Goal: Task Accomplishment & Management: Use online tool/utility

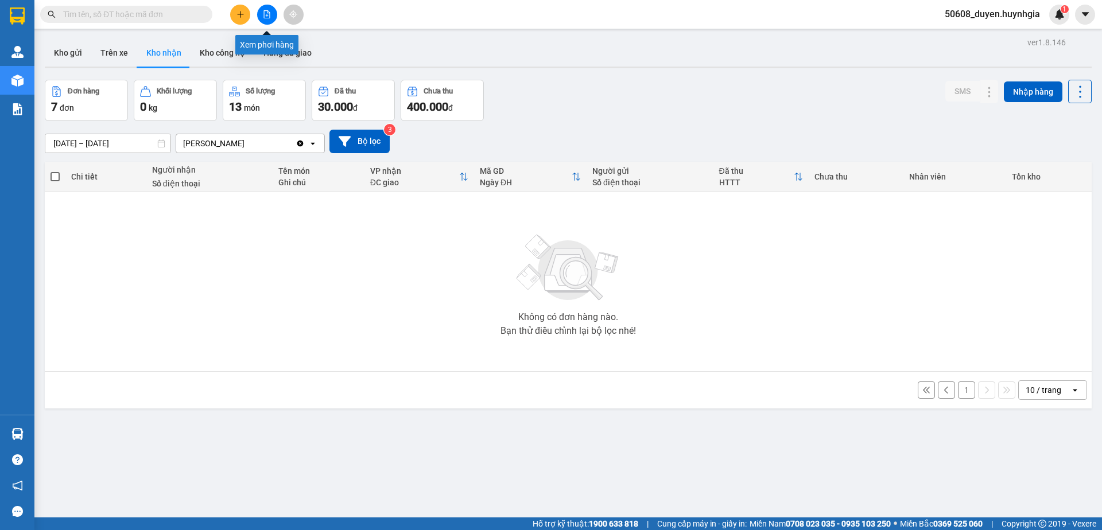
click at [265, 19] on button at bounding box center [267, 15] width 20 height 20
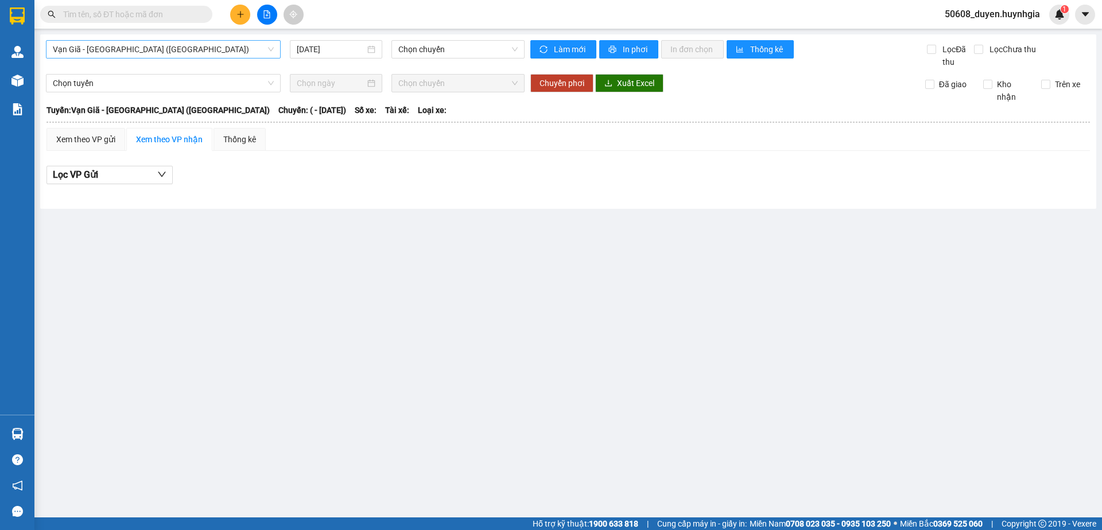
click at [175, 49] on span "Vạn Giã - [GEOGRAPHIC_DATA] ([GEOGRAPHIC_DATA])" at bounding box center [163, 49] width 221 height 17
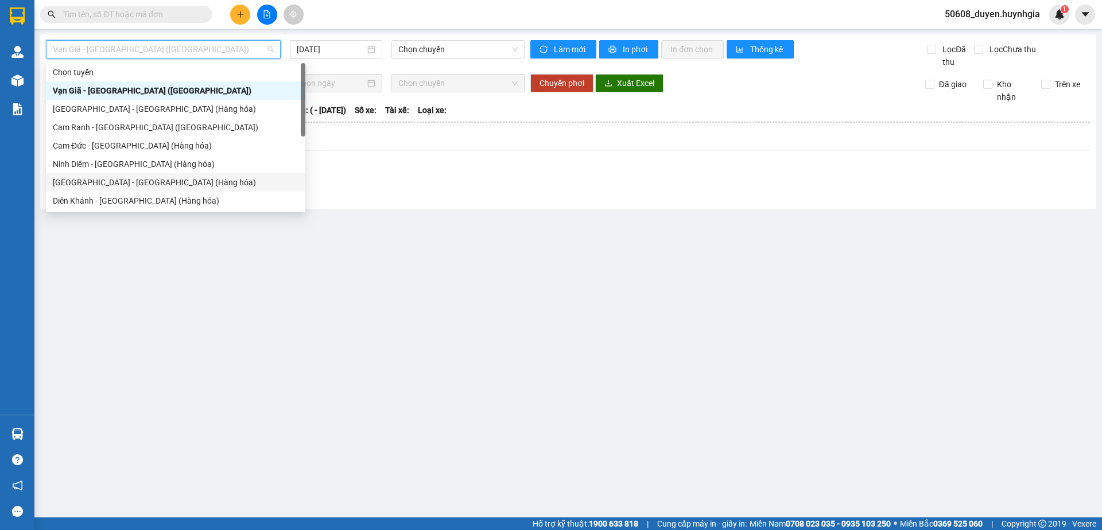
scroll to position [37, 0]
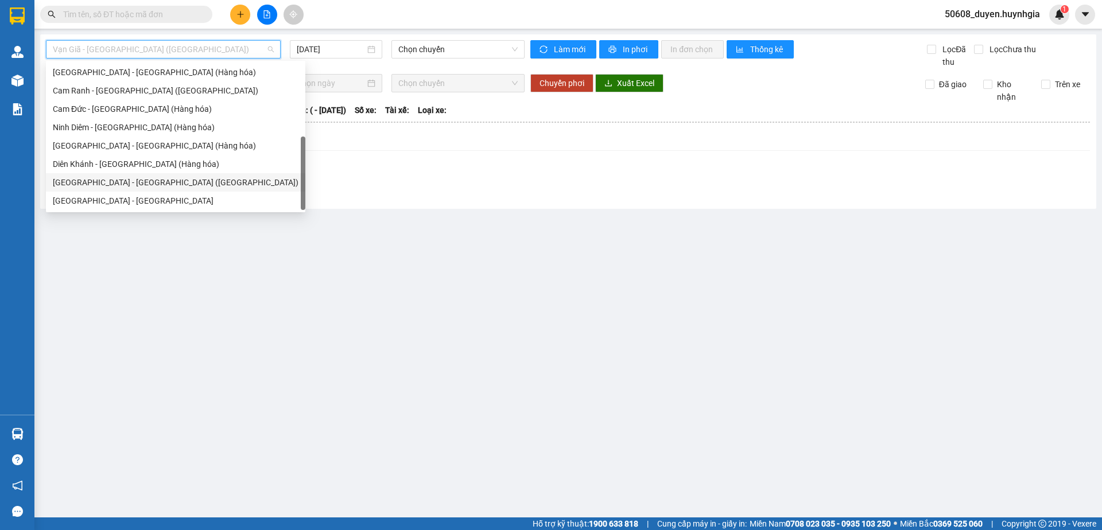
click at [151, 186] on div "[GEOGRAPHIC_DATA] - [GEOGRAPHIC_DATA] ([GEOGRAPHIC_DATA])" at bounding box center [176, 182] width 246 height 13
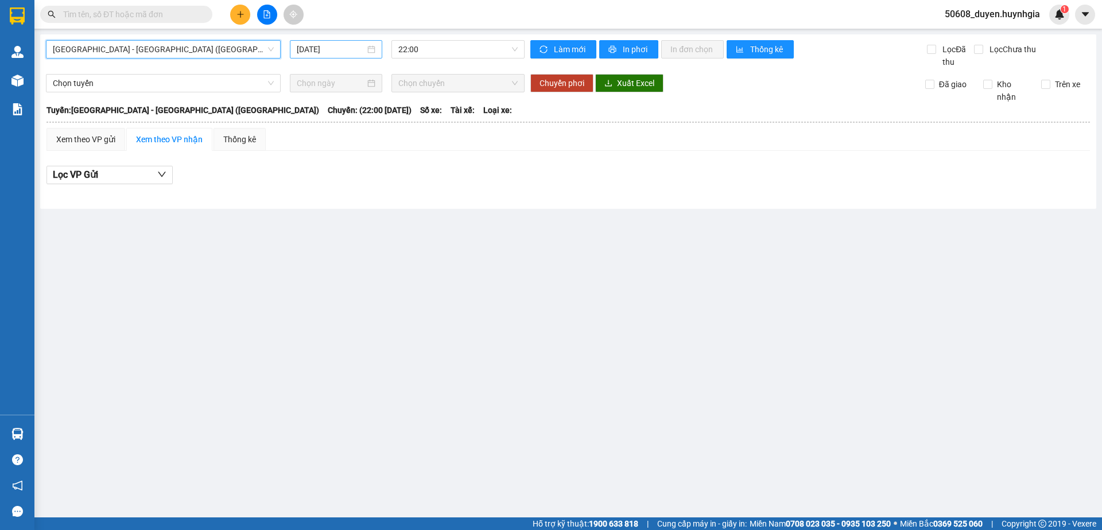
click at [334, 45] on input "[DATE]" at bounding box center [331, 49] width 68 height 13
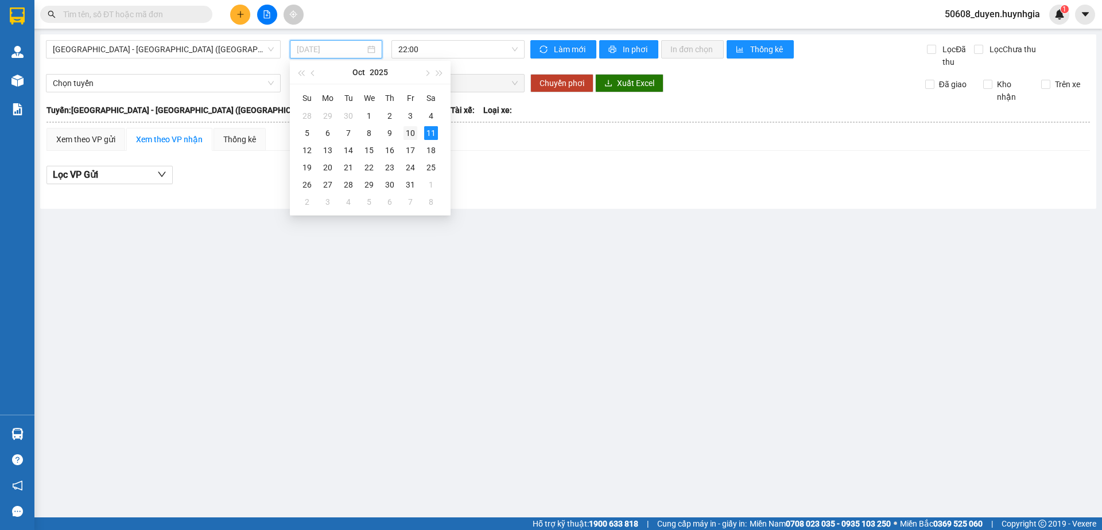
click at [411, 135] on div "10" at bounding box center [410, 133] width 14 height 14
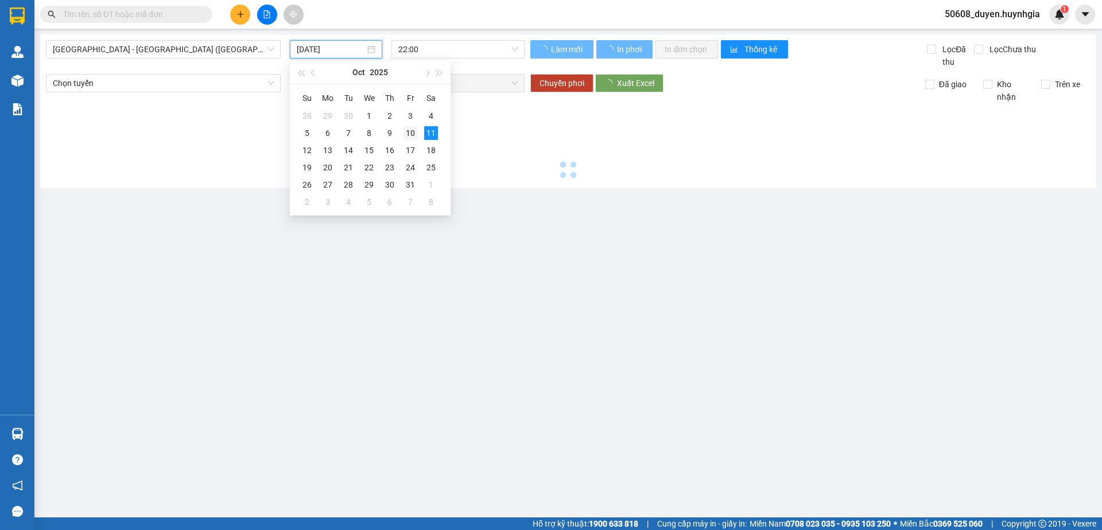
type input "[DATE]"
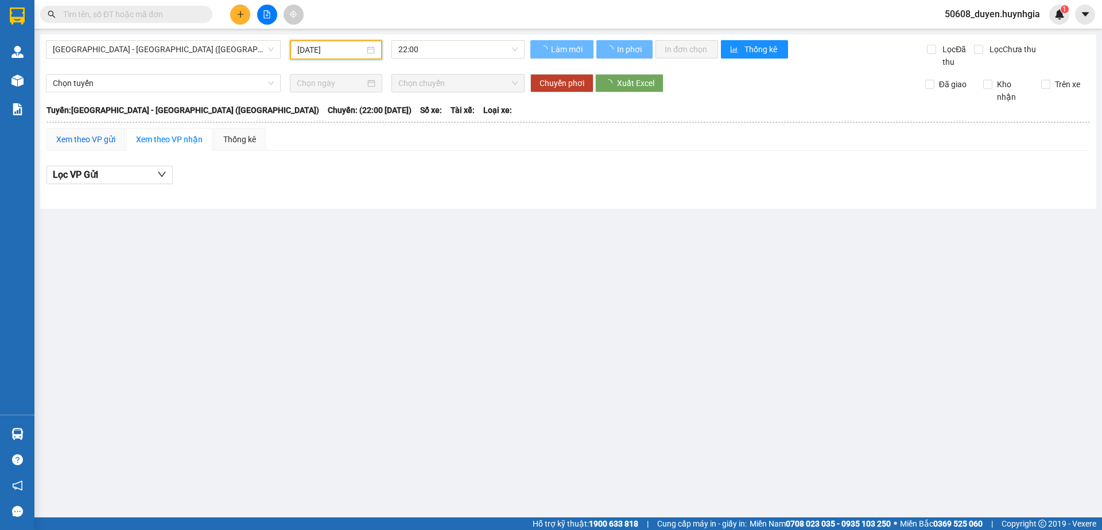
click at [107, 139] on div "Xem theo VP gửi" at bounding box center [85, 139] width 59 height 13
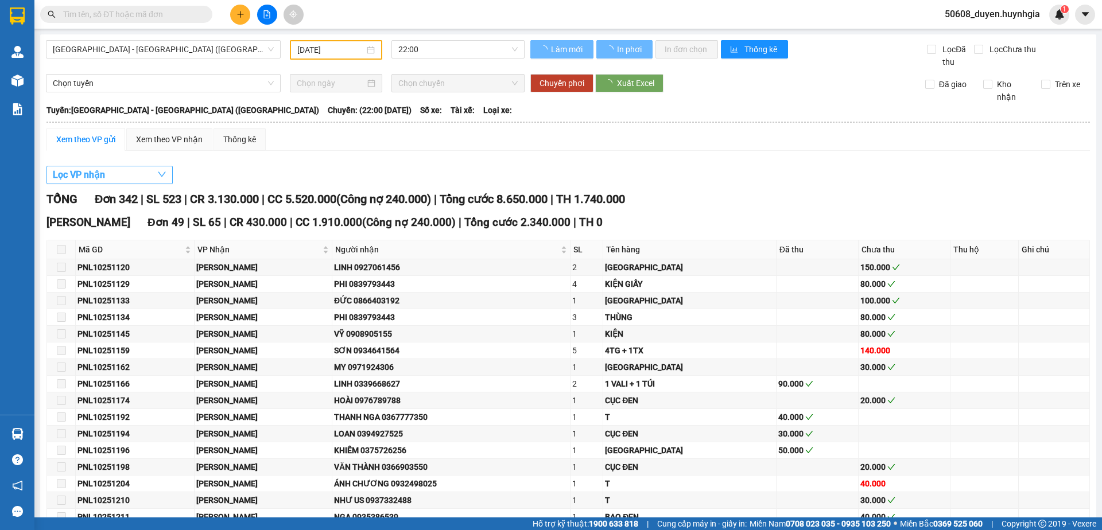
click at [114, 176] on button "Lọc VP nhận" at bounding box center [109, 175] width 126 height 18
click at [135, 174] on div "[PERSON_NAME] Lão VP hàng [GEOGRAPHIC_DATA] Quận 5 [GEOGRAPHIC_DATA] Diên Khánh…" at bounding box center [72, 104] width 126 height 195
click at [135, 173] on button "Lọc VP nhận" at bounding box center [109, 175] width 126 height 18
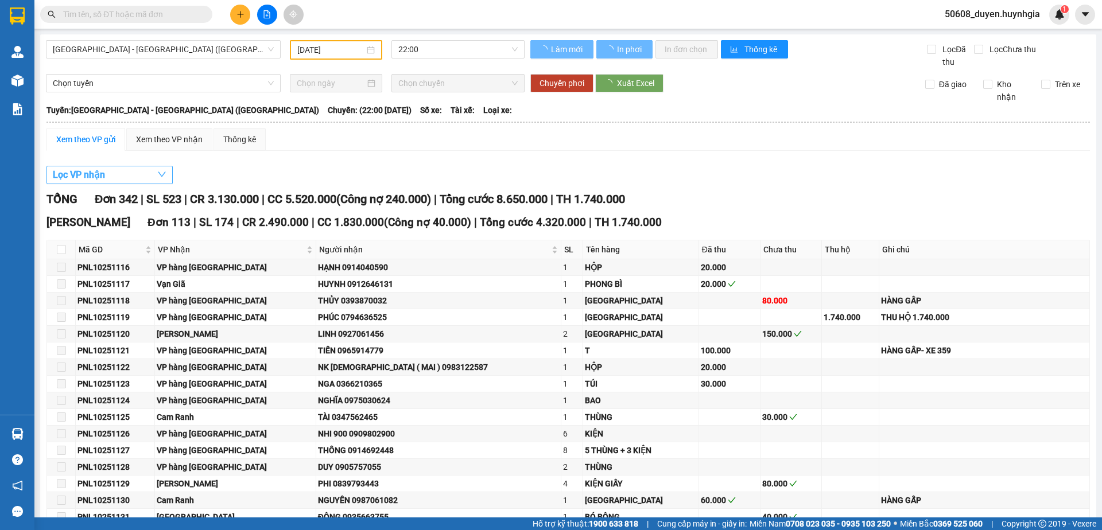
click at [151, 173] on button "Lọc VP nhận" at bounding box center [109, 175] width 126 height 18
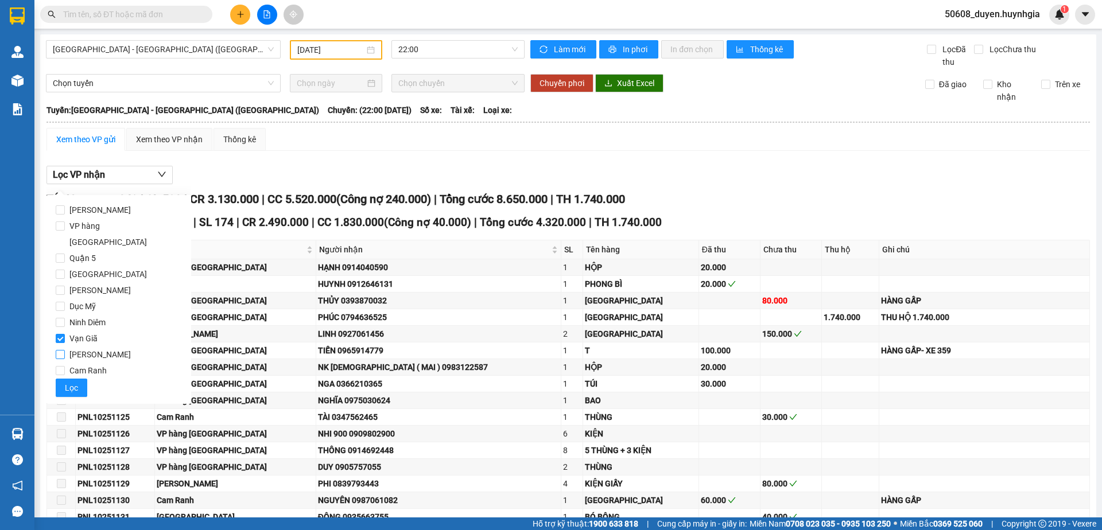
click at [79, 347] on span "[PERSON_NAME]" at bounding box center [100, 355] width 71 height 16
click at [65, 350] on input "[PERSON_NAME]" at bounding box center [60, 354] width 9 height 9
checkbox input "true"
drag, startPoint x: 83, startPoint y: 318, endPoint x: 84, endPoint y: 328, distance: 9.9
click at [84, 331] on span "Vạn Giã" at bounding box center [83, 339] width 37 height 16
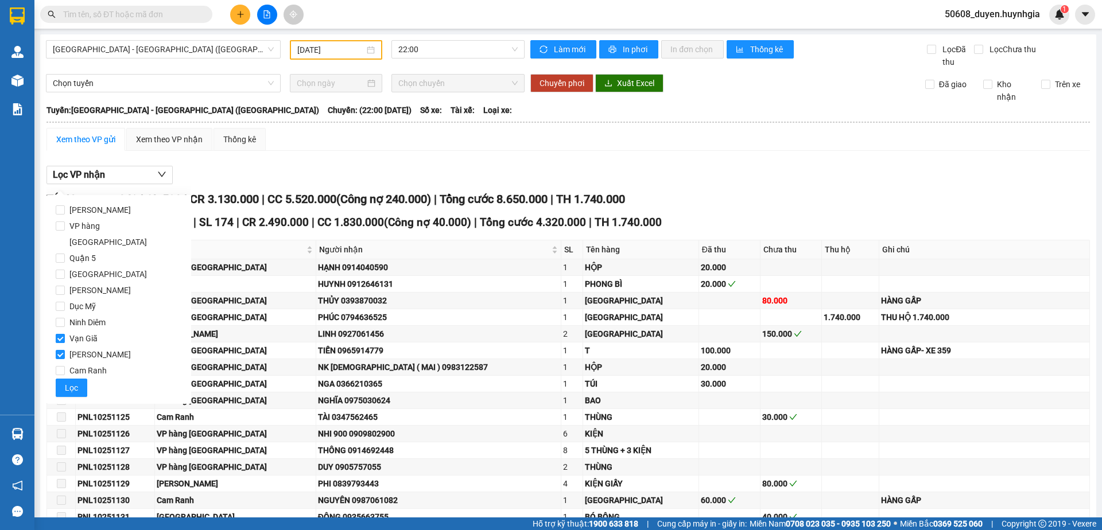
click at [65, 334] on input "Vạn Giã" at bounding box center [60, 338] width 9 height 9
checkbox input "false"
click at [79, 379] on button "Lọc" at bounding box center [72, 388] width 32 height 18
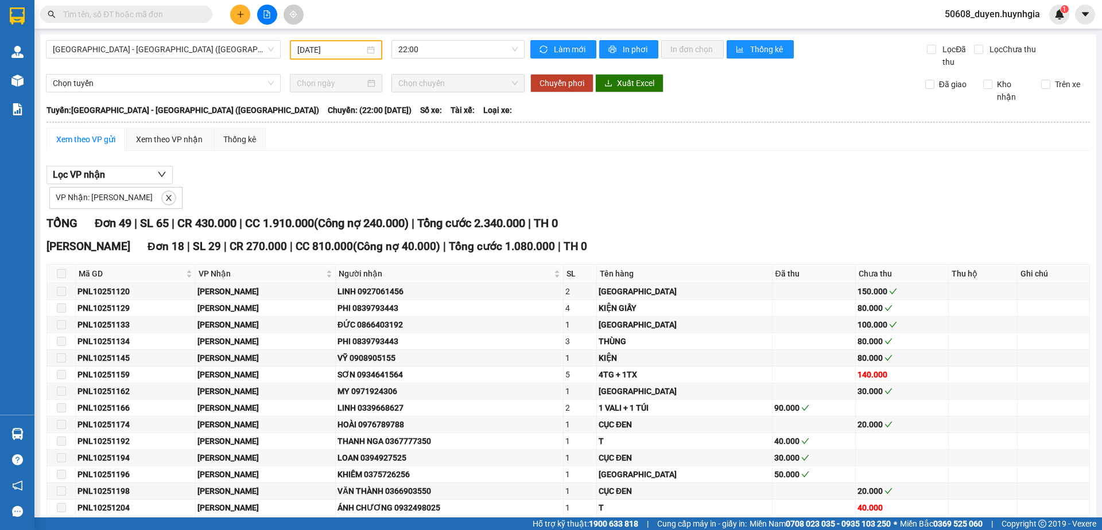
click at [622, 79] on span "Xuất Excel" at bounding box center [635, 83] width 37 height 13
click at [623, 46] on span "In phơi" at bounding box center [636, 49] width 26 height 13
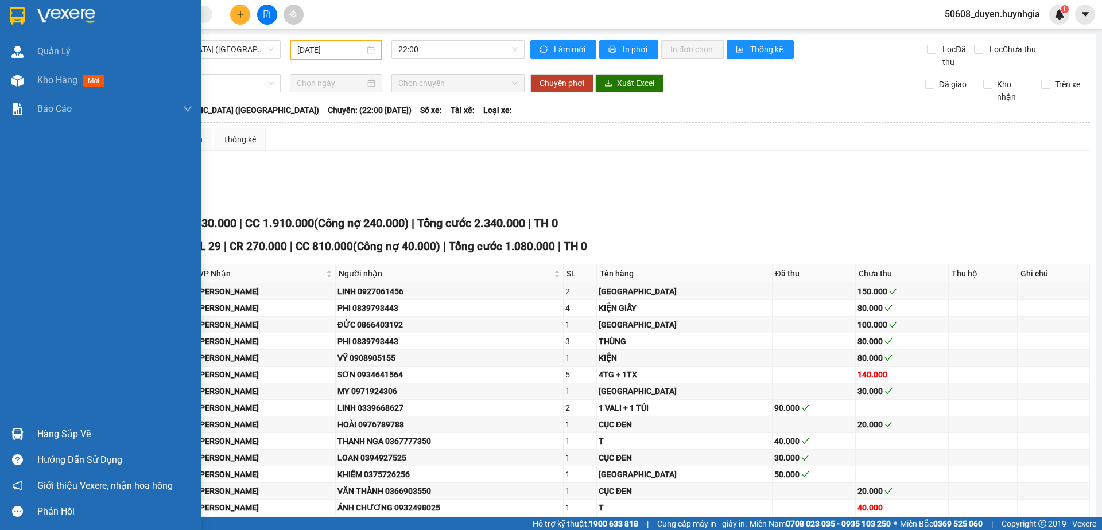
click at [19, 14] on img at bounding box center [17, 15] width 15 height 17
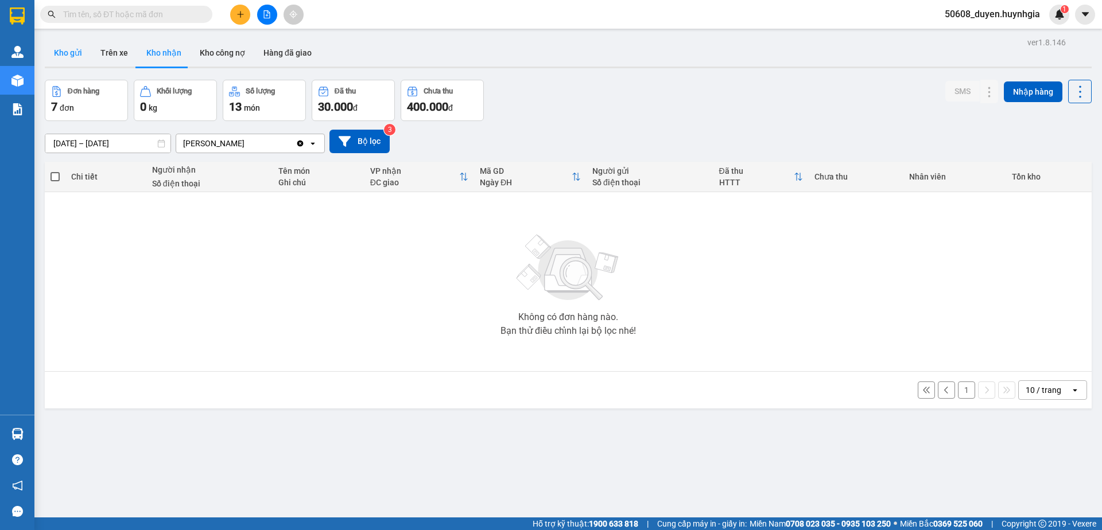
click at [62, 57] on button "Kho gửi" at bounding box center [68, 53] width 46 height 28
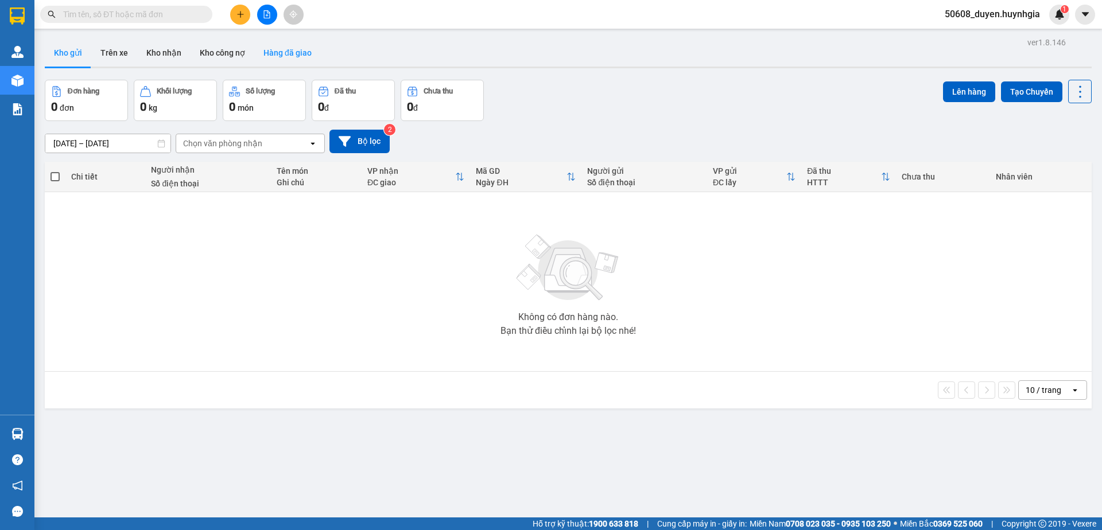
click at [288, 53] on button "Hàng đã giao" at bounding box center [287, 53] width 67 height 28
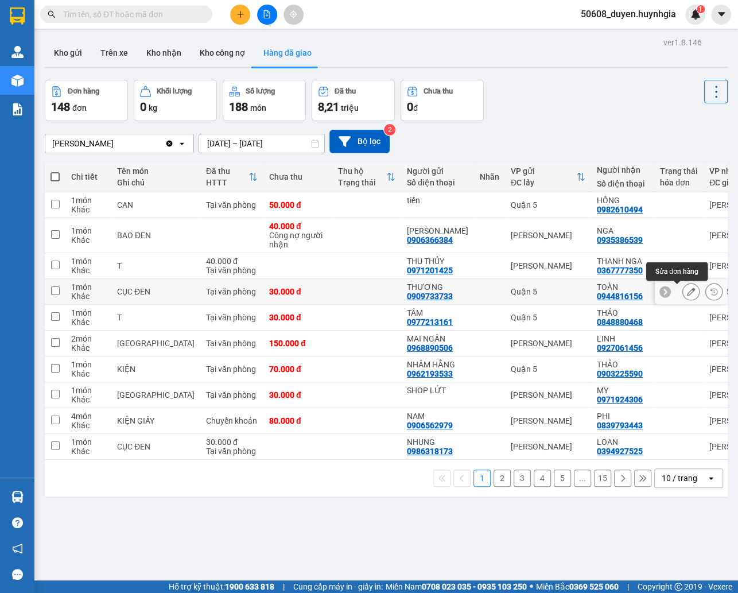
click at [706, 292] on button at bounding box center [714, 292] width 16 height 20
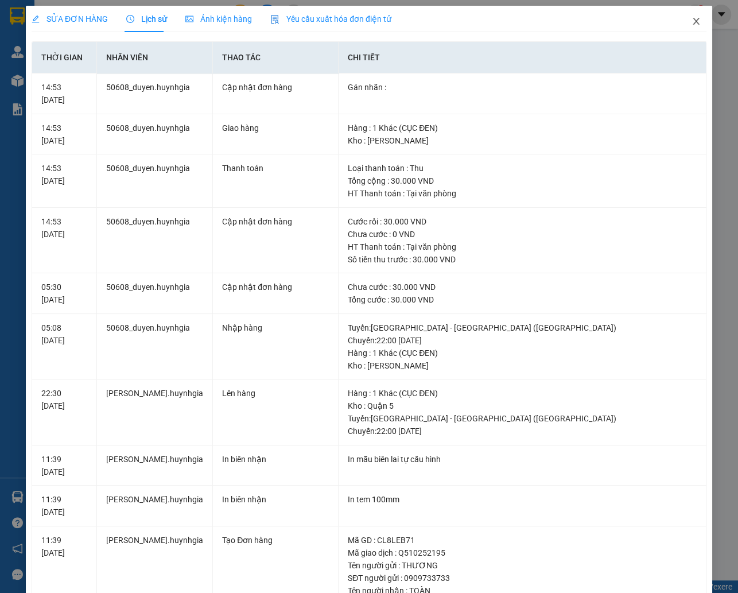
click at [691, 22] on icon "close" at bounding box center [695, 21] width 9 height 9
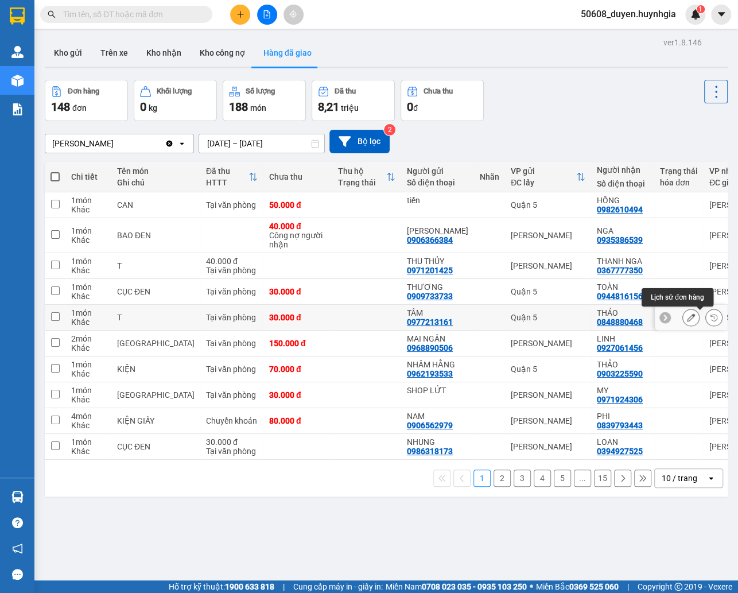
click at [710, 321] on icon at bounding box center [714, 317] width 8 height 8
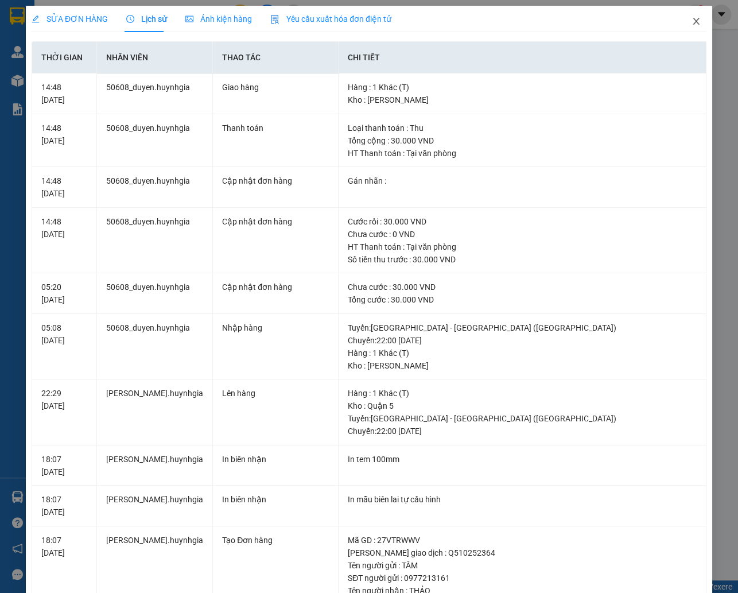
click at [691, 24] on icon "close" at bounding box center [695, 21] width 9 height 9
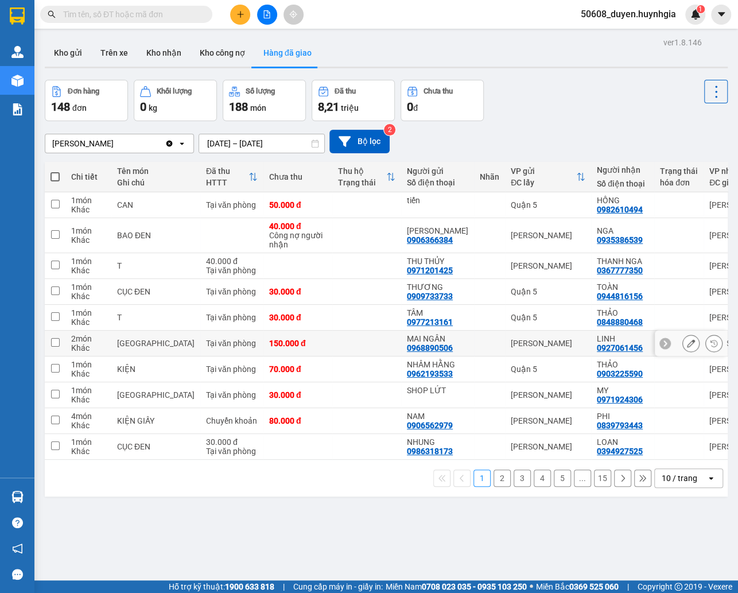
click at [710, 345] on icon at bounding box center [714, 343] width 8 height 8
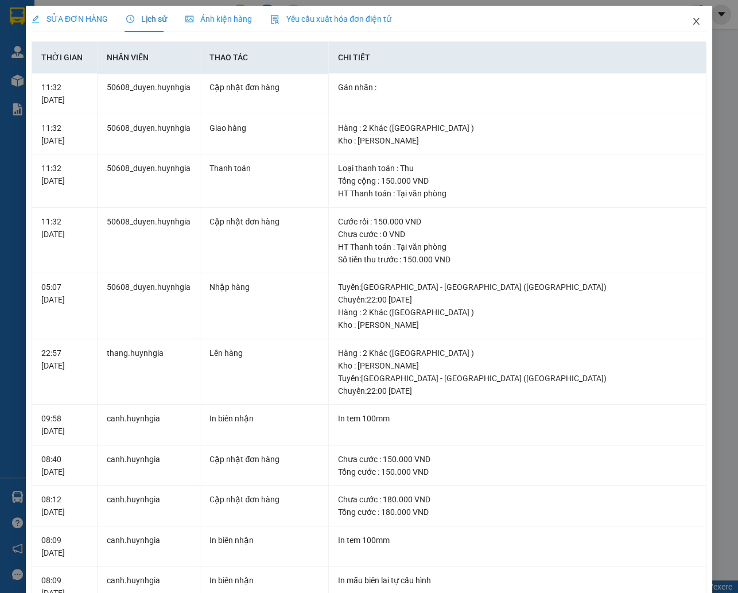
click at [693, 23] on icon "close" at bounding box center [696, 21] width 6 height 7
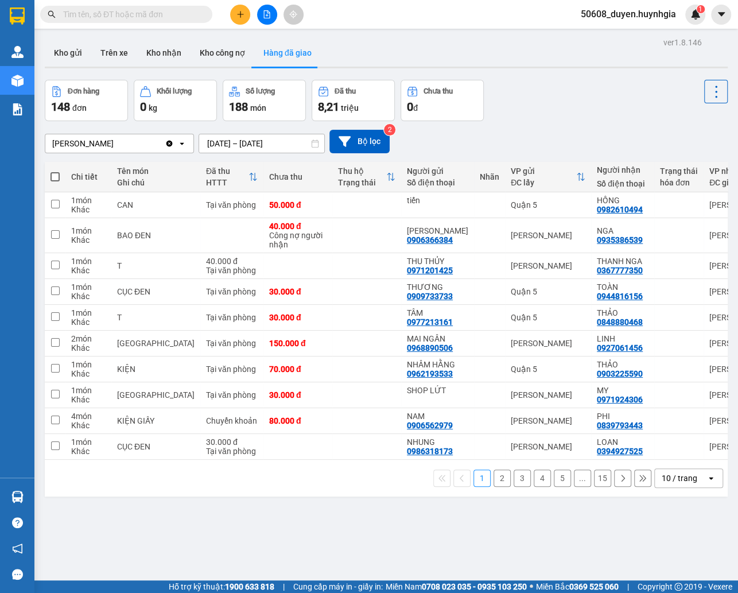
click at [493, 487] on button "2" at bounding box center [501, 477] width 17 height 17
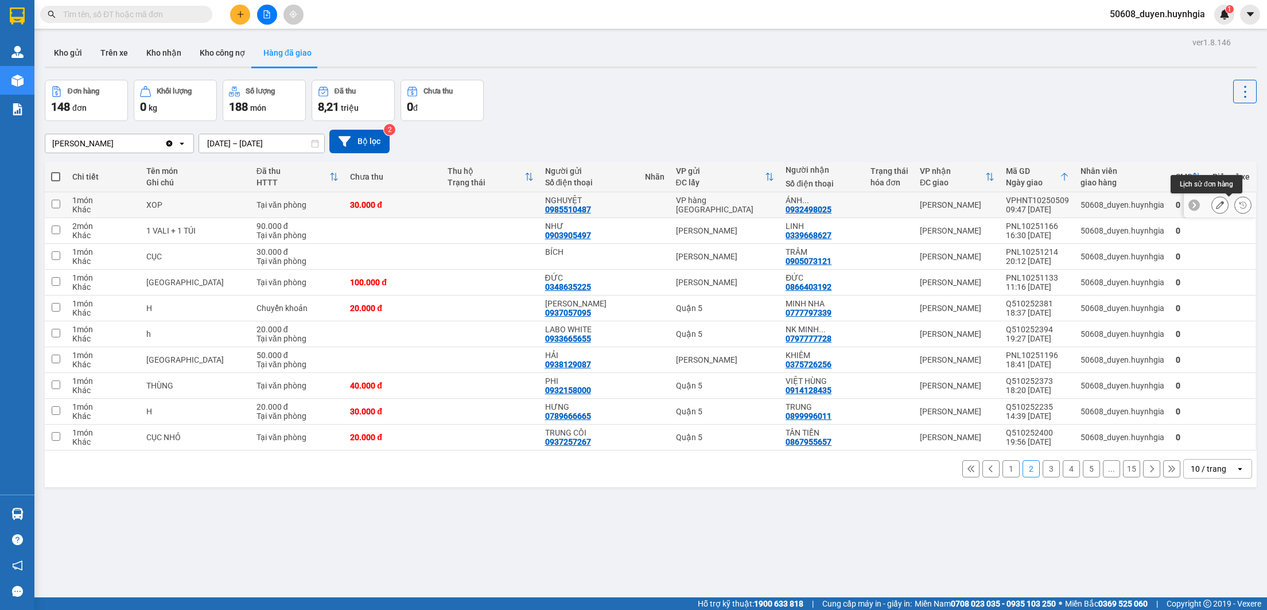
click at [1101, 208] on icon at bounding box center [1243, 205] width 8 height 8
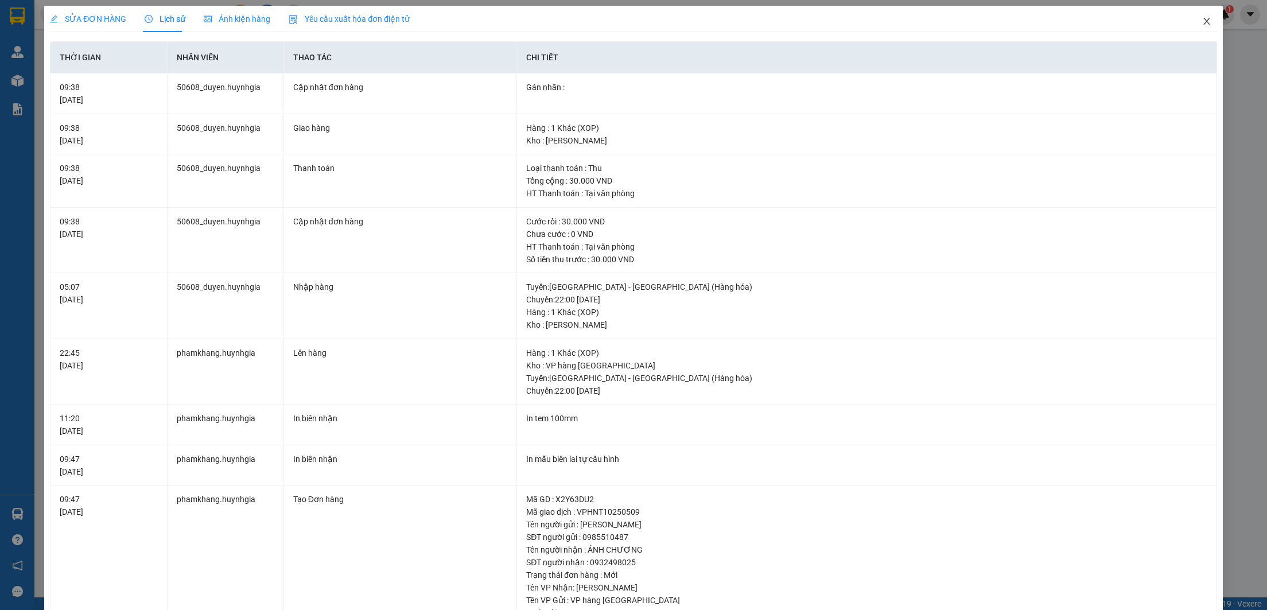
click at [1101, 24] on icon "close" at bounding box center [1206, 21] width 9 height 9
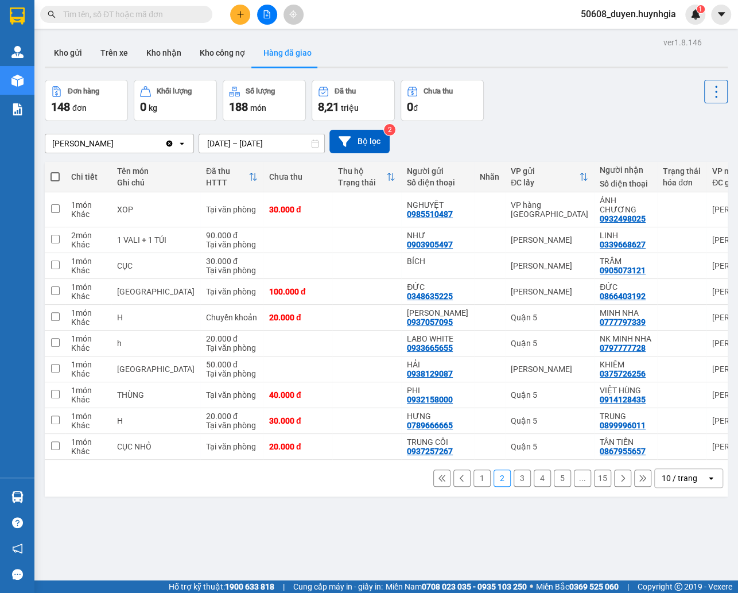
click at [514, 487] on button "3" at bounding box center [522, 477] width 17 height 17
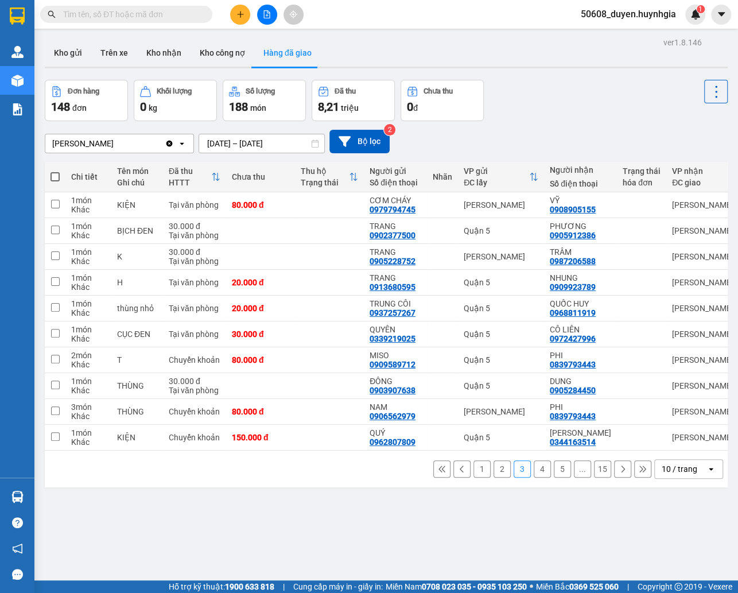
click at [534, 477] on button "4" at bounding box center [542, 468] width 17 height 17
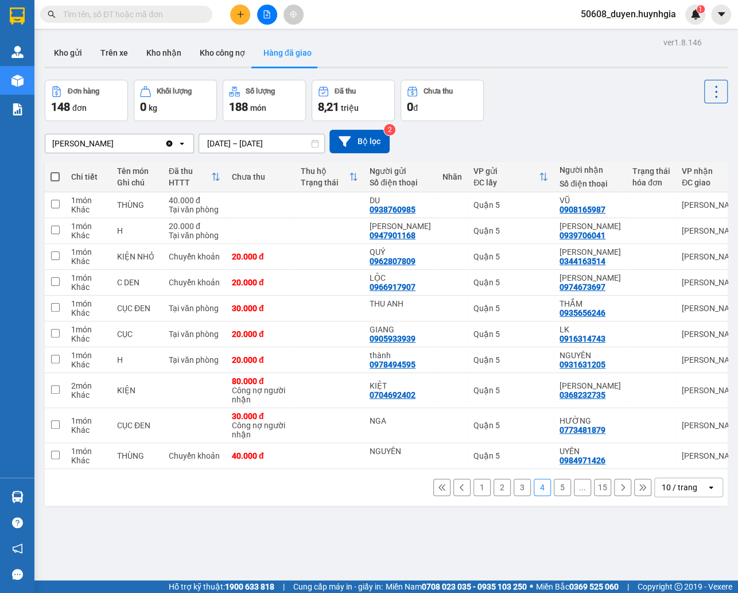
click at [308, 530] on div "ver 1.8.146 Kho gửi Trên xe Kho nhận Kho công nợ Hàng đã giao Đơn hàng 148 đơn …" at bounding box center [386, 330] width 692 height 593
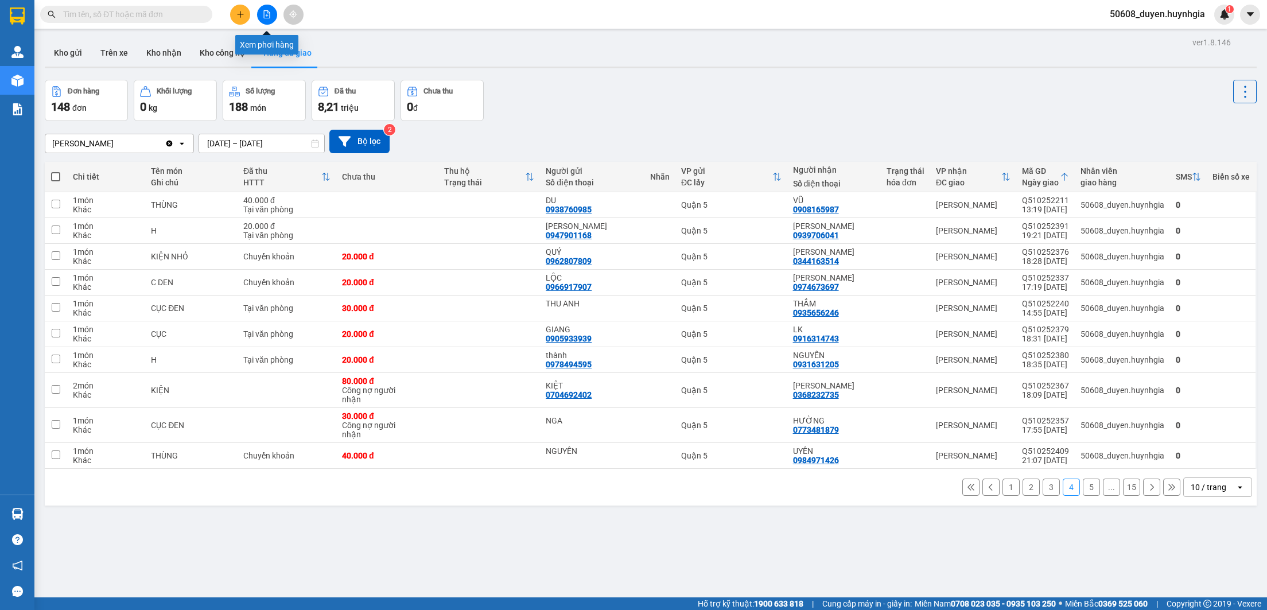
click at [269, 18] on icon "file-add" at bounding box center [267, 14] width 6 height 8
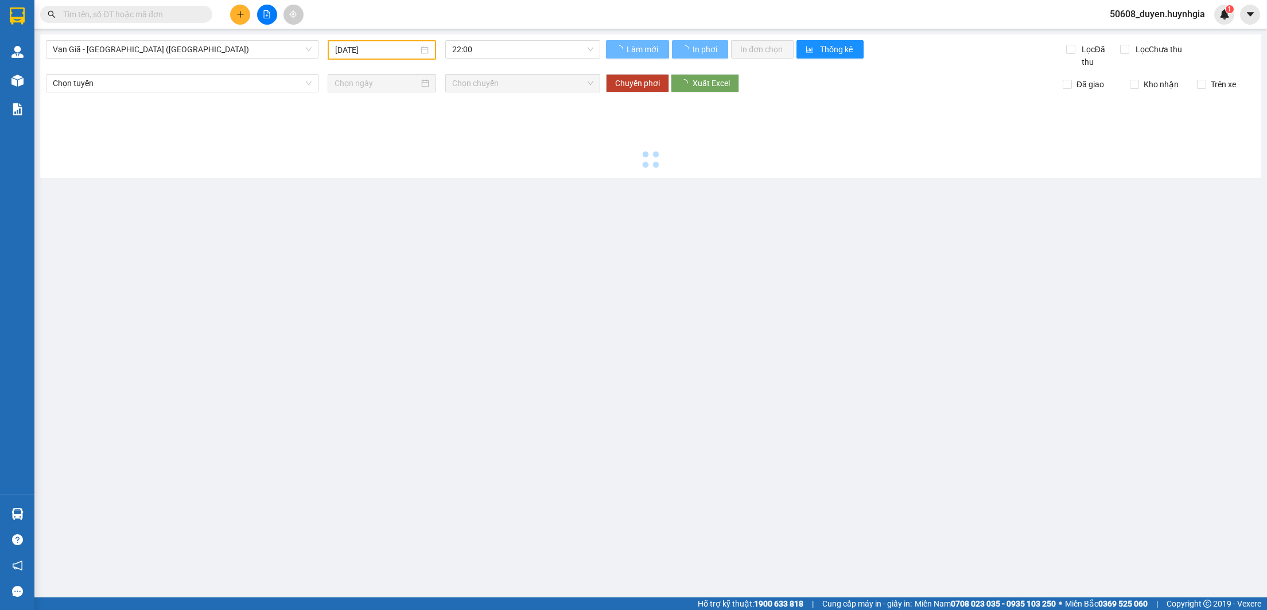
type input "[DATE]"
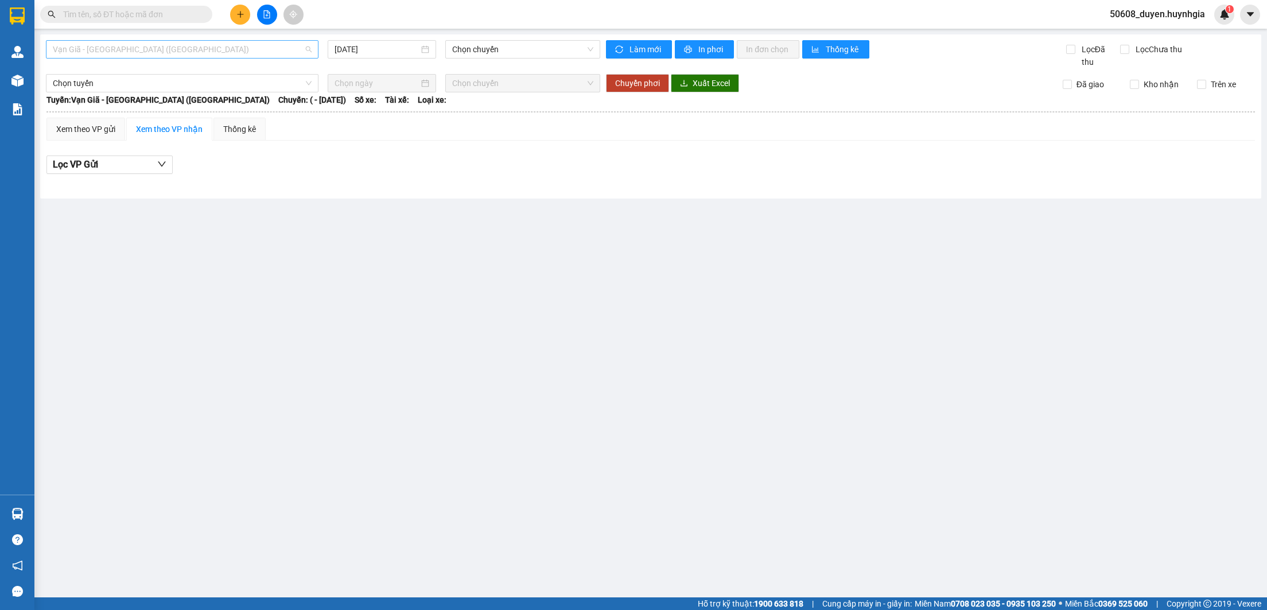
click at [250, 49] on span "Vạn Giã - [GEOGRAPHIC_DATA] ([GEOGRAPHIC_DATA])" at bounding box center [182, 49] width 259 height 17
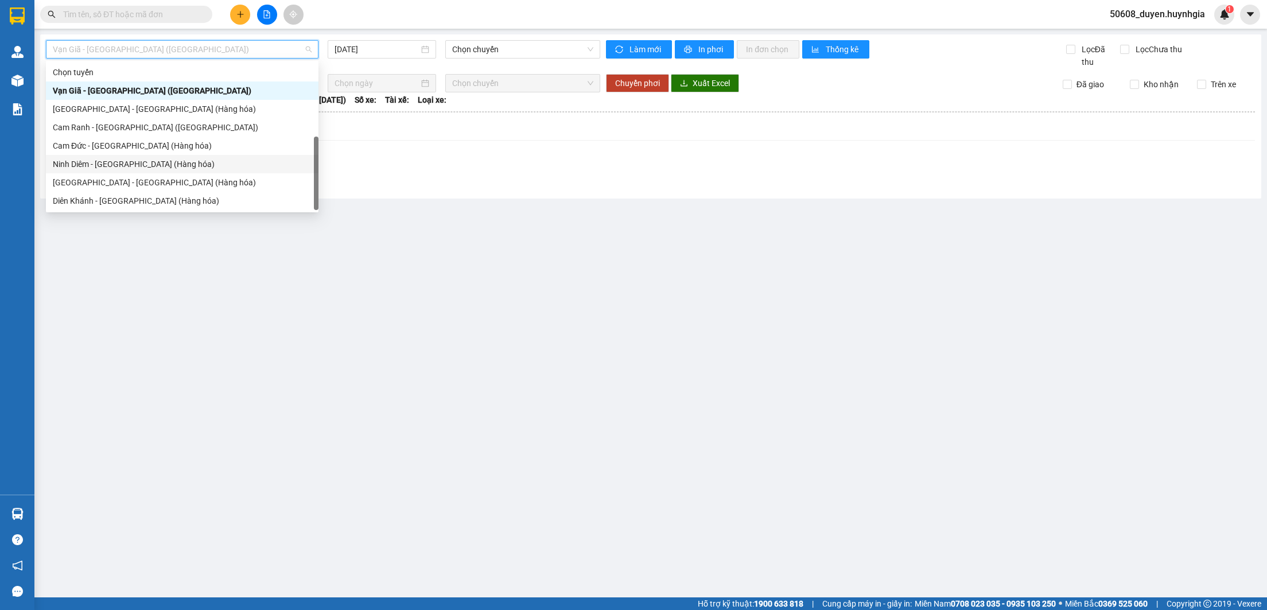
scroll to position [37, 0]
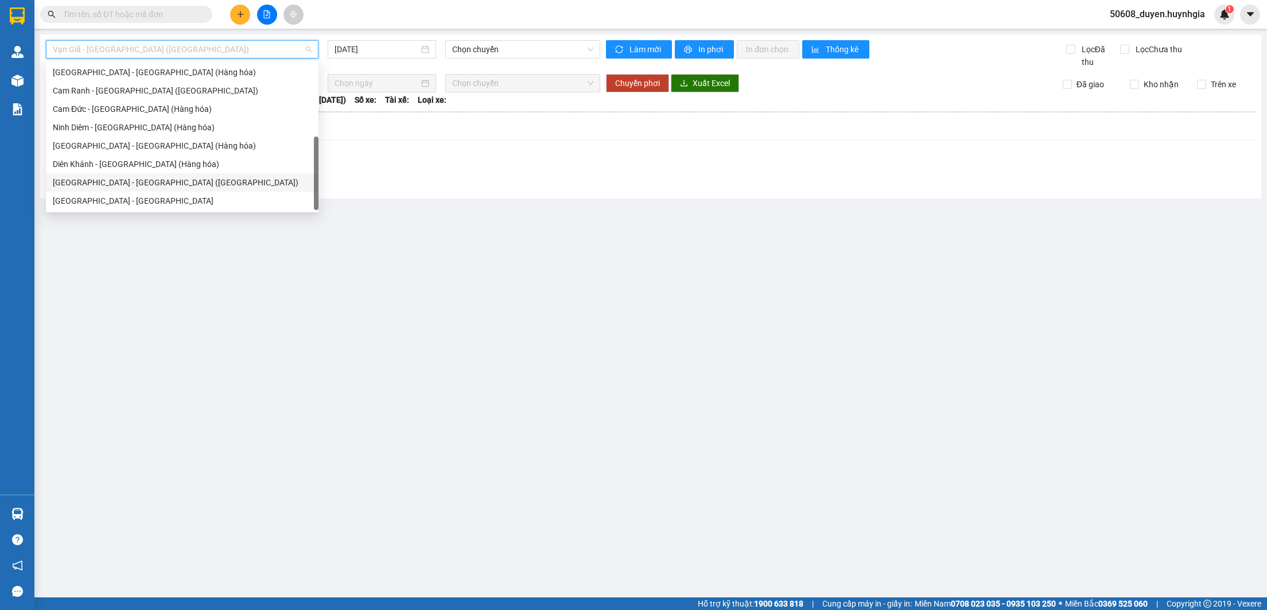
click at [118, 186] on div "[GEOGRAPHIC_DATA] - [GEOGRAPHIC_DATA] ([GEOGRAPHIC_DATA])" at bounding box center [182, 182] width 259 height 13
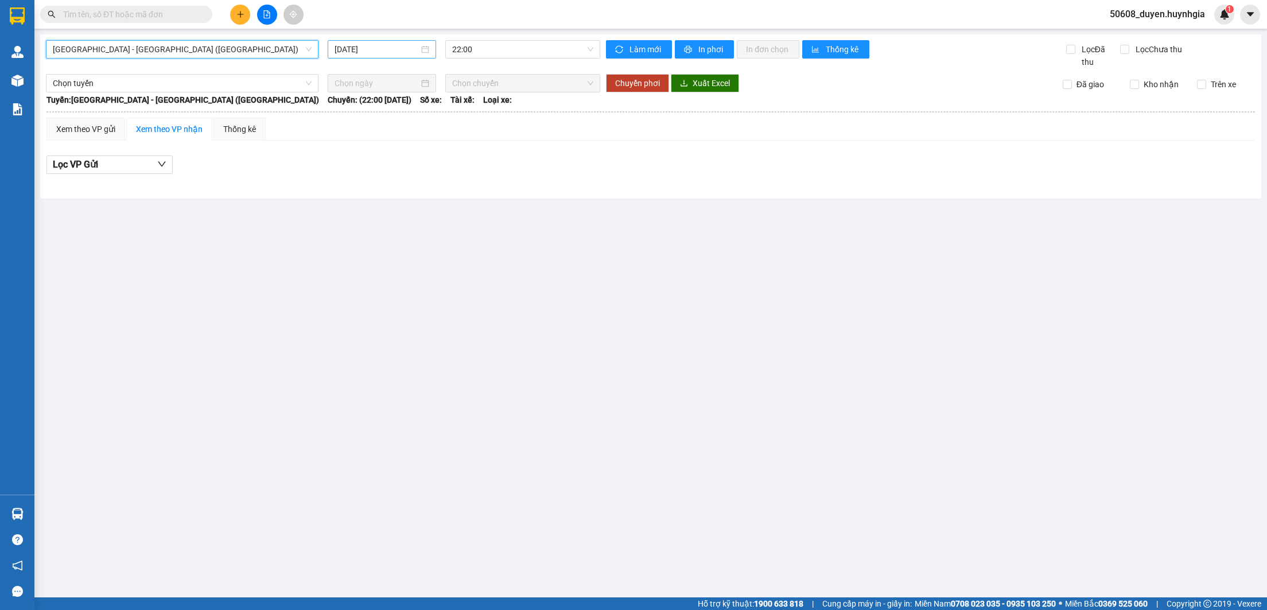
click at [384, 56] on input "[DATE]" at bounding box center [377, 49] width 84 height 13
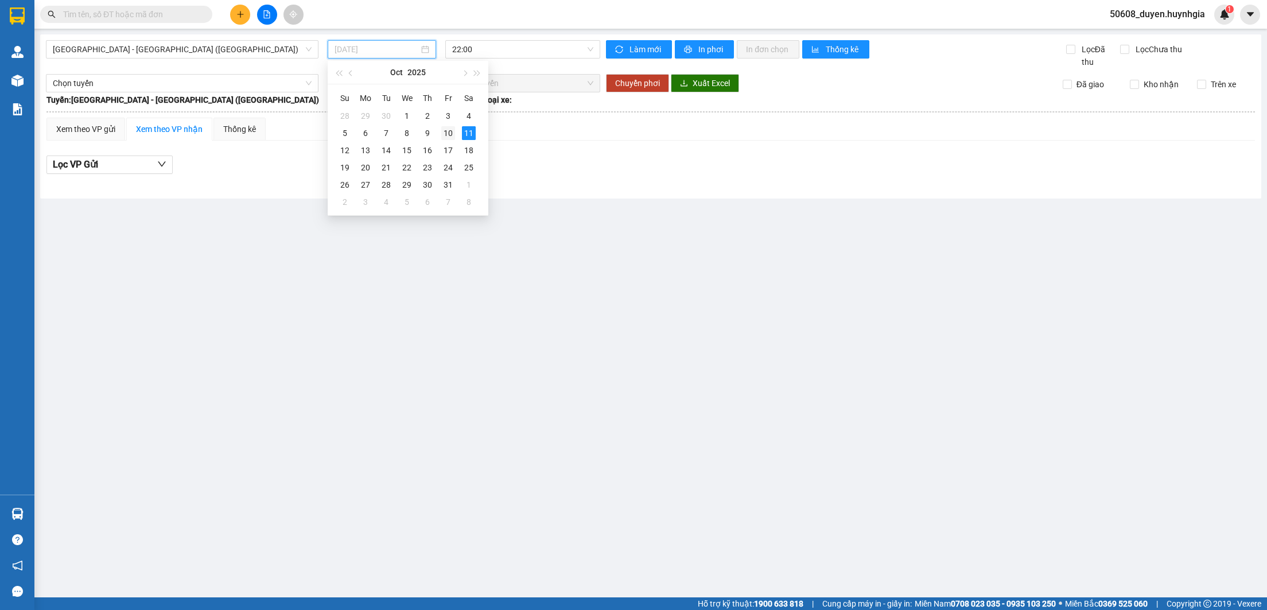
click at [448, 134] on div "10" at bounding box center [448, 133] width 14 height 14
type input "[DATE]"
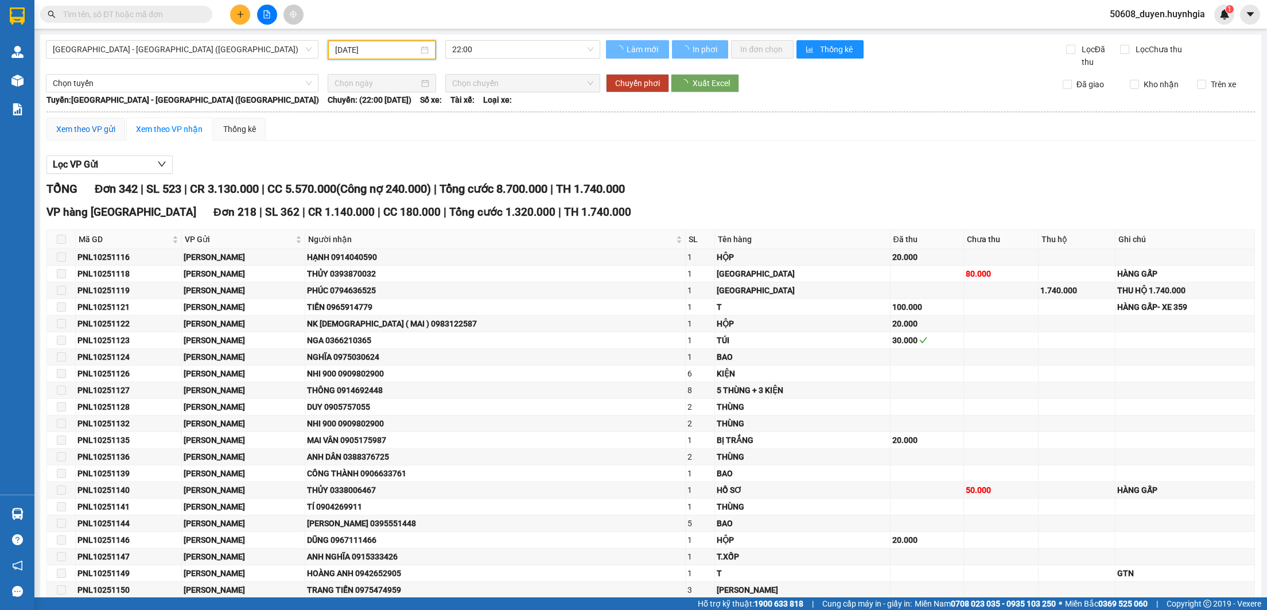
click at [100, 135] on div "Xem theo VP gửi" at bounding box center [85, 129] width 59 height 13
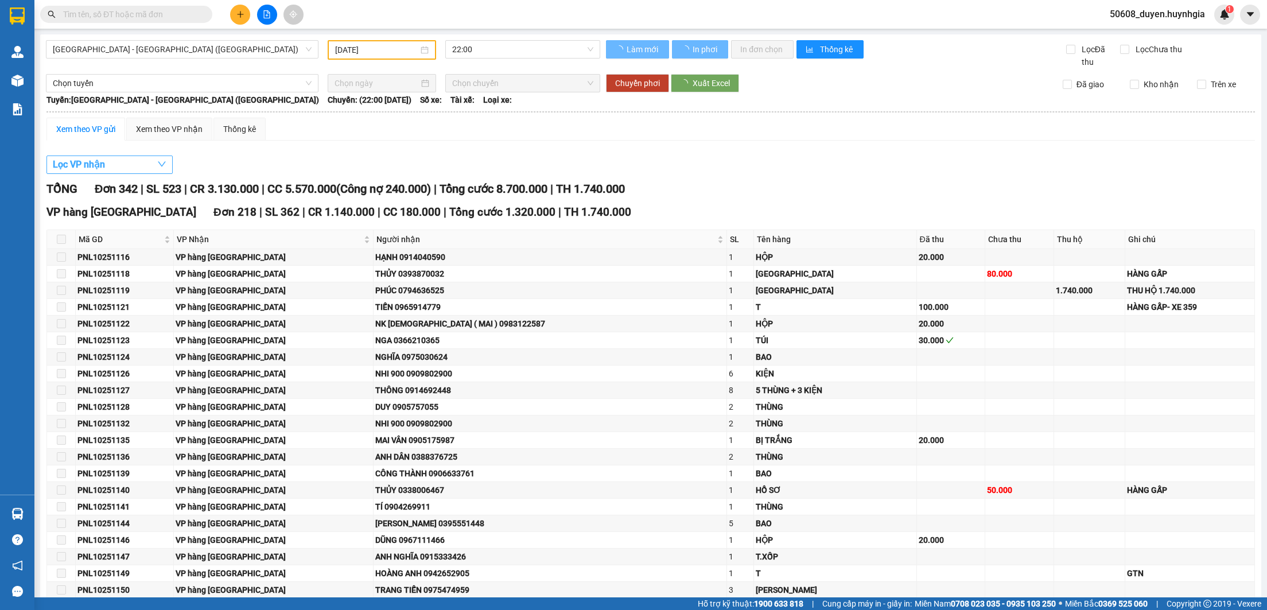
click at [163, 168] on icon "down" at bounding box center [161, 164] width 9 height 9
click at [162, 169] on icon "down" at bounding box center [161, 164] width 9 height 9
click at [158, 172] on span "button" at bounding box center [161, 164] width 9 height 14
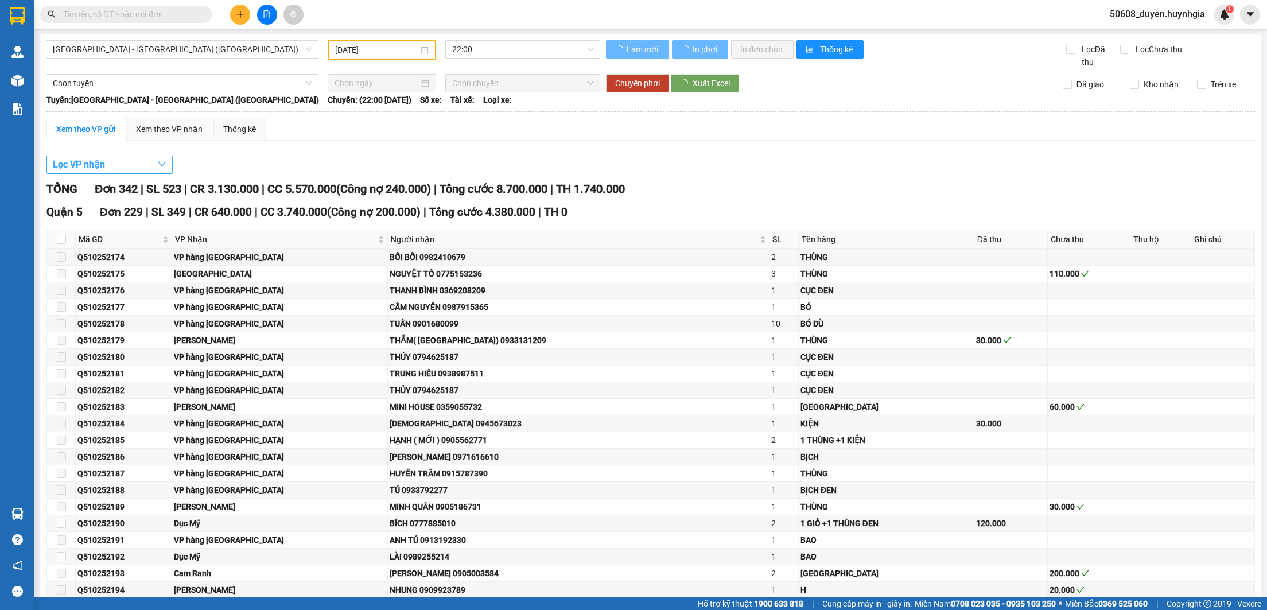
click at [165, 162] on icon "down" at bounding box center [161, 164] width 9 height 9
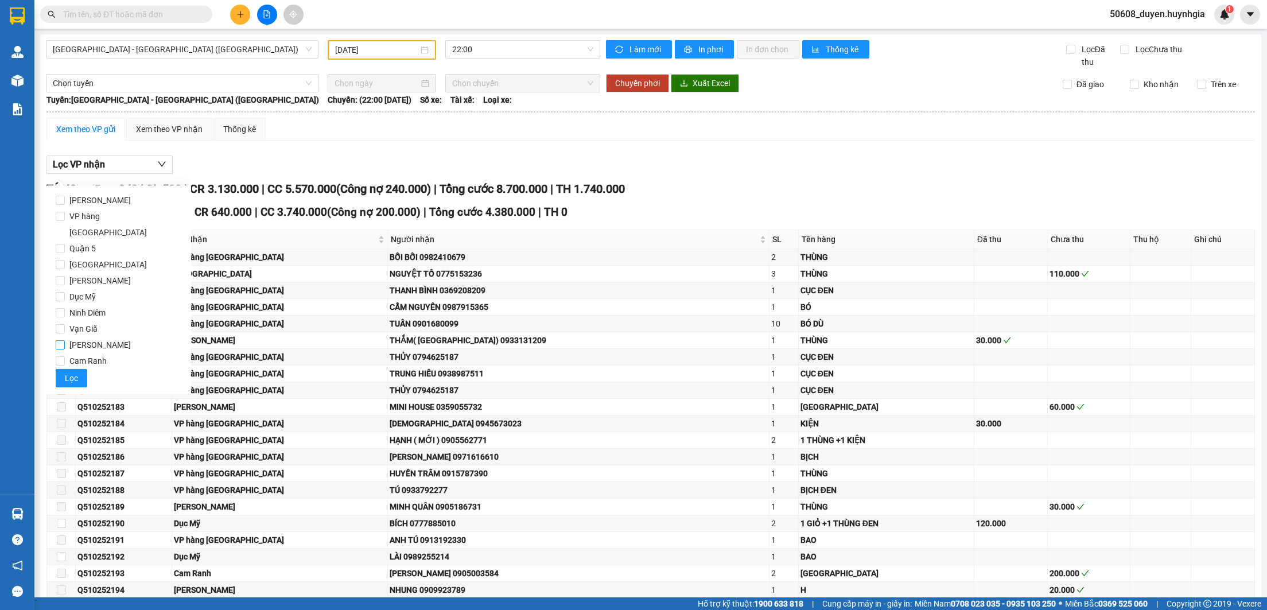
click at [83, 337] on span "[PERSON_NAME]" at bounding box center [100, 345] width 71 height 16
click at [65, 340] on input "[PERSON_NAME]" at bounding box center [60, 344] width 9 height 9
checkbox input "true"
click at [66, 372] on span "Lọc" at bounding box center [71, 378] width 13 height 13
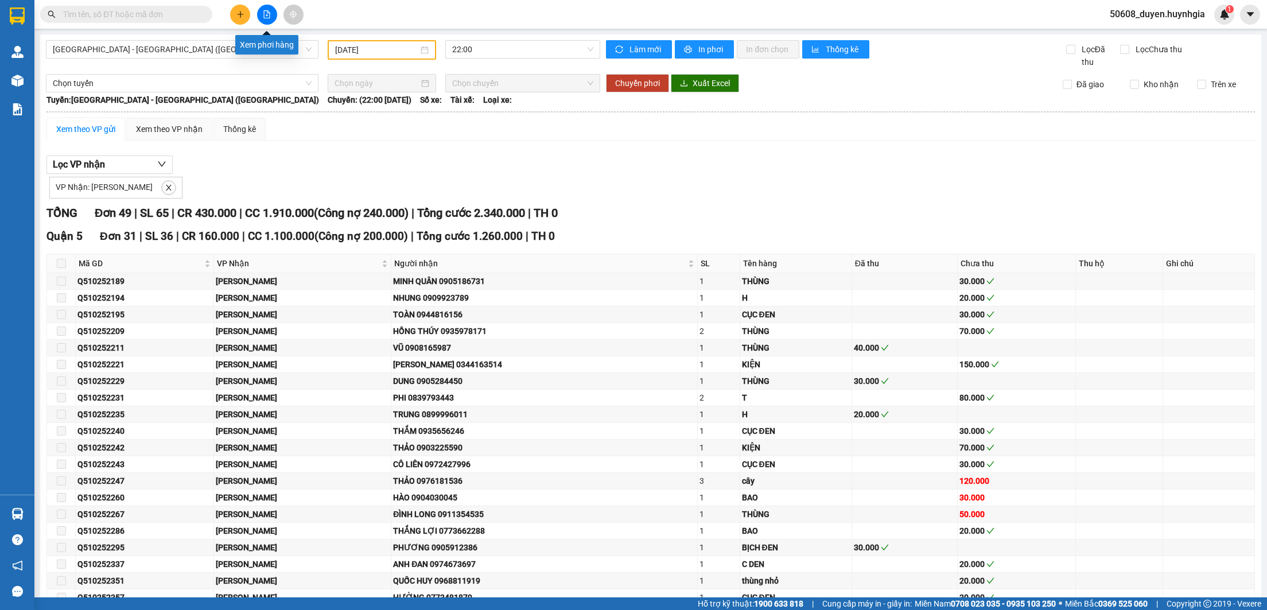
click at [269, 13] on icon "file-add" at bounding box center [267, 14] width 6 height 8
click at [271, 14] on icon "file-add" at bounding box center [267, 14] width 8 height 8
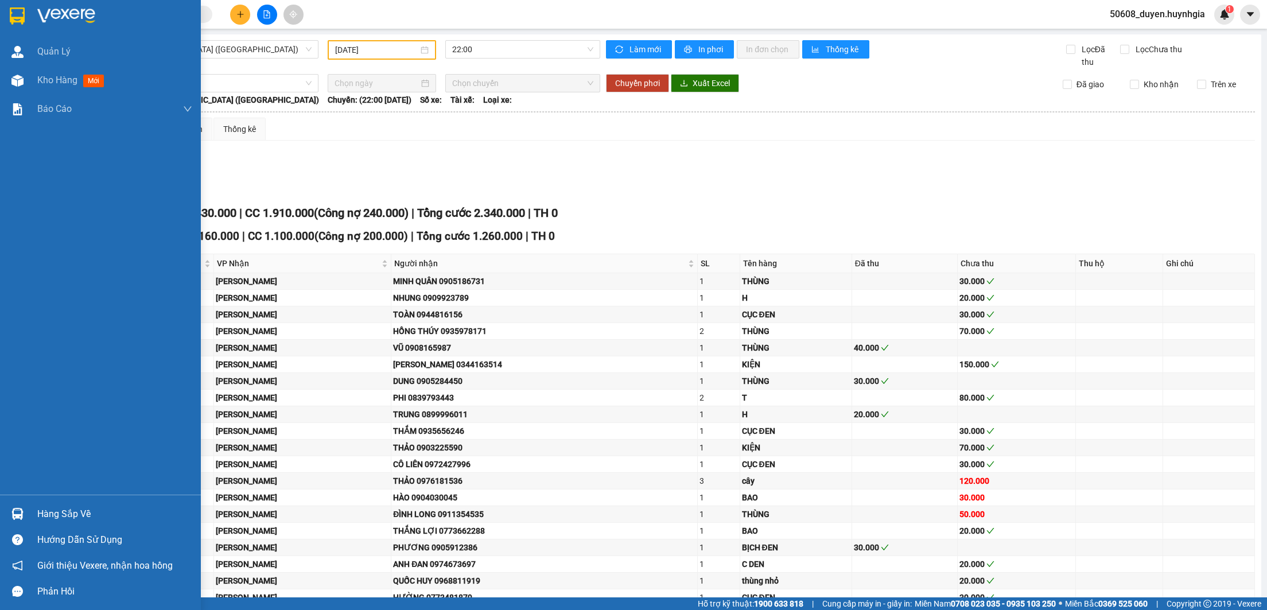
click at [21, 17] on img at bounding box center [17, 15] width 15 height 17
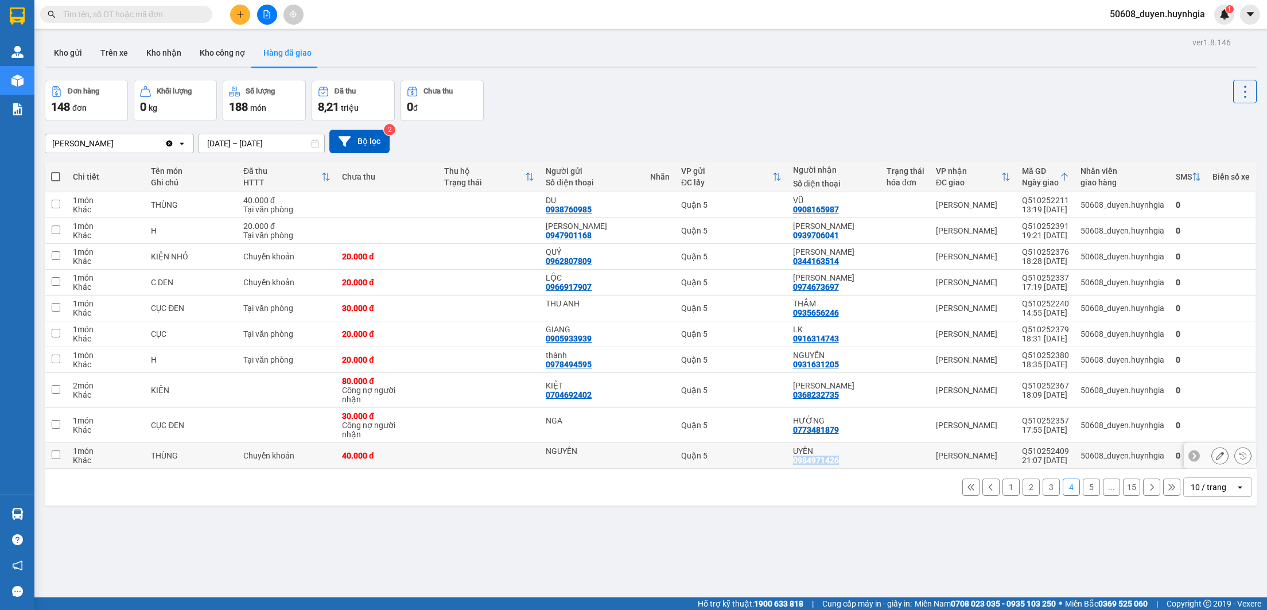
drag, startPoint x: 788, startPoint y: 463, endPoint x: 837, endPoint y: 462, distance: 48.8
click at [837, 462] on td "UYÊN 0984971426" at bounding box center [834, 456] width 94 height 26
checkbox input "true"
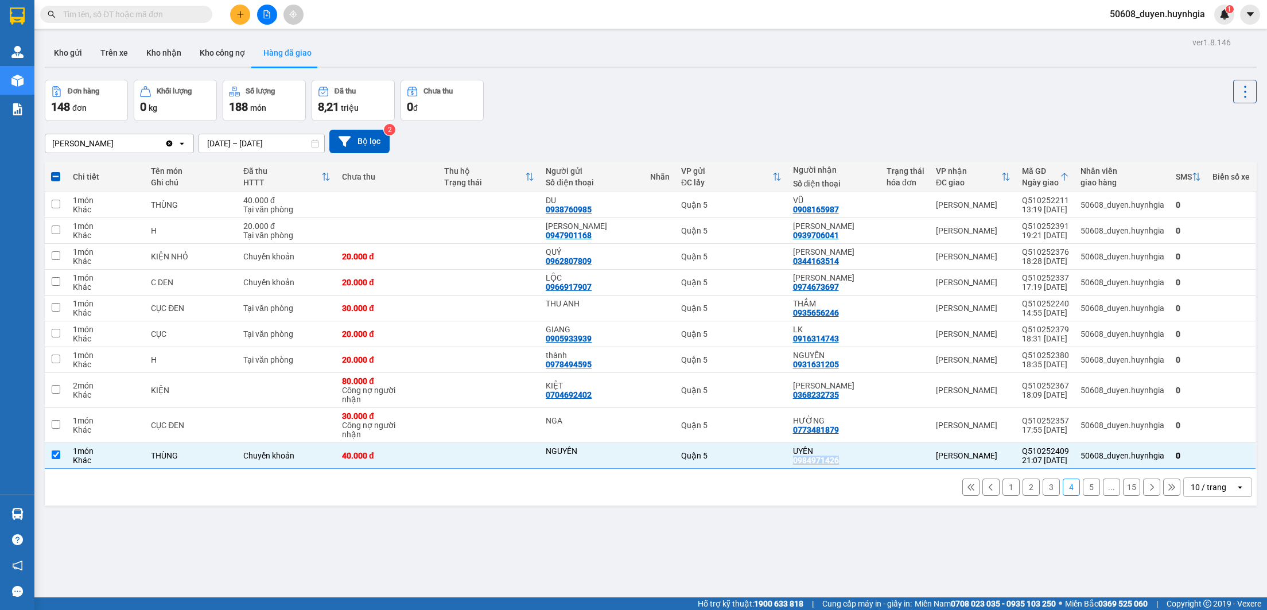
copy div "0984971426"
click at [1101, 458] on icon at bounding box center [1243, 456] width 8 height 8
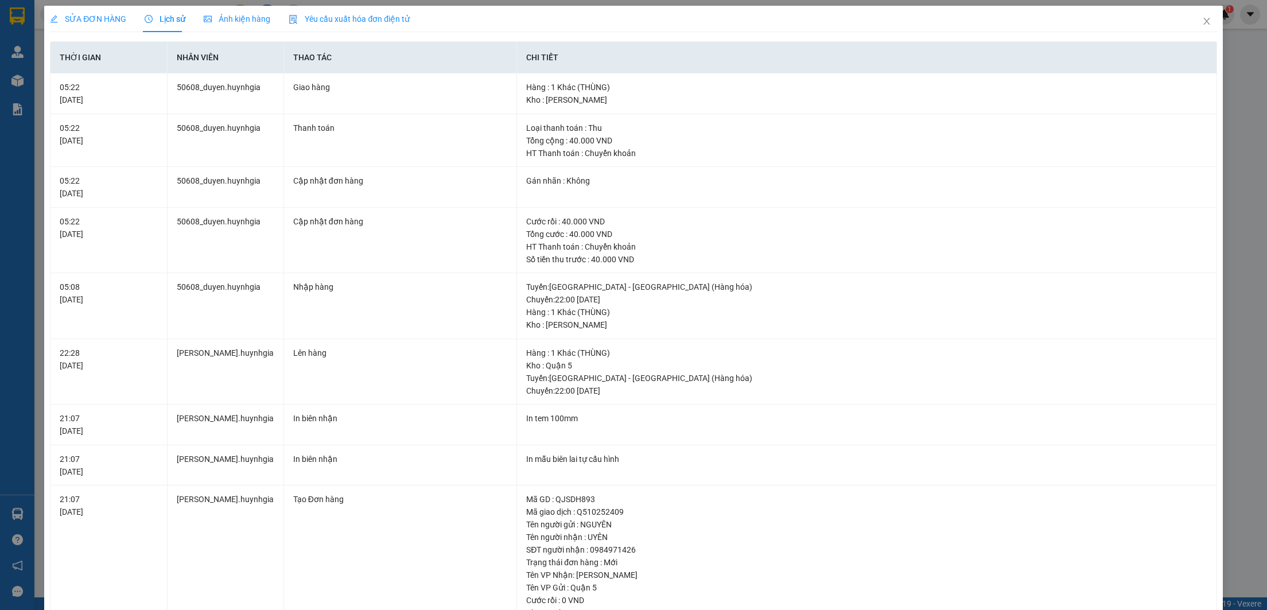
click at [1101, 114] on div "SỬA ĐƠN HÀNG Lịch sử Ảnh kiện hàng Yêu cầu xuất hóa đơn điện tử Thời gian Nhân …" at bounding box center [633, 305] width 1267 height 610
click at [1101, 25] on icon "close" at bounding box center [1206, 21] width 9 height 9
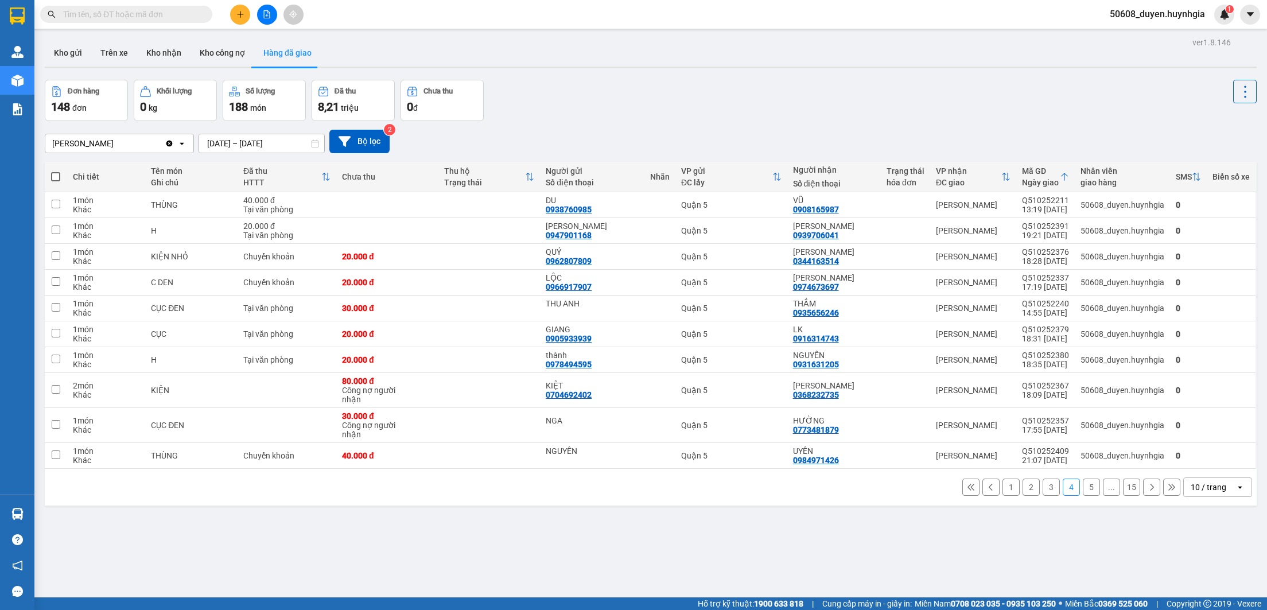
click at [138, 17] on input "text" at bounding box center [130, 14] width 135 height 13
paste input "0984971426"
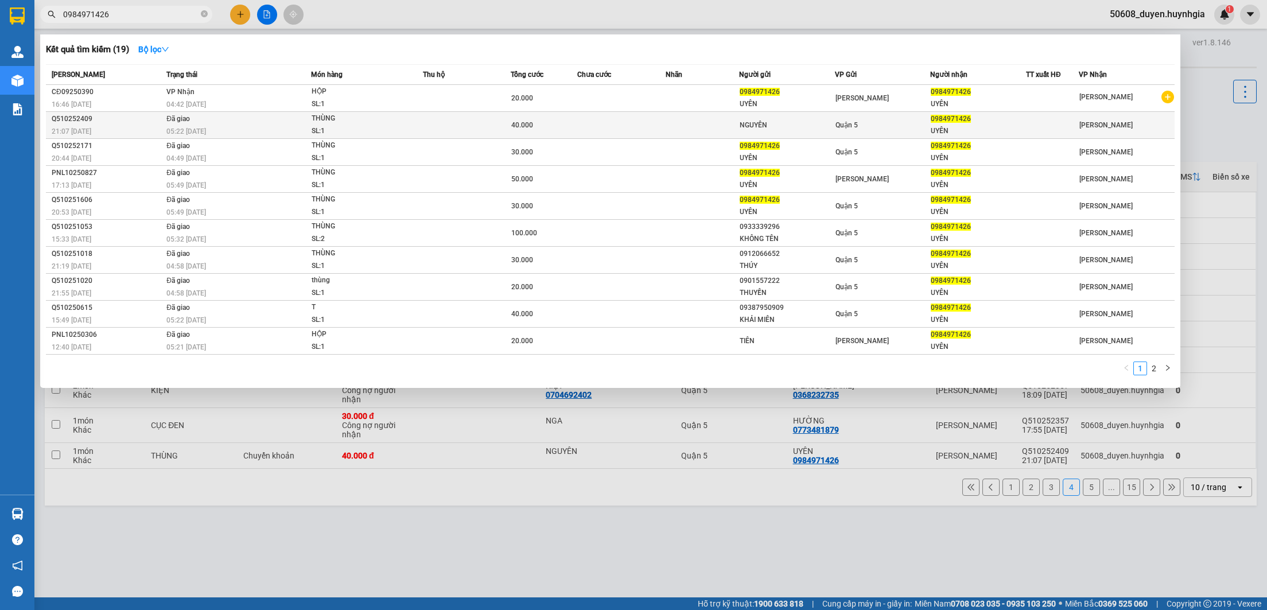
type input "0984971426"
click at [84, 128] on span "21:07 [DATE]" at bounding box center [72, 131] width 40 height 8
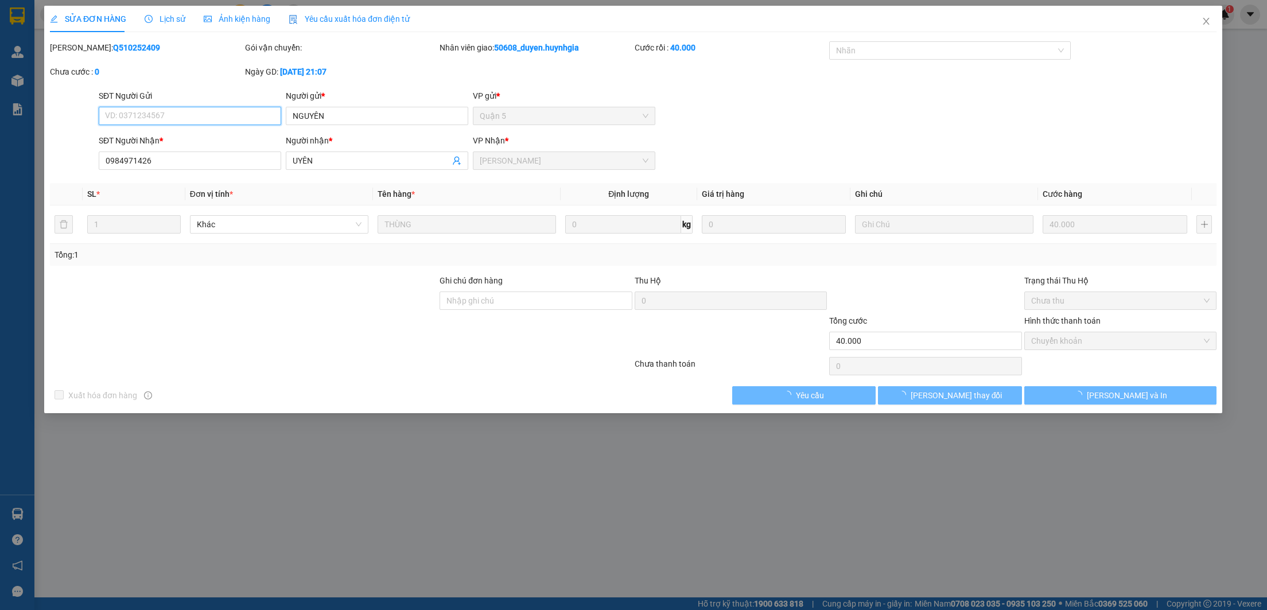
type input "NGUYÊN"
type input "0984971426"
type input "UYÊN"
type input "40.000"
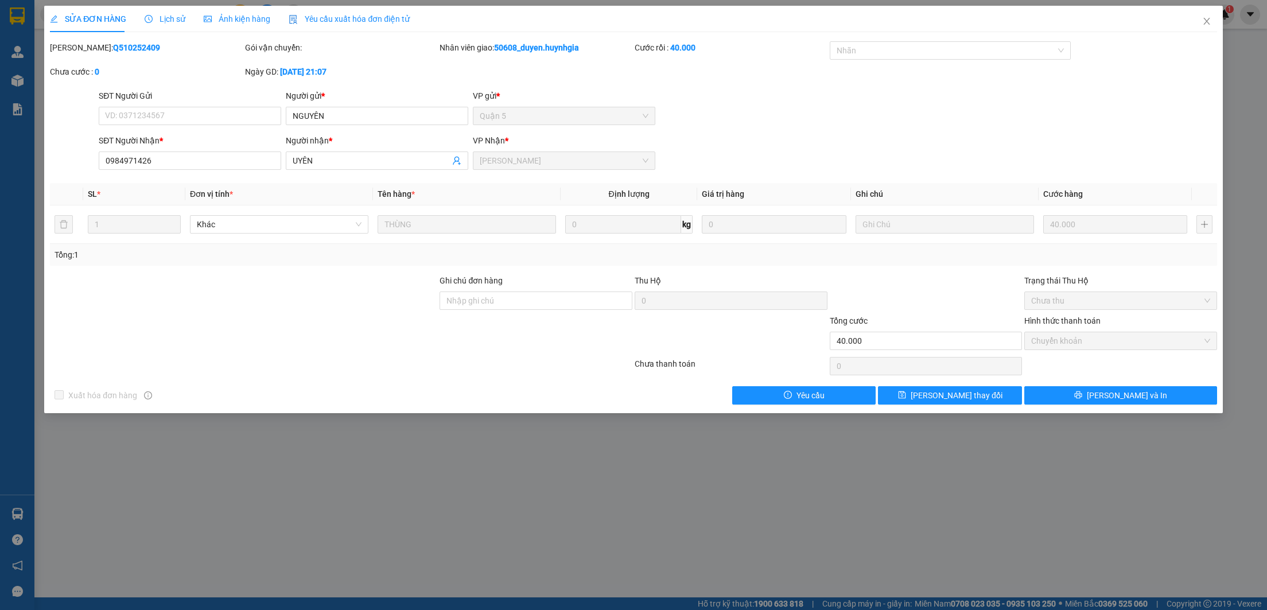
click at [175, 20] on span "Lịch sử" at bounding box center [165, 18] width 41 height 9
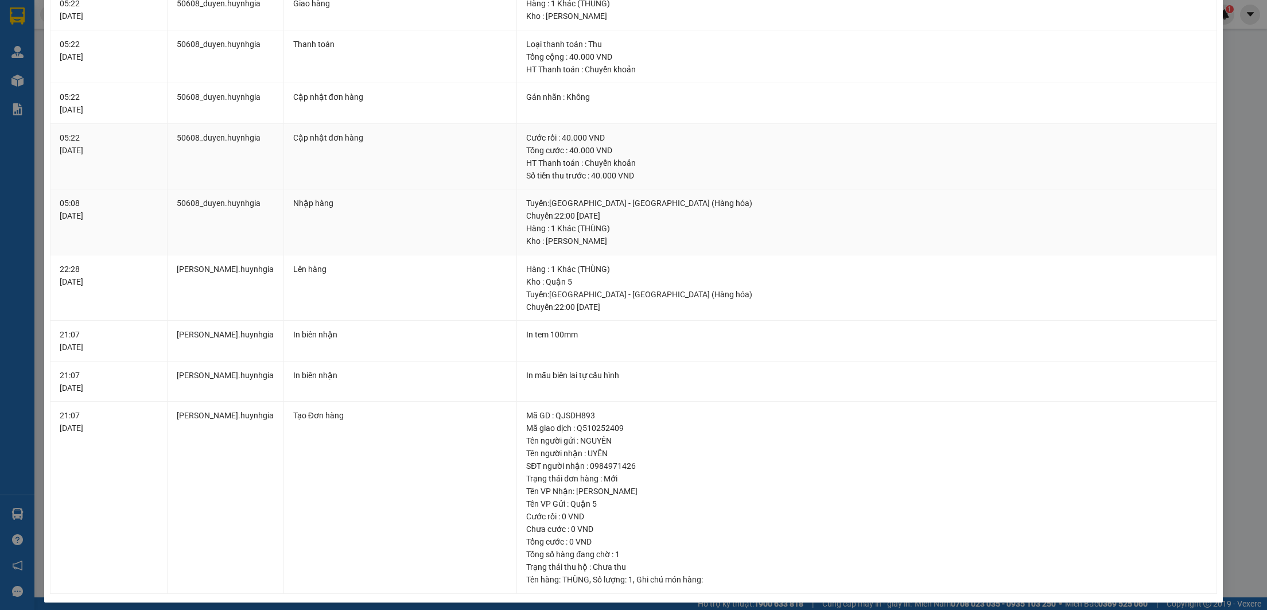
scroll to position [91, 0]
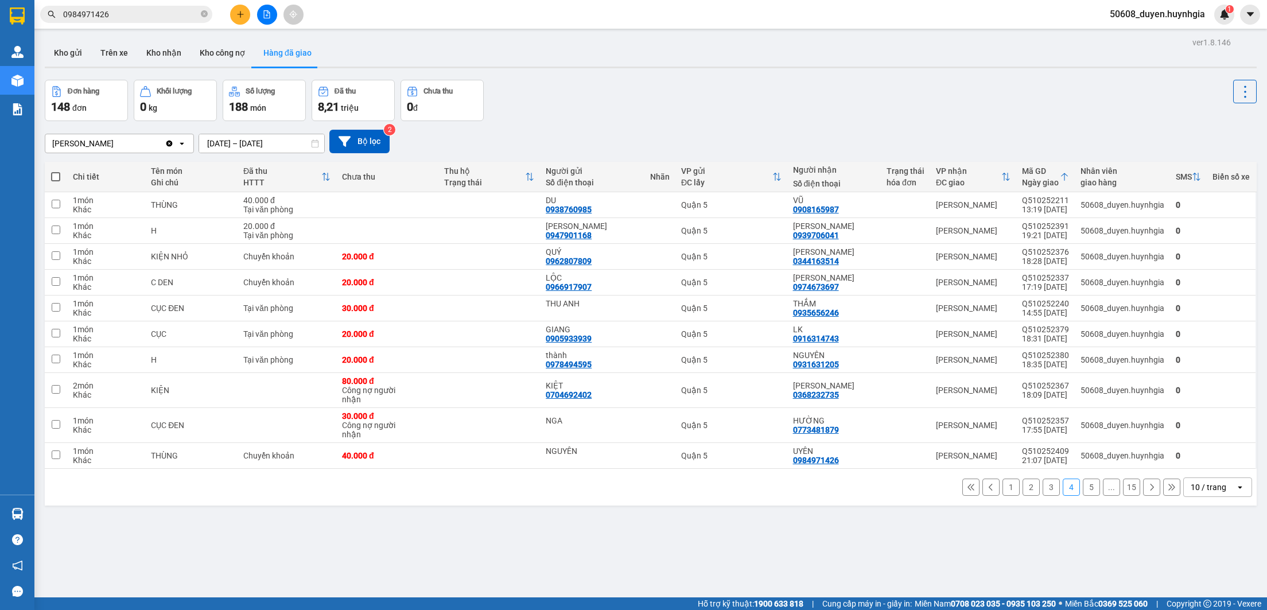
click at [268, 14] on icon "file-add" at bounding box center [267, 14] width 8 height 8
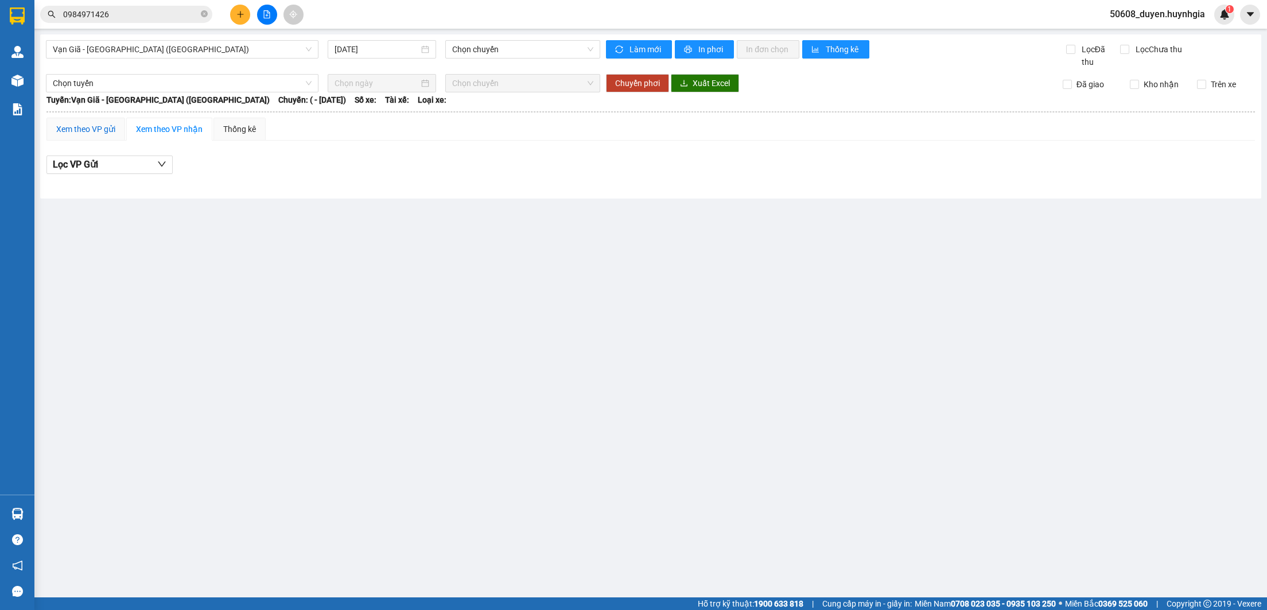
click at [92, 133] on div "Xem theo VP gửi" at bounding box center [85, 129] width 59 height 13
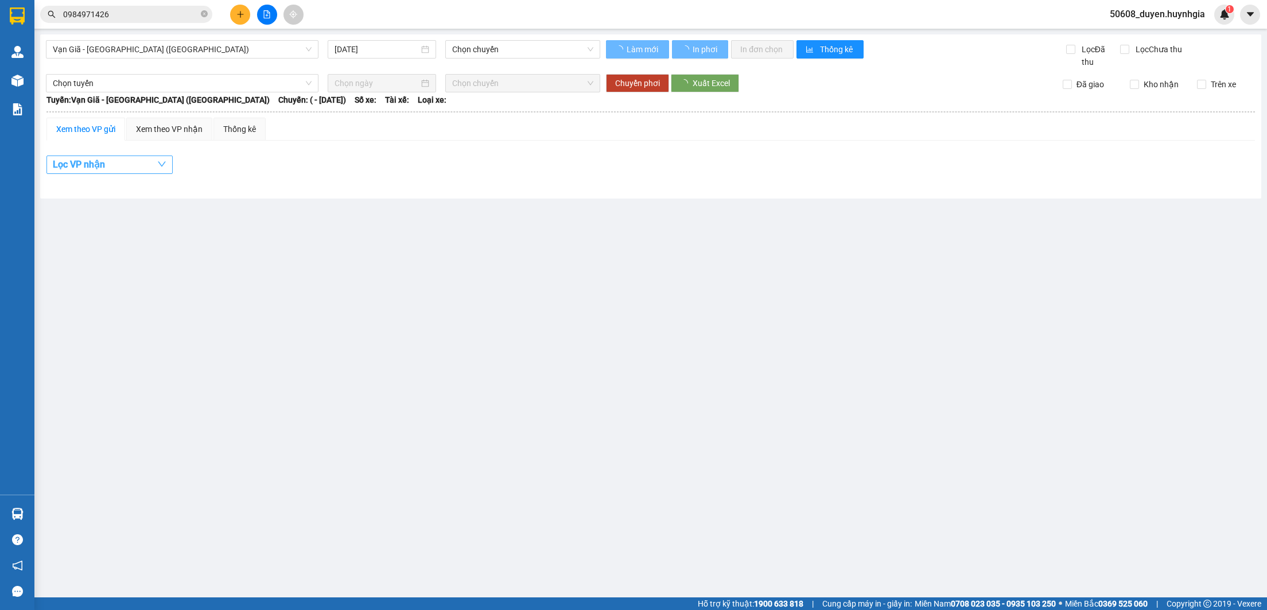
click at [119, 165] on button "Lọc VP nhận" at bounding box center [109, 165] width 126 height 18
click at [147, 166] on button "Lọc VP nhận" at bounding box center [109, 165] width 126 height 18
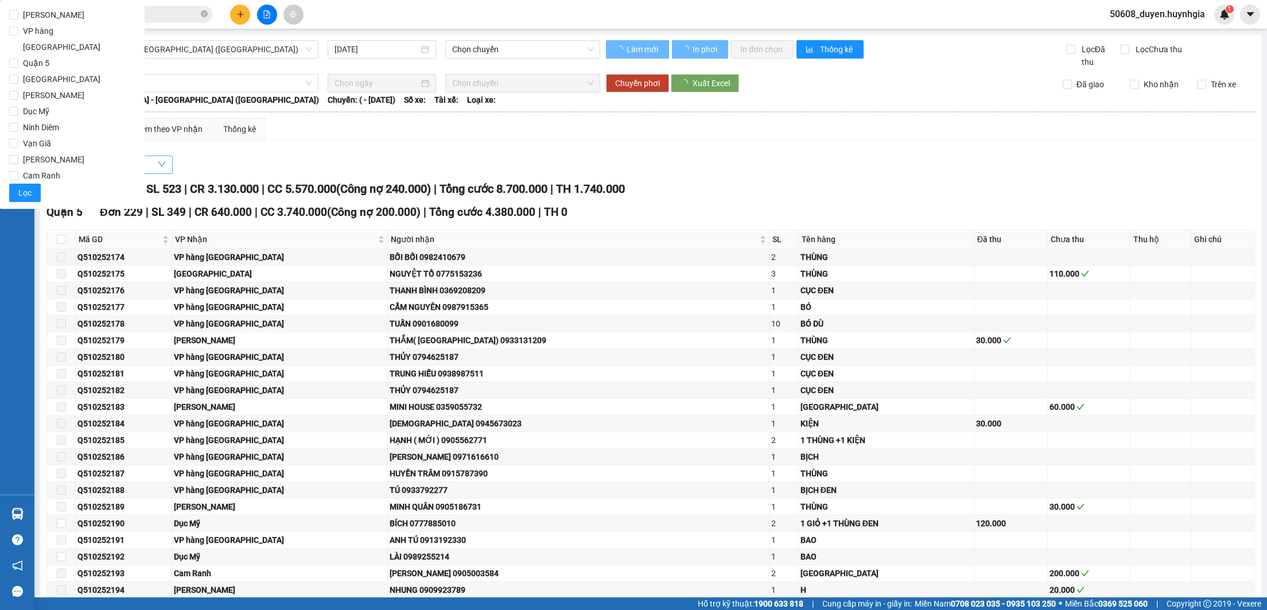
click at [293, 158] on div "Lọc VP nhận" at bounding box center [650, 165] width 1208 height 19
click at [164, 167] on icon "down" at bounding box center [161, 164] width 9 height 9
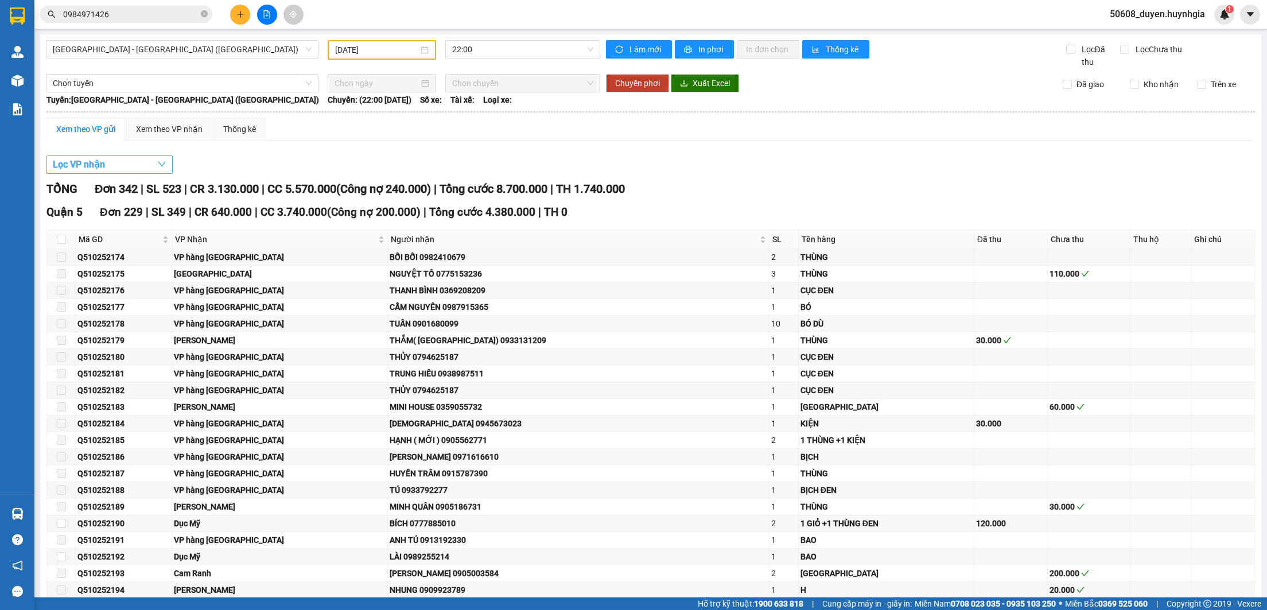
type input "[DATE]"
click at [160, 158] on span "button" at bounding box center [161, 164] width 9 height 14
click at [144, 172] on button "Lọc VP nhận" at bounding box center [109, 165] width 126 height 18
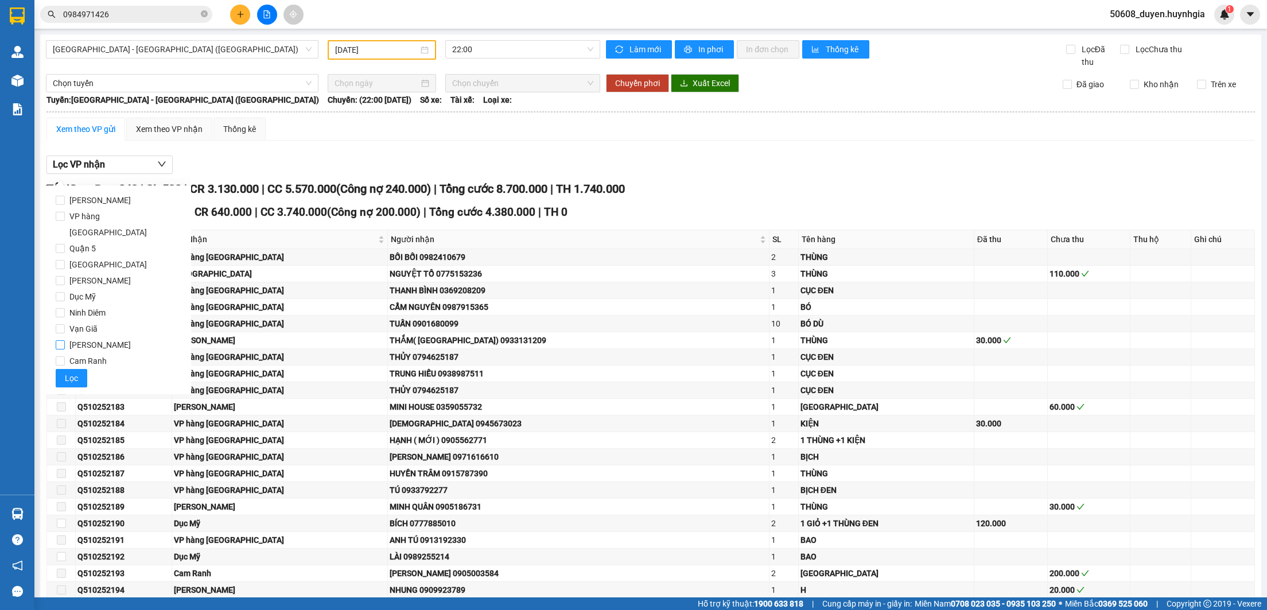
click at [83, 337] on span "[PERSON_NAME]" at bounding box center [100, 345] width 71 height 16
click at [65, 340] on input "[PERSON_NAME]" at bounding box center [60, 344] width 9 height 9
checkbox input "true"
click at [73, 369] on button "Lọc" at bounding box center [72, 378] width 32 height 18
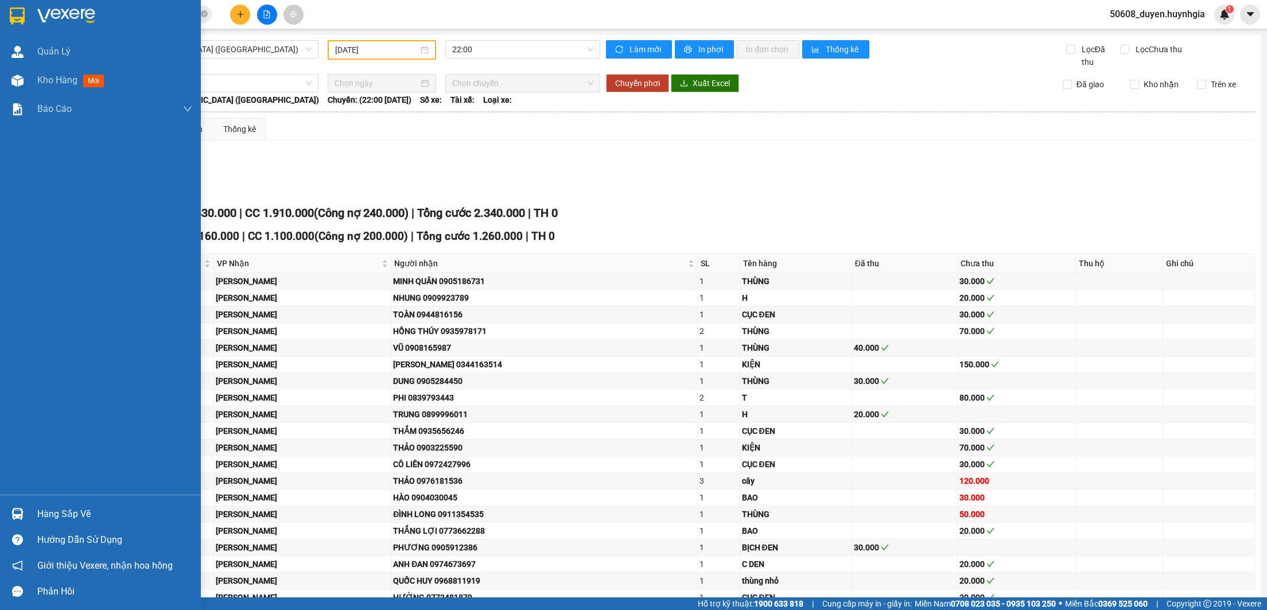
click at [25, 18] on img at bounding box center [17, 15] width 15 height 17
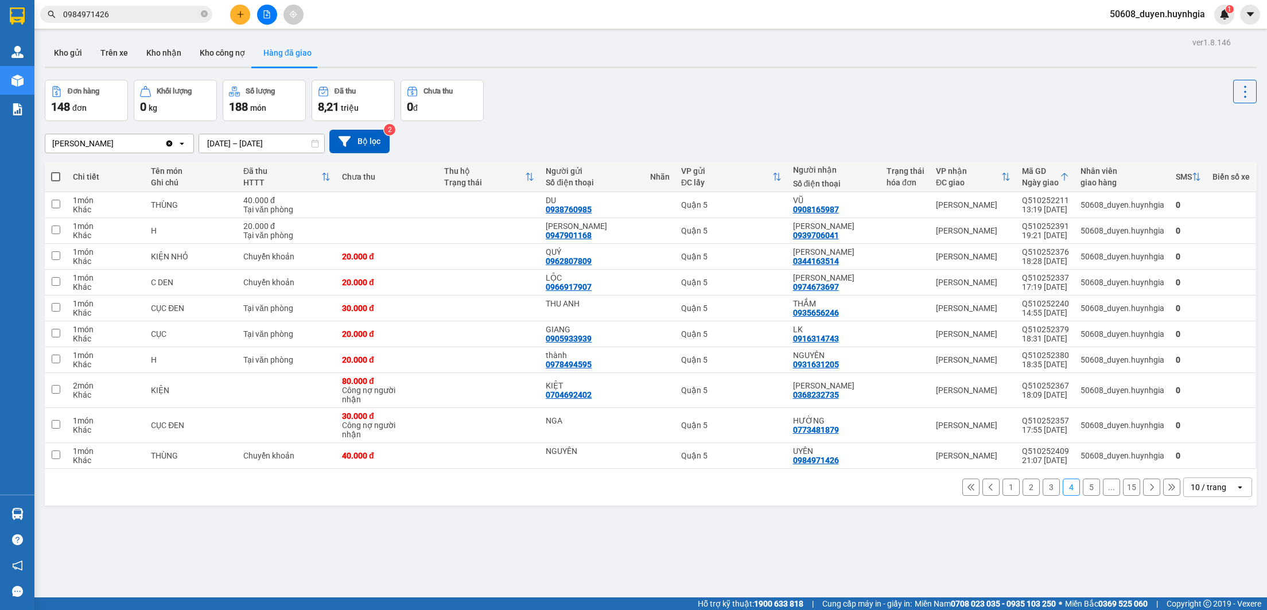
click at [1083, 490] on button "5" at bounding box center [1091, 487] width 17 height 17
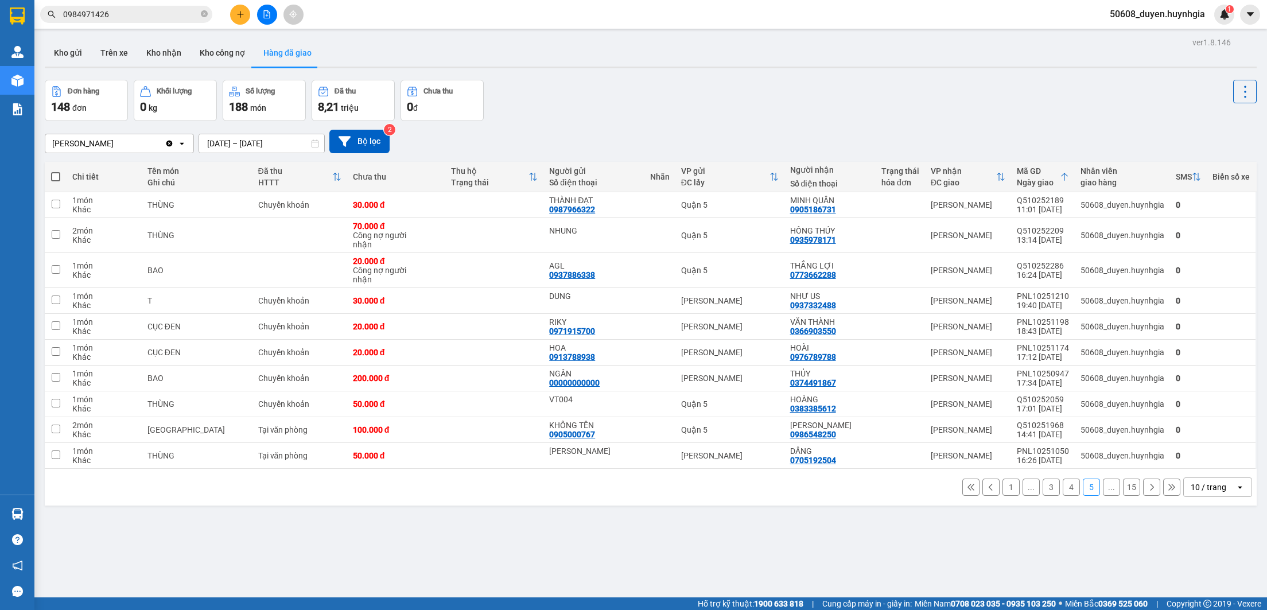
click at [1063, 496] on button "4" at bounding box center [1071, 487] width 17 height 17
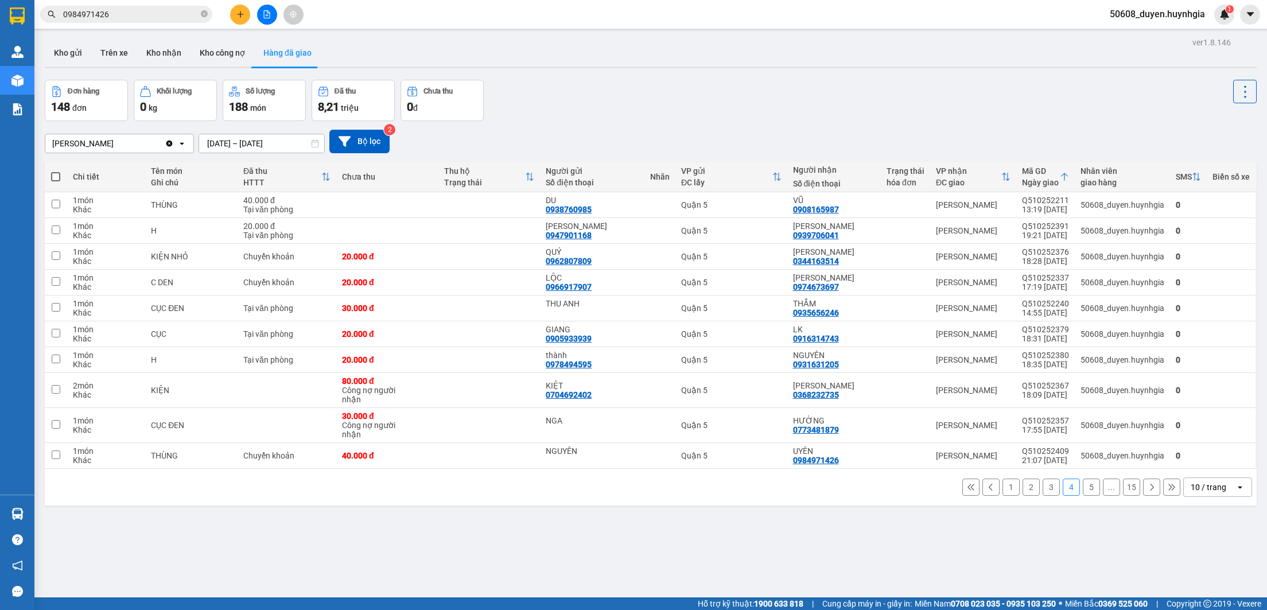
click at [594, 497] on div "1 2 3 4 5 ... 15 10 / trang open" at bounding box center [650, 487] width 1203 height 20
click at [269, 13] on icon "file-add" at bounding box center [267, 14] width 6 height 8
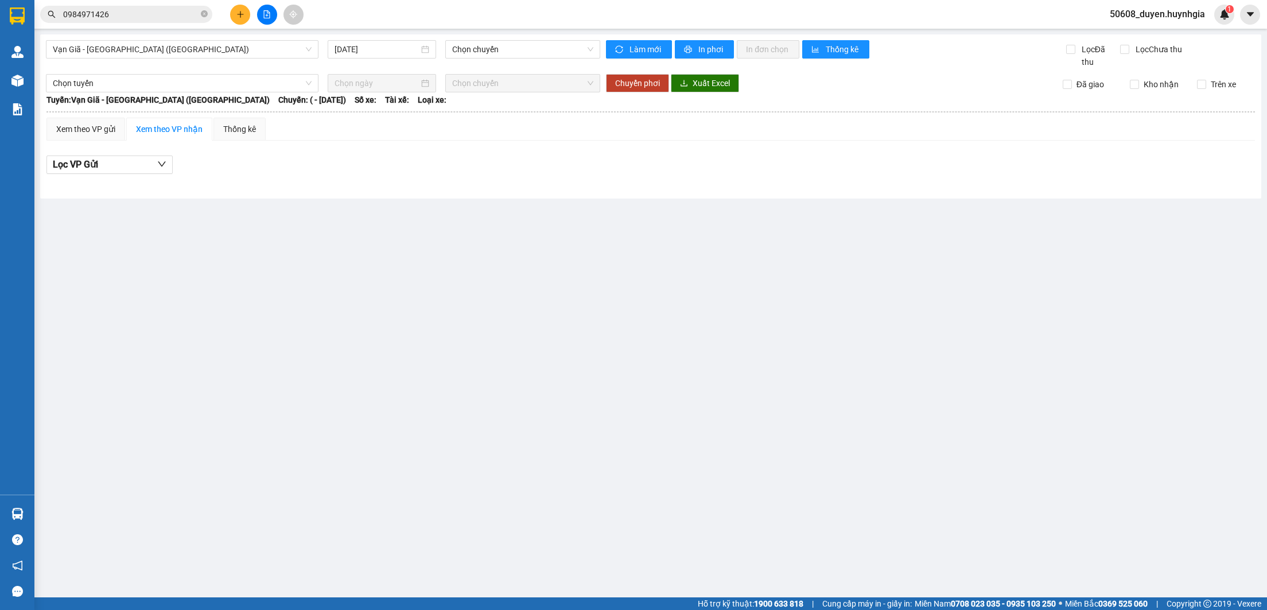
type input "[DATE]"
click at [225, 49] on span "Vạn Giã - [GEOGRAPHIC_DATA] ([GEOGRAPHIC_DATA])" at bounding box center [182, 49] width 259 height 17
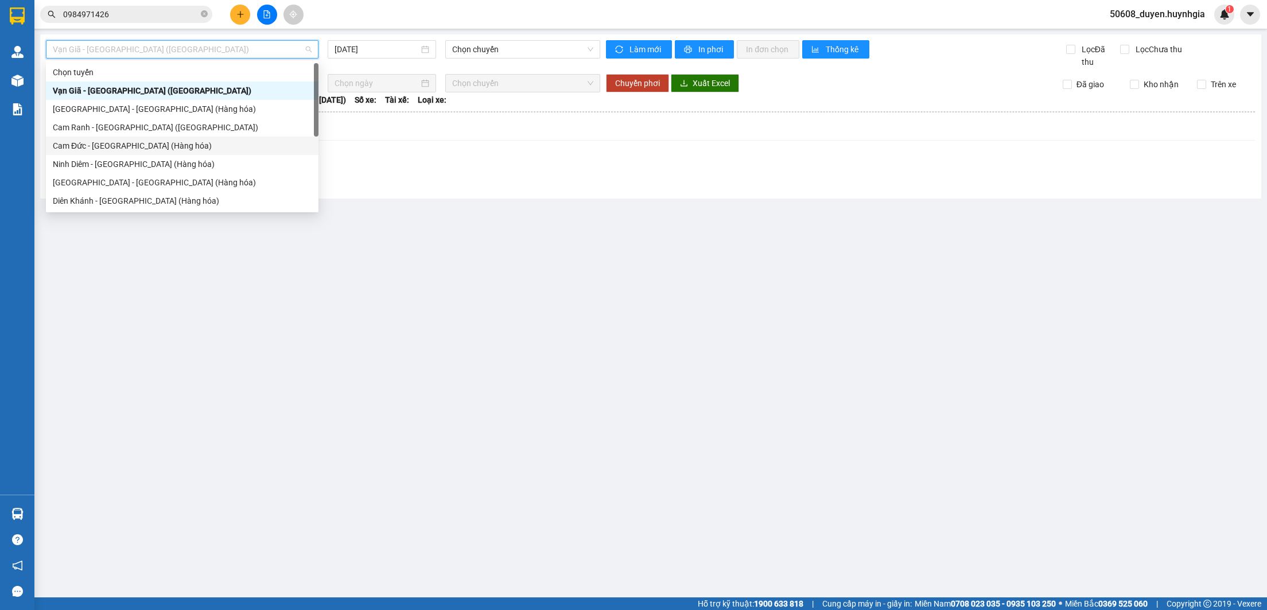
scroll to position [37, 0]
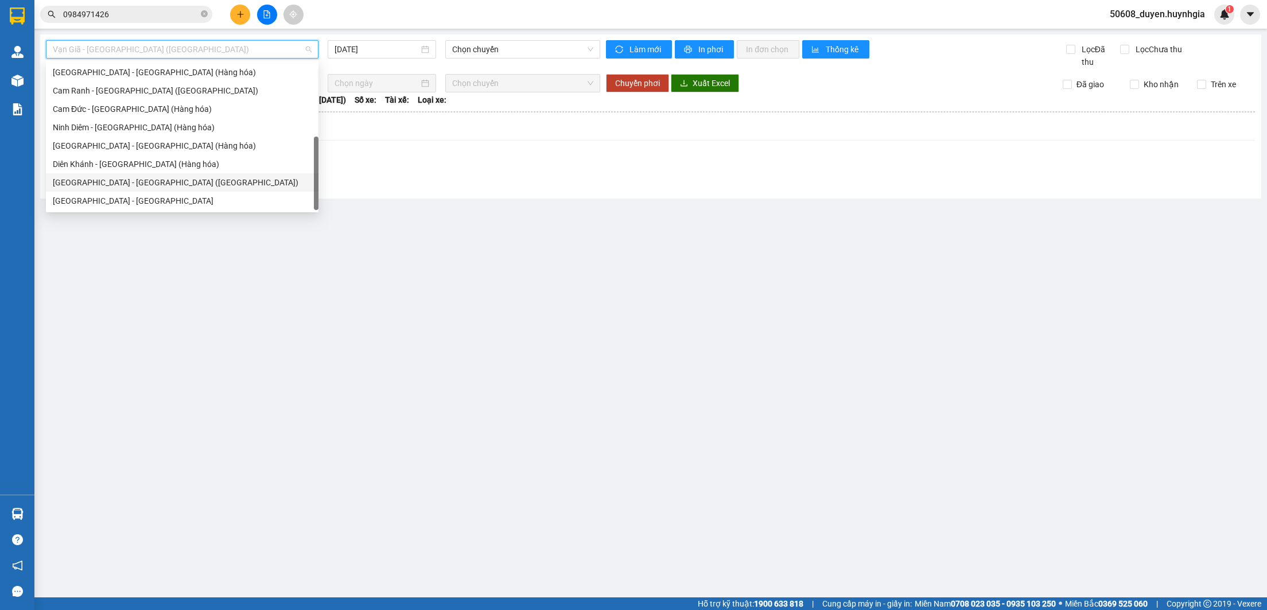
click at [180, 185] on div "[GEOGRAPHIC_DATA] - [GEOGRAPHIC_DATA] ([GEOGRAPHIC_DATA])" at bounding box center [182, 182] width 259 height 13
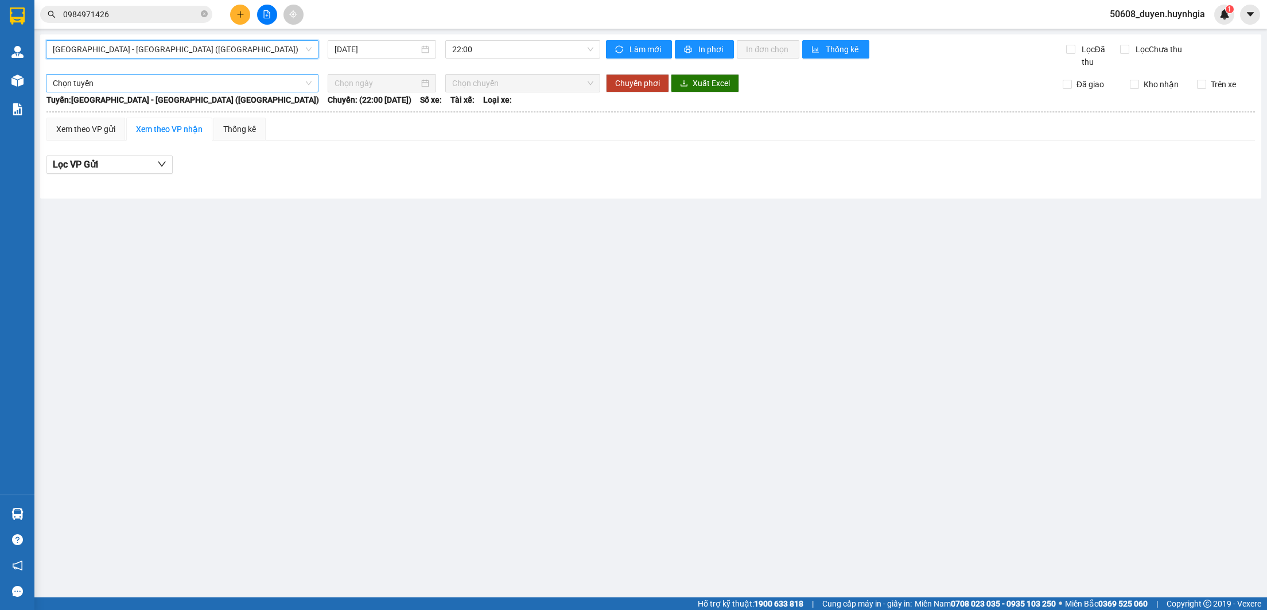
click at [308, 80] on span "Chọn tuyến" at bounding box center [182, 83] width 259 height 17
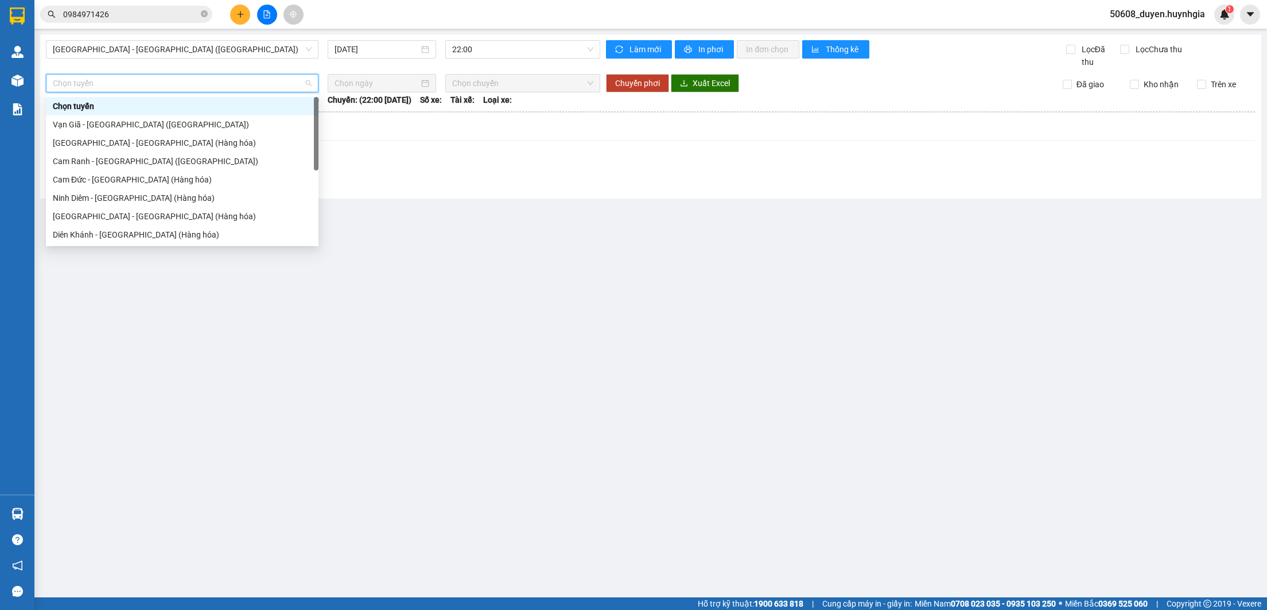
click at [308, 80] on span "Chọn tuyến" at bounding box center [182, 83] width 259 height 17
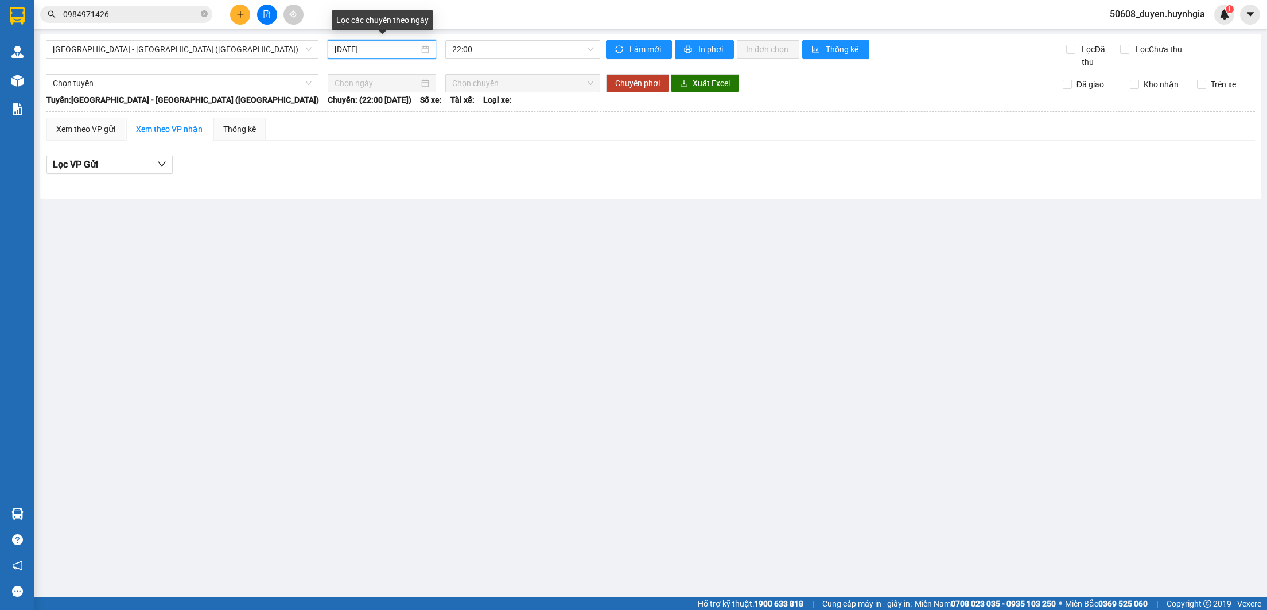
click at [417, 48] on input "[DATE]" at bounding box center [377, 49] width 84 height 13
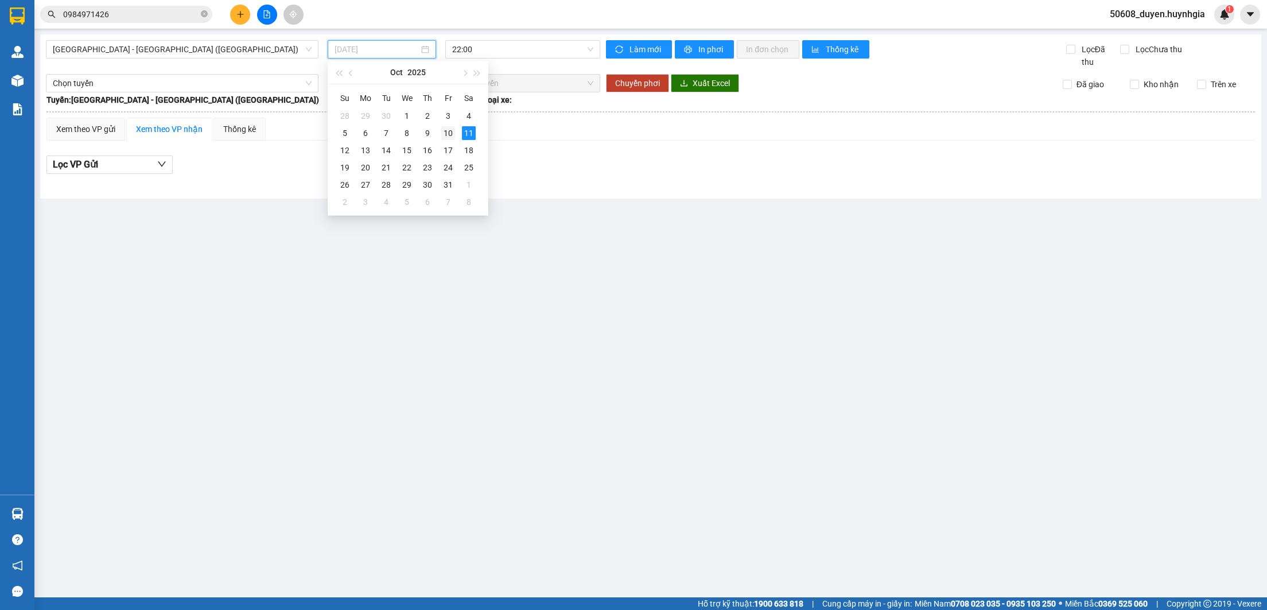
click at [454, 131] on div "10" at bounding box center [448, 133] width 14 height 14
type input "[DATE]"
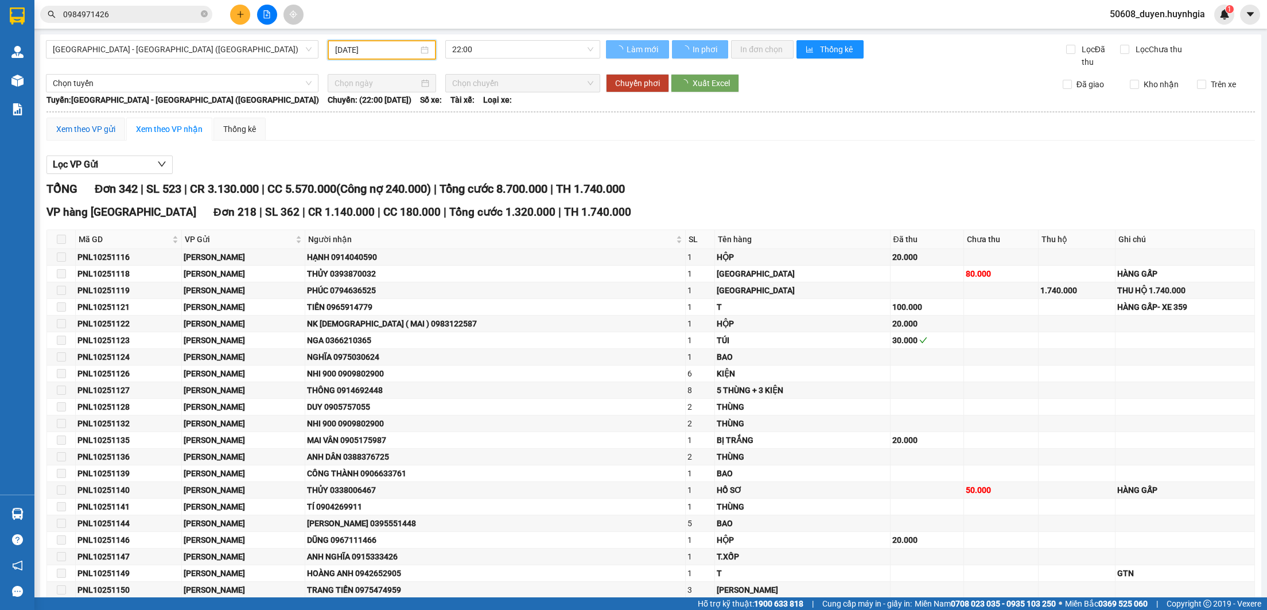
click at [113, 133] on div "Xem theo VP gửi" at bounding box center [85, 129] width 59 height 13
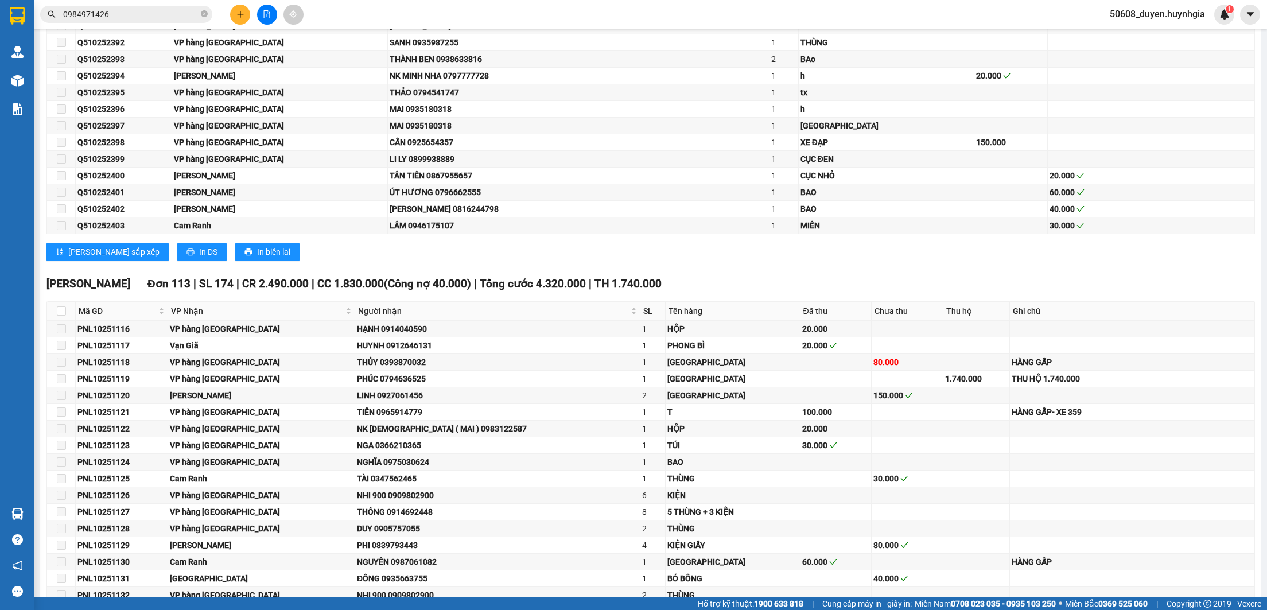
scroll to position [3864, 0]
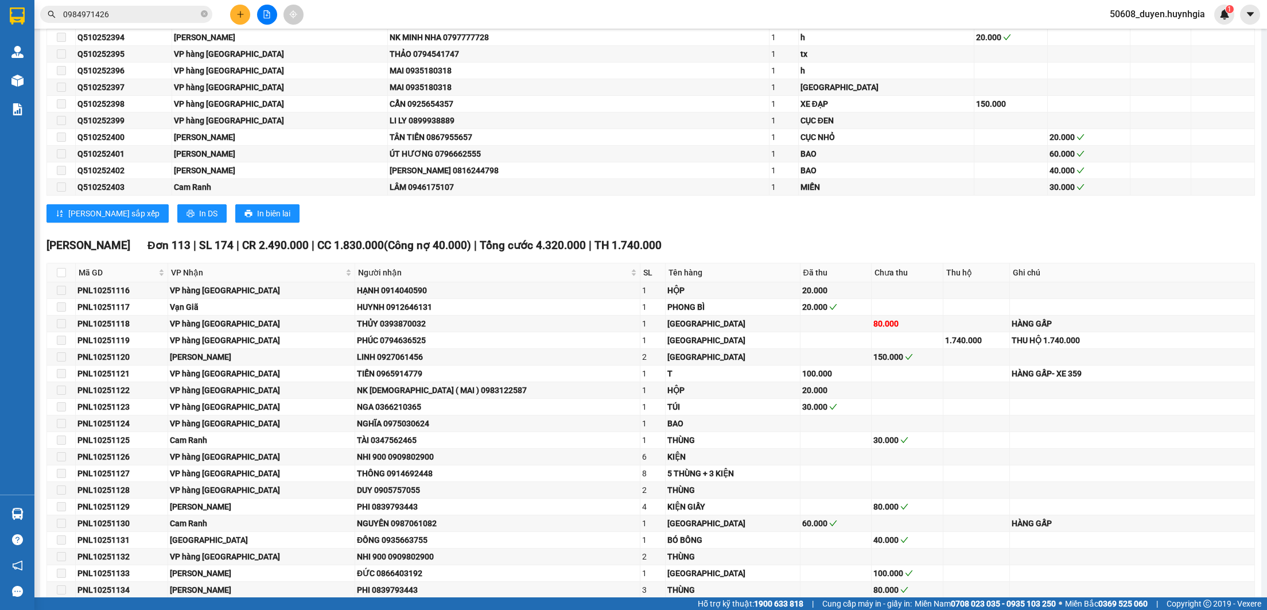
click at [546, 223] on div "[PERSON_NAME] sắp xếp In DS In biên lai" at bounding box center [650, 213] width 1208 height 18
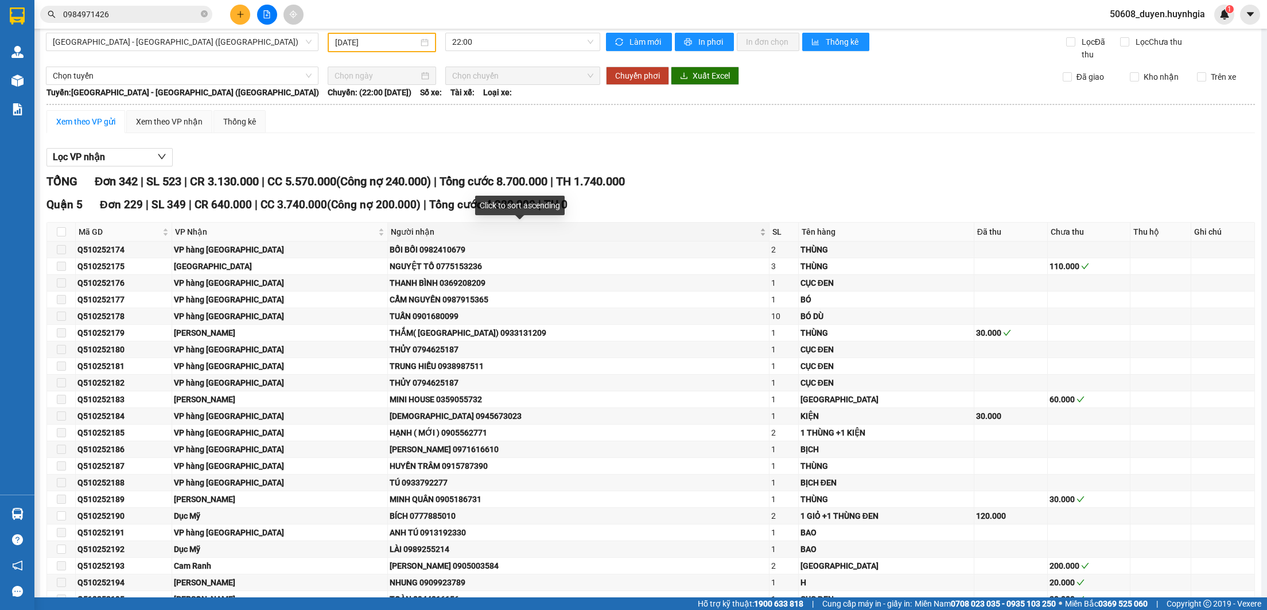
scroll to position [0, 0]
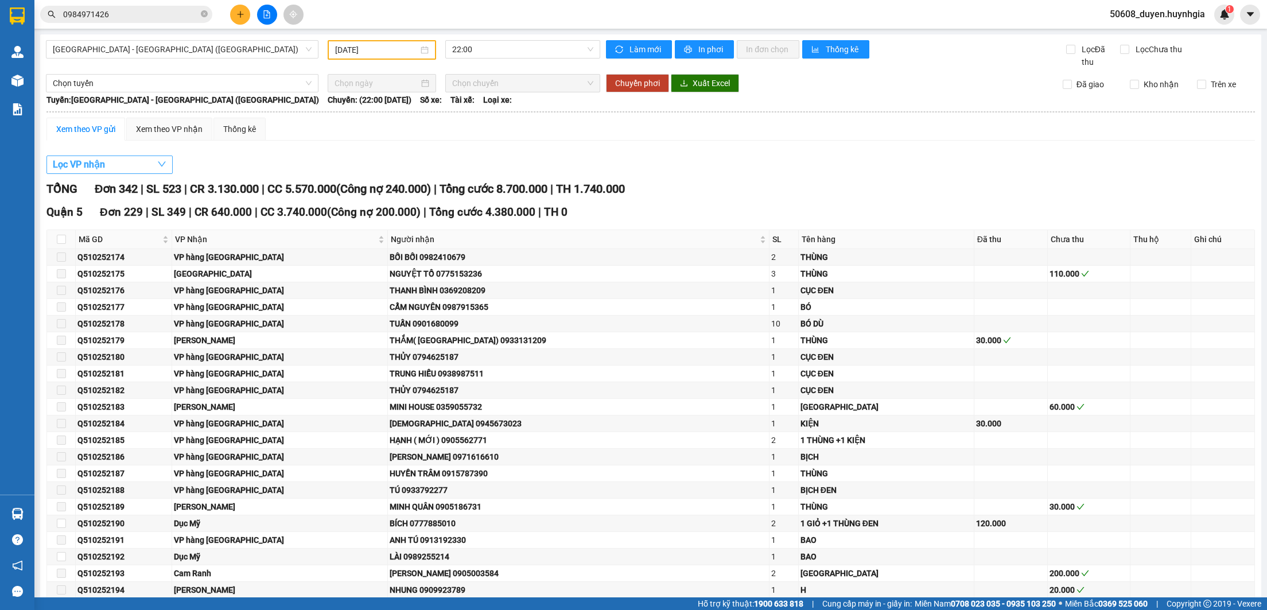
click at [158, 160] on span "button" at bounding box center [161, 164] width 9 height 14
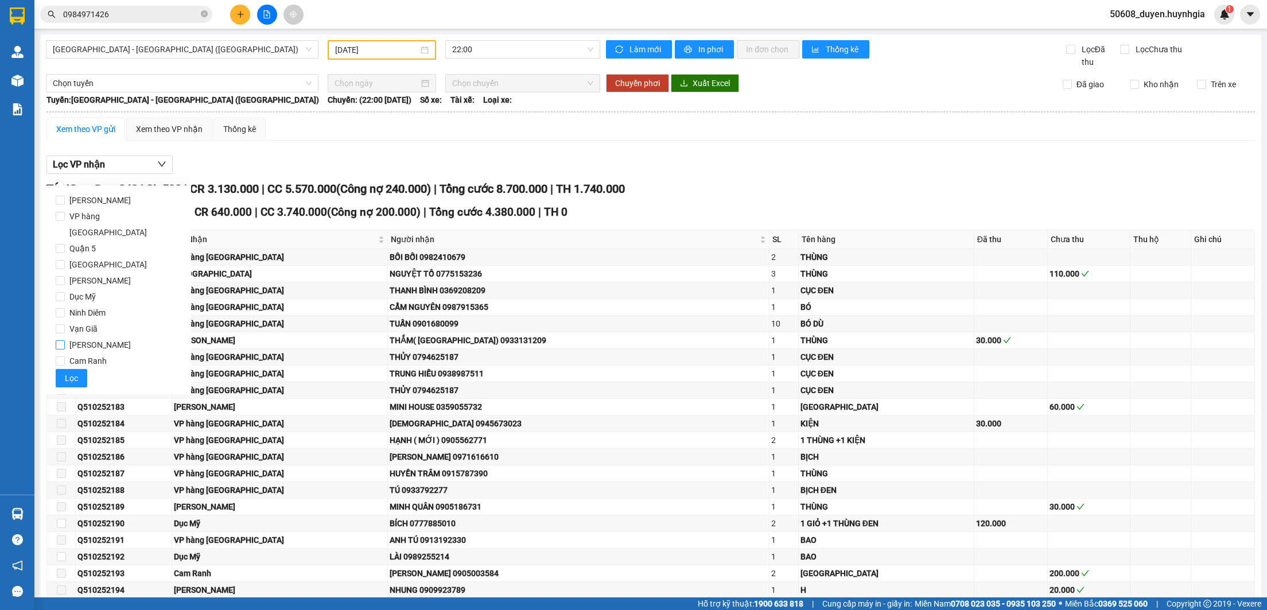
click at [81, 337] on span "[PERSON_NAME]" at bounding box center [100, 345] width 71 height 16
click at [65, 340] on input "[PERSON_NAME]" at bounding box center [60, 344] width 9 height 9
checkbox input "true"
click at [77, 369] on button "Lọc" at bounding box center [72, 378] width 32 height 18
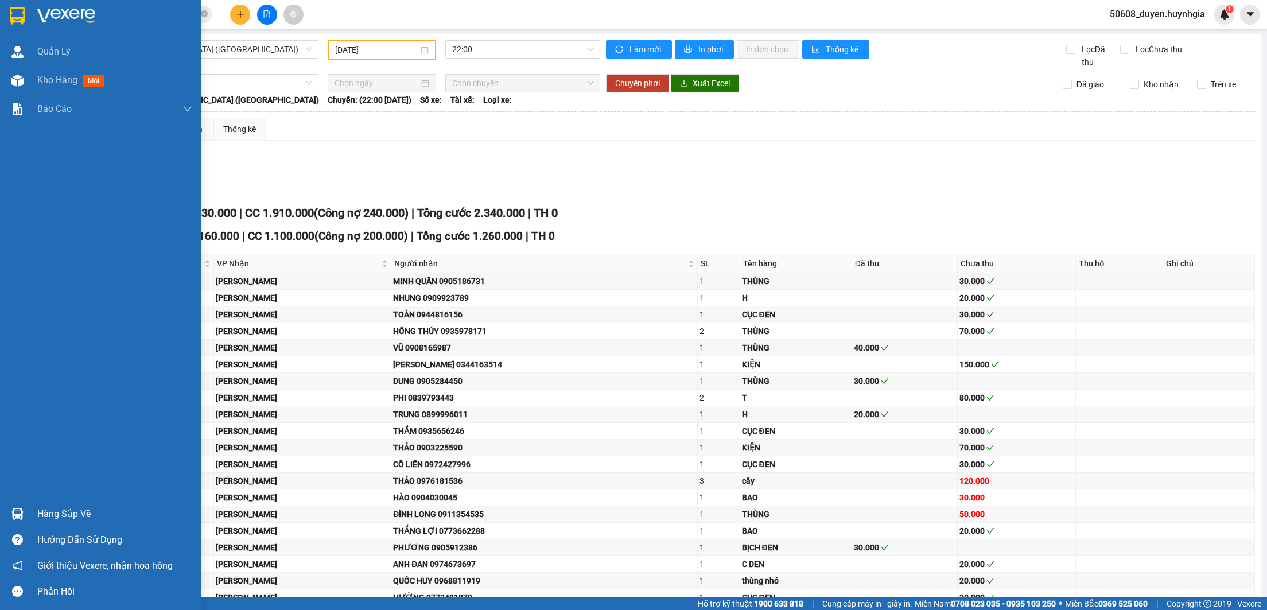
click at [21, 17] on img at bounding box center [17, 15] width 15 height 17
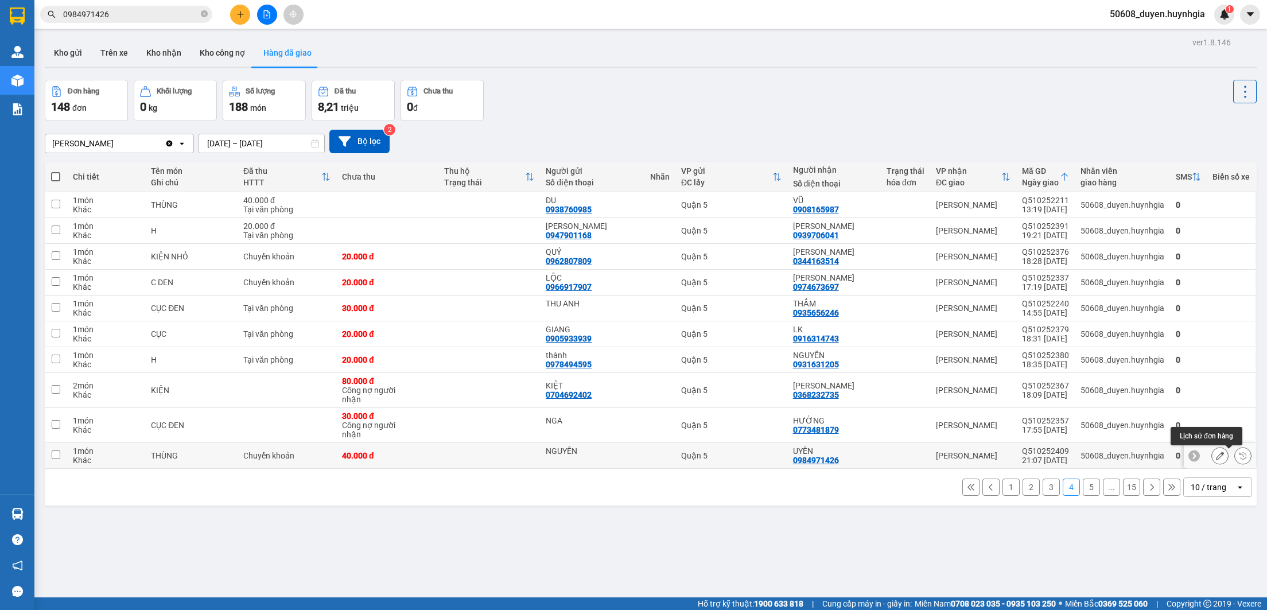
click at [1101, 459] on icon at bounding box center [1243, 456] width 8 height 8
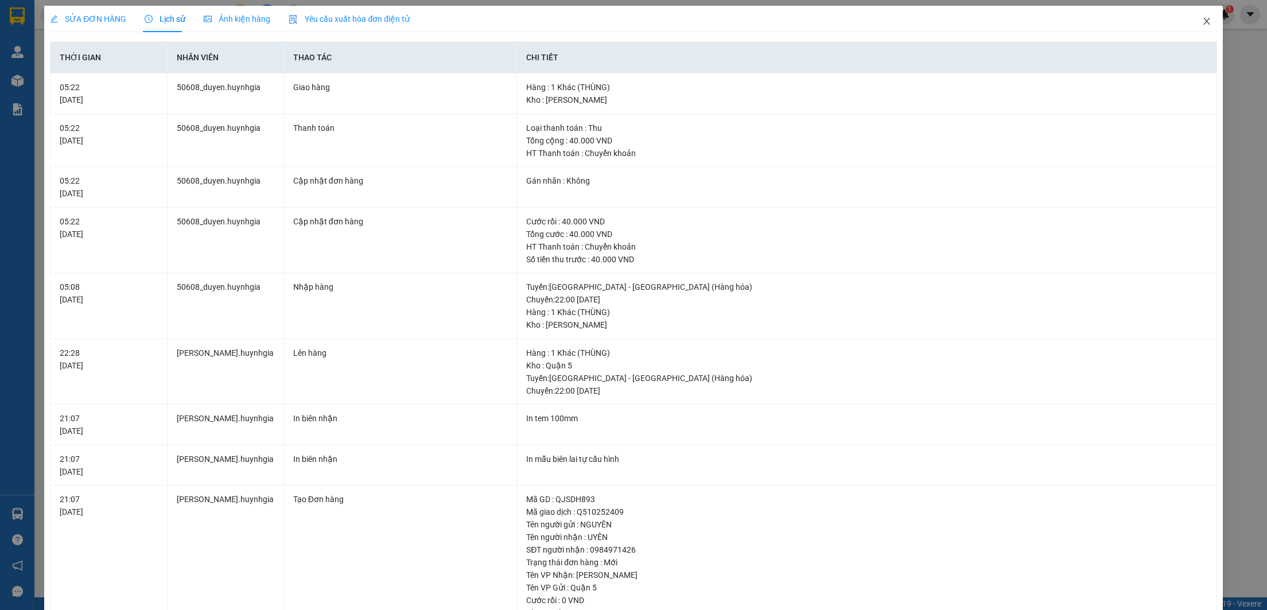
click at [1101, 22] on icon "close" at bounding box center [1206, 21] width 9 height 9
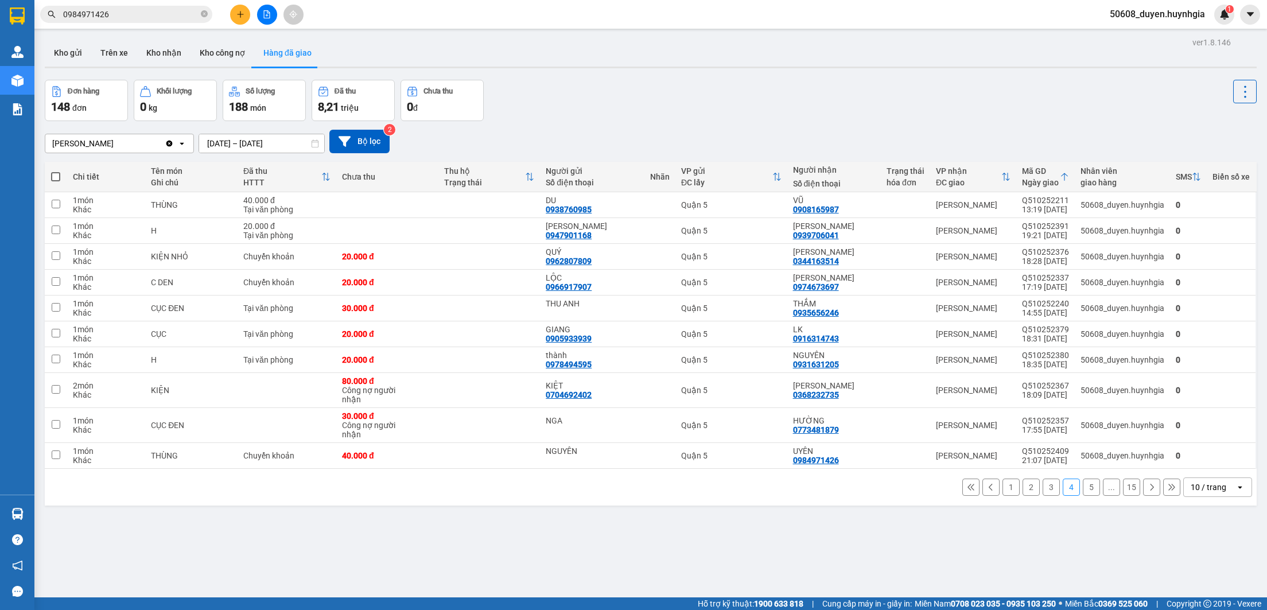
click at [594, 493] on div "1 2 3 4 5 ... 15 10 / trang open" at bounding box center [650, 487] width 1203 height 20
click at [543, 530] on div "ver 1.8.146 Kho gửi Trên xe Kho nhận Kho công nợ Hàng đã giao Đơn hàng 148 đơn …" at bounding box center [650, 339] width 1221 height 610
click at [261, 16] on button at bounding box center [267, 15] width 20 height 20
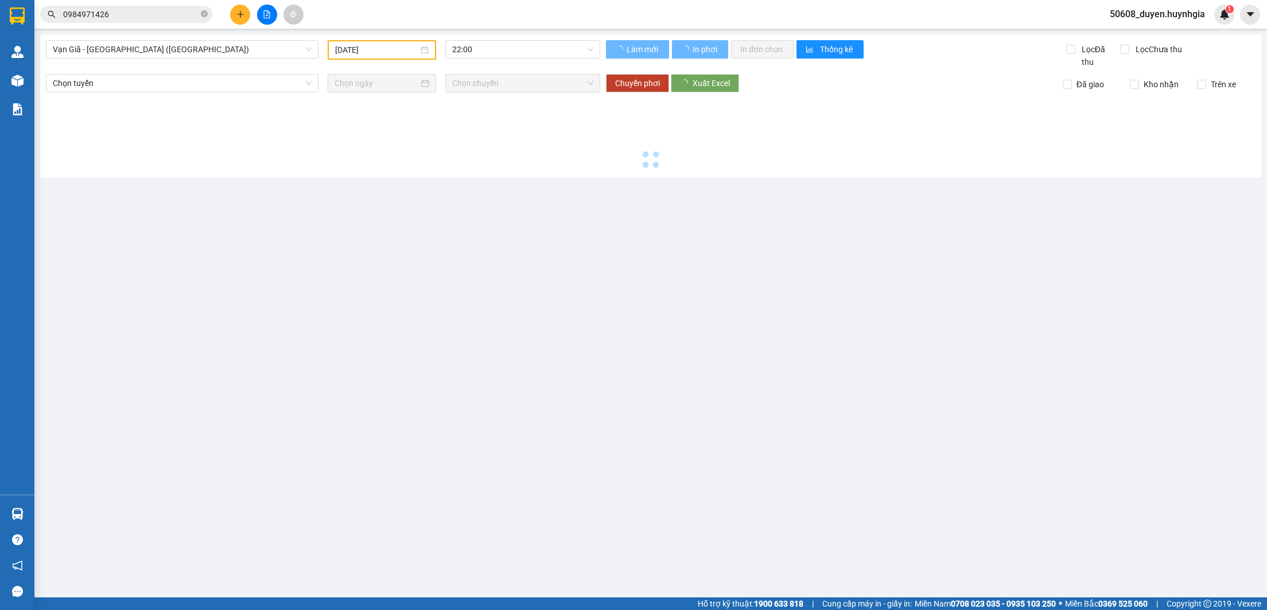
type input "[DATE]"
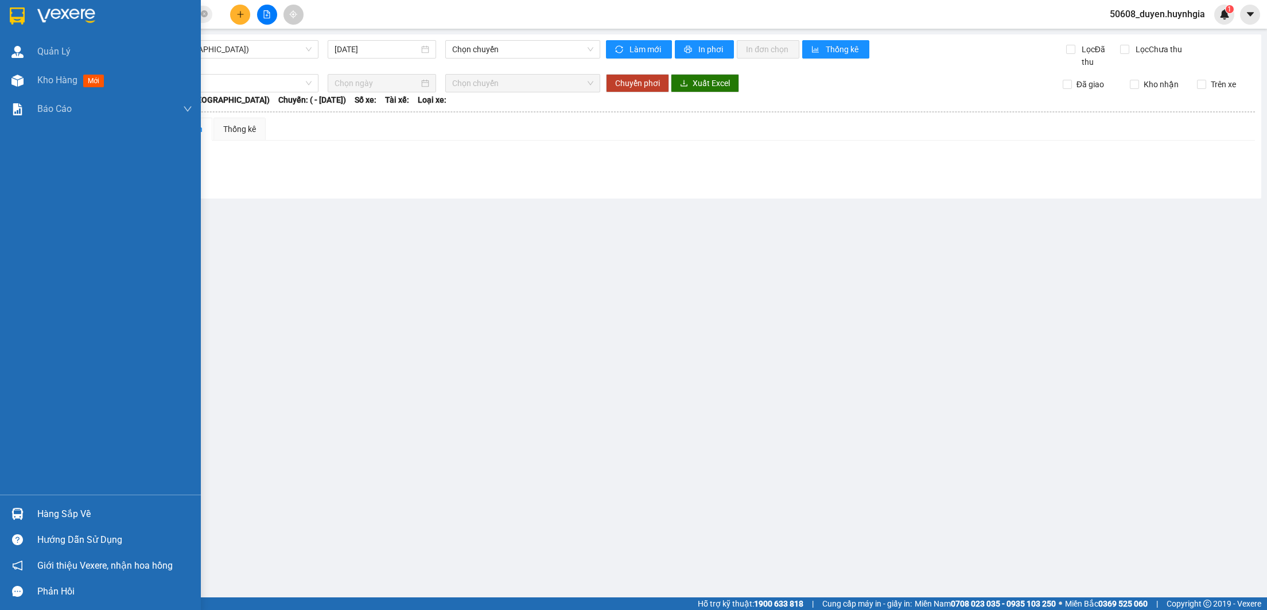
click at [10, 18] on img at bounding box center [17, 15] width 15 height 17
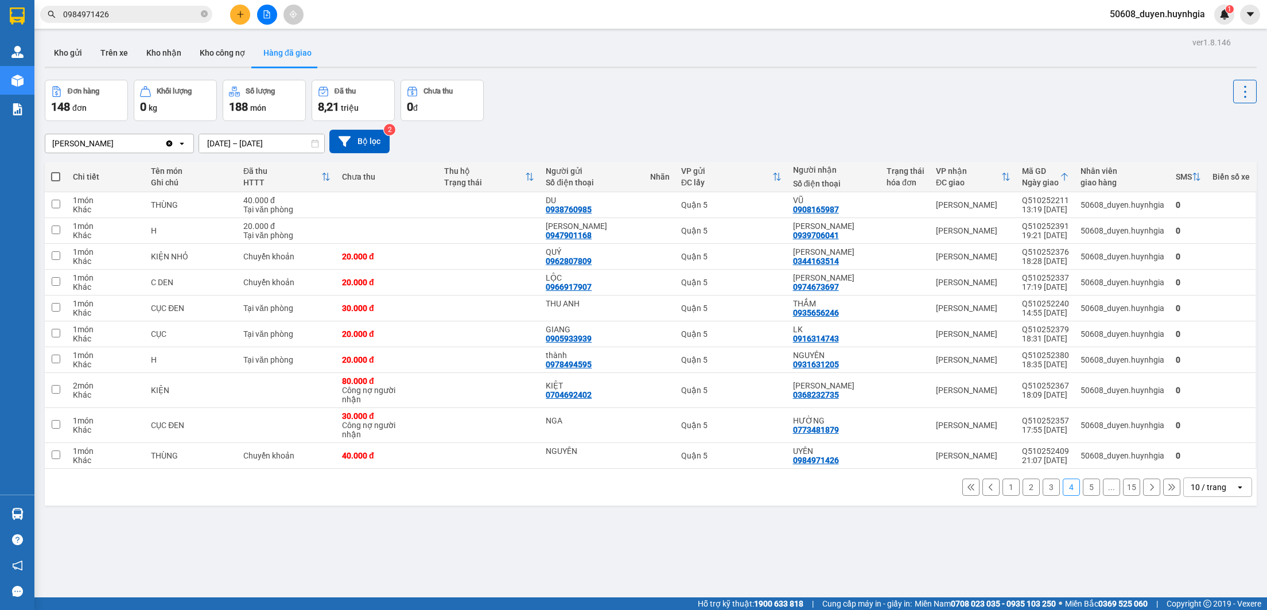
click at [1002, 491] on button "1" at bounding box center [1010, 487] width 17 height 17
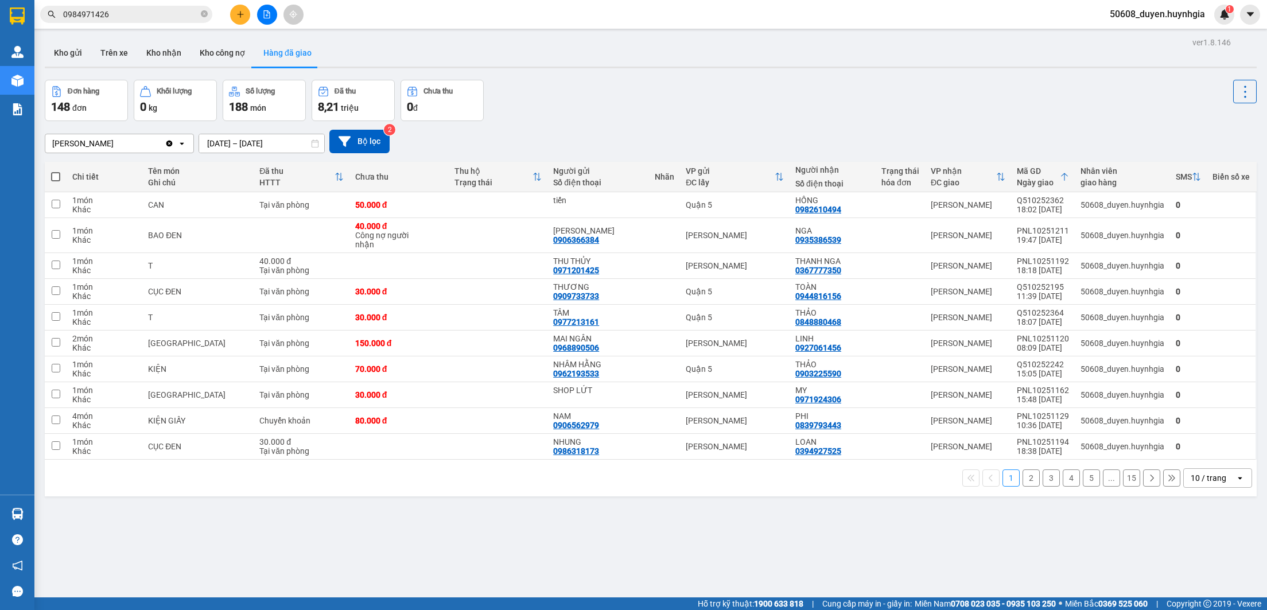
click at [1023, 478] on button "2" at bounding box center [1031, 477] width 17 height 17
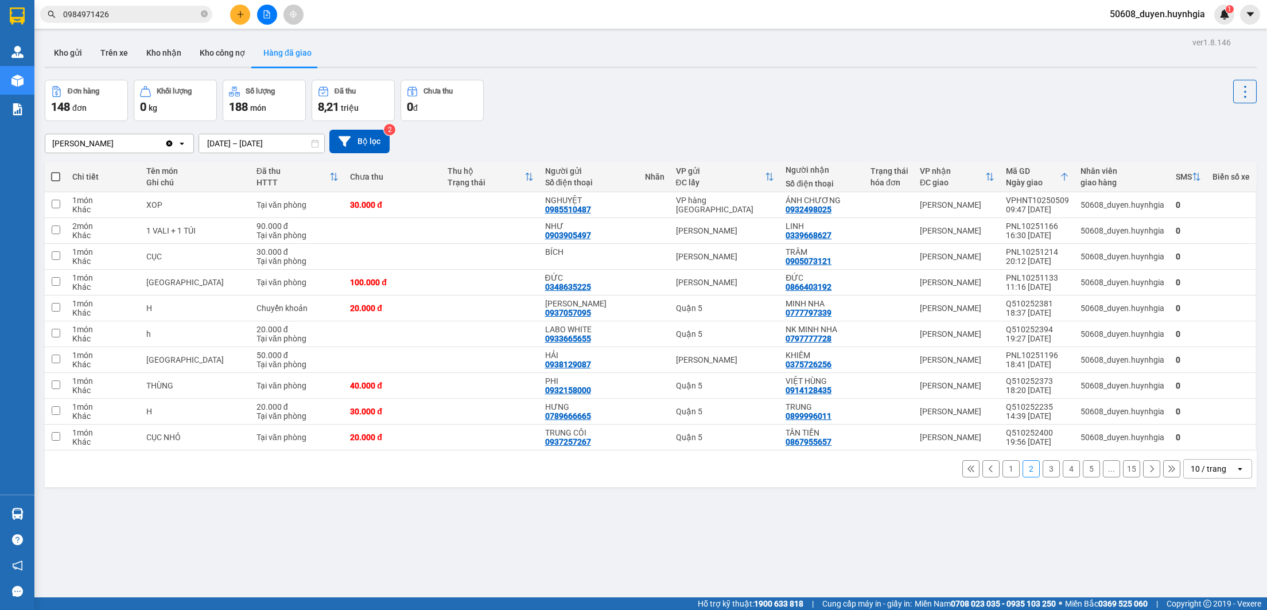
click at [1043, 477] on button "3" at bounding box center [1051, 468] width 17 height 17
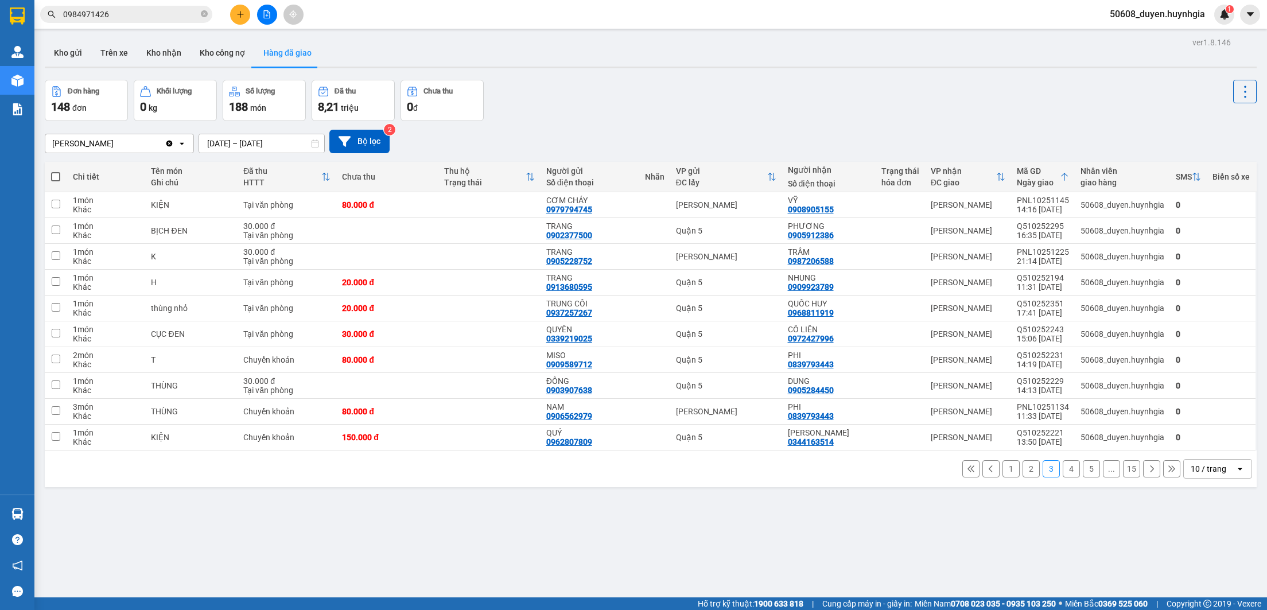
click at [1063, 472] on button "4" at bounding box center [1071, 468] width 17 height 17
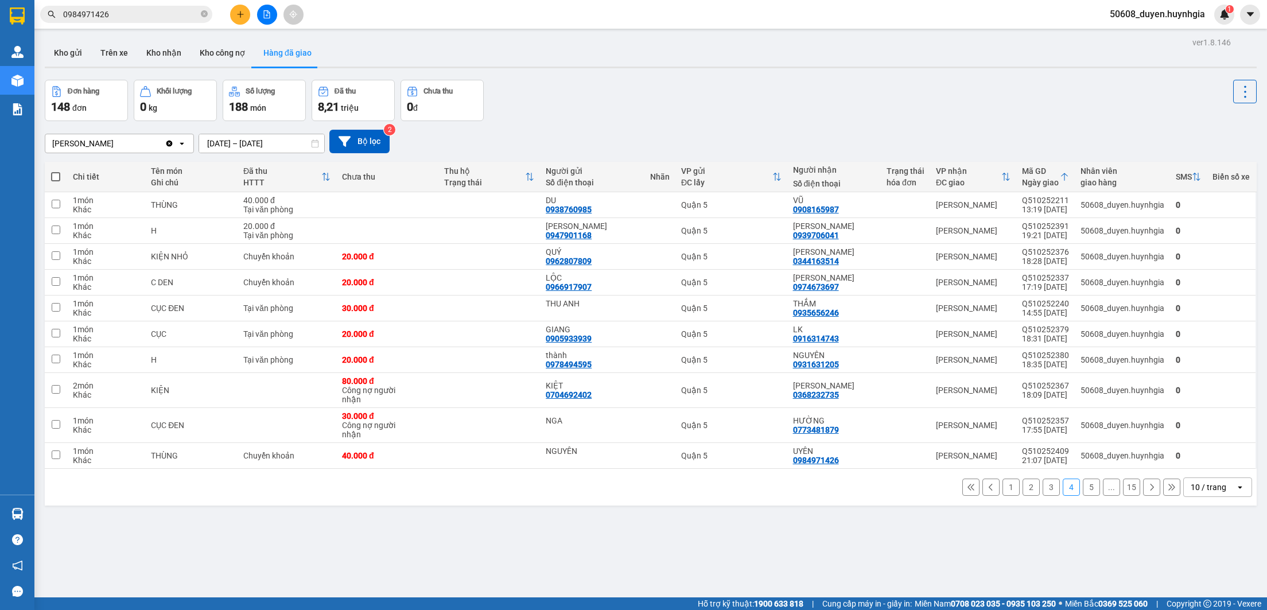
click at [1083, 493] on button "5" at bounding box center [1091, 487] width 17 height 17
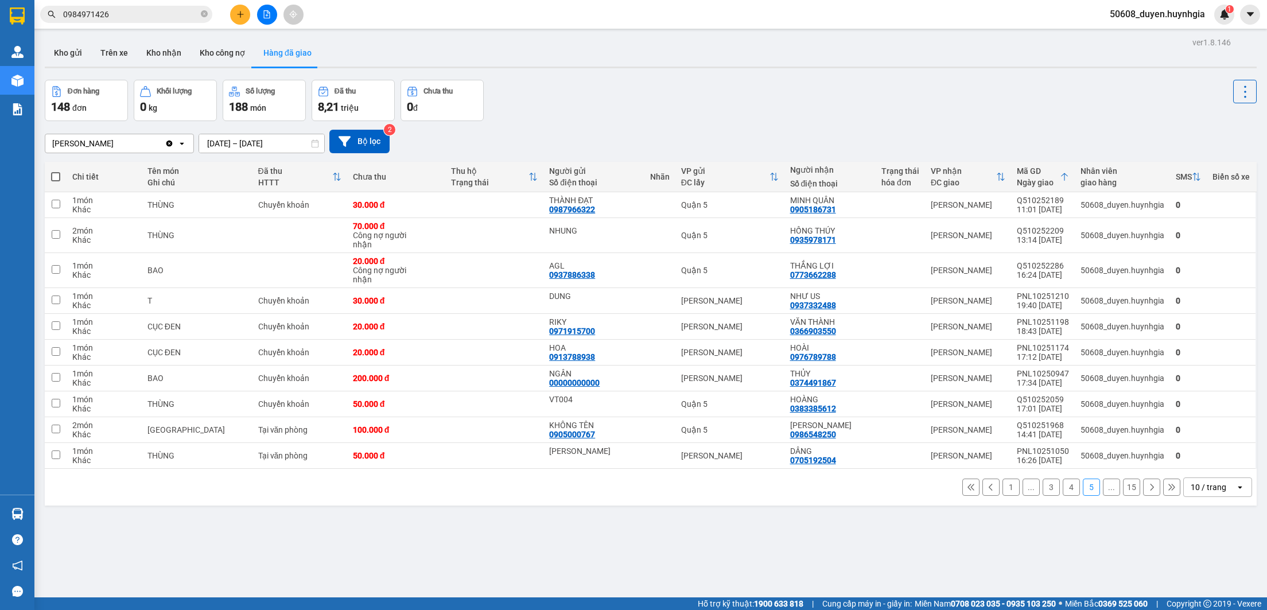
click at [1063, 494] on button "4" at bounding box center [1071, 487] width 17 height 17
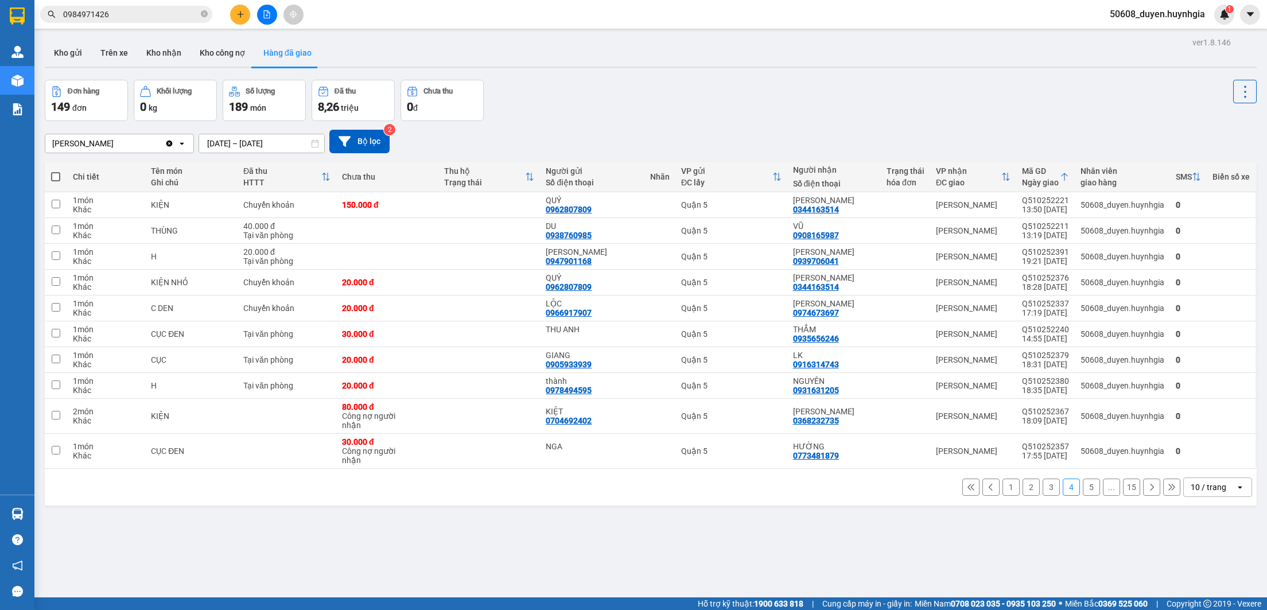
click at [1043, 493] on button "3" at bounding box center [1051, 487] width 17 height 17
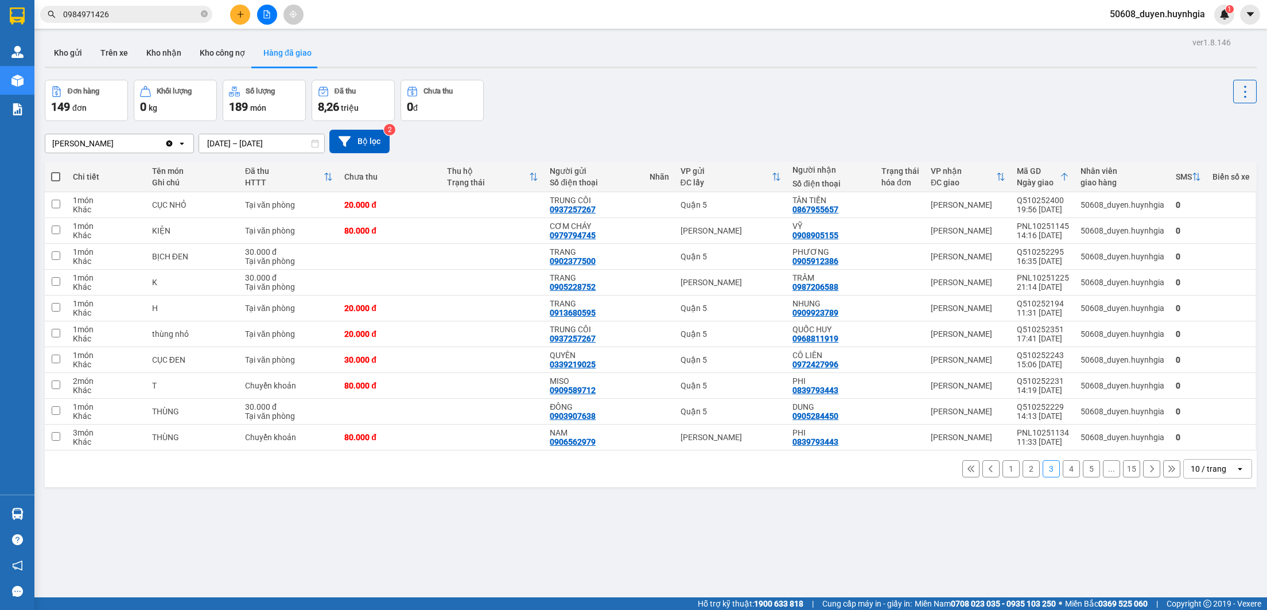
click at [1023, 472] on button "2" at bounding box center [1031, 468] width 17 height 17
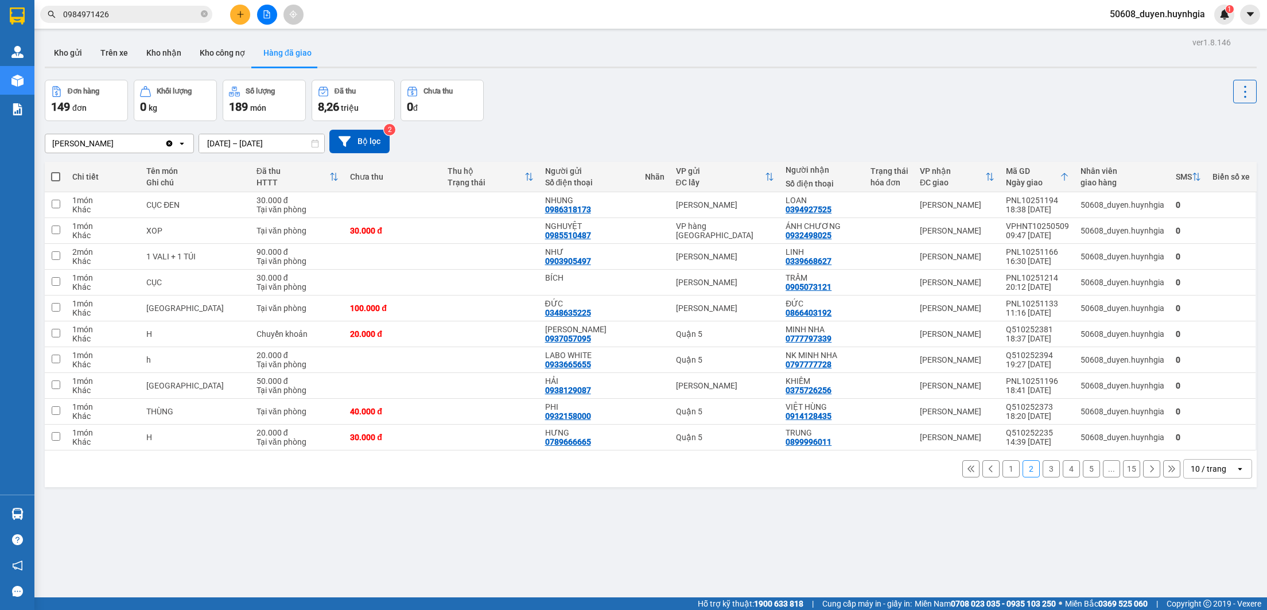
click at [1083, 476] on button "5" at bounding box center [1091, 468] width 17 height 17
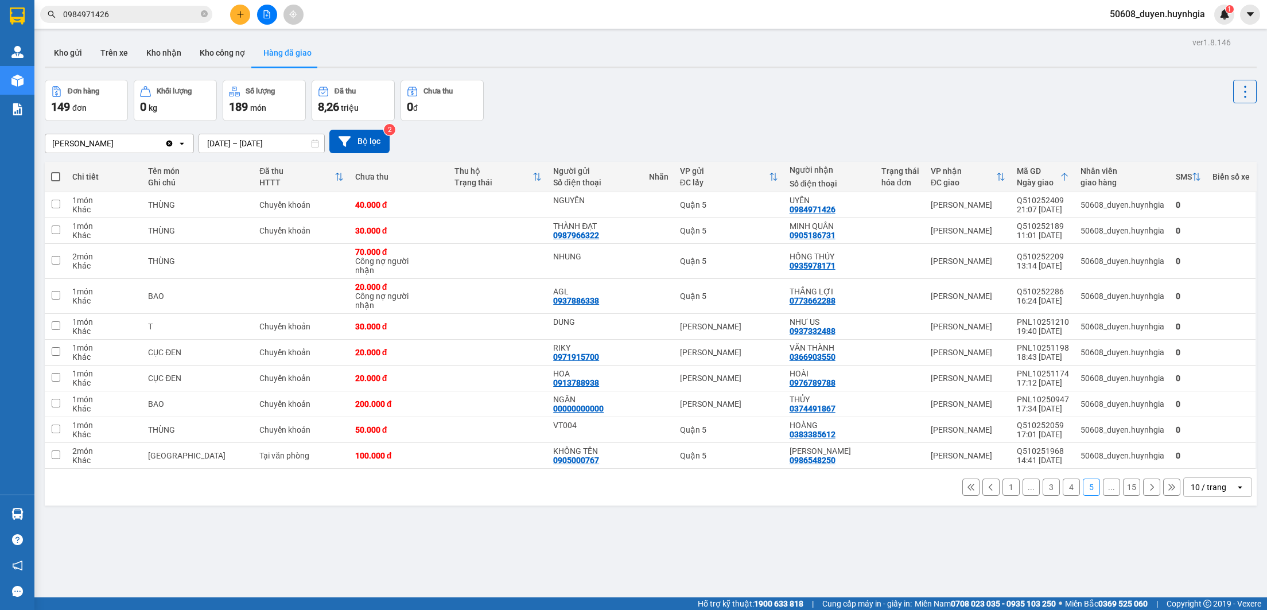
click at [1063, 492] on button "4" at bounding box center [1071, 487] width 17 height 17
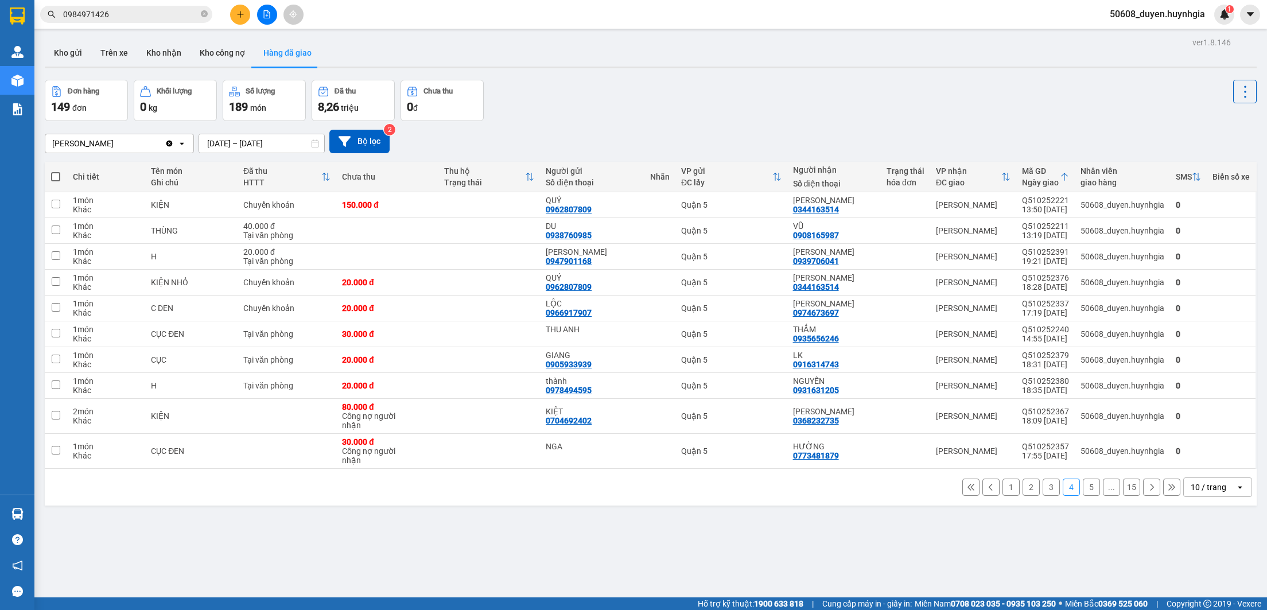
click at [1002, 493] on button "1" at bounding box center [1010, 487] width 17 height 17
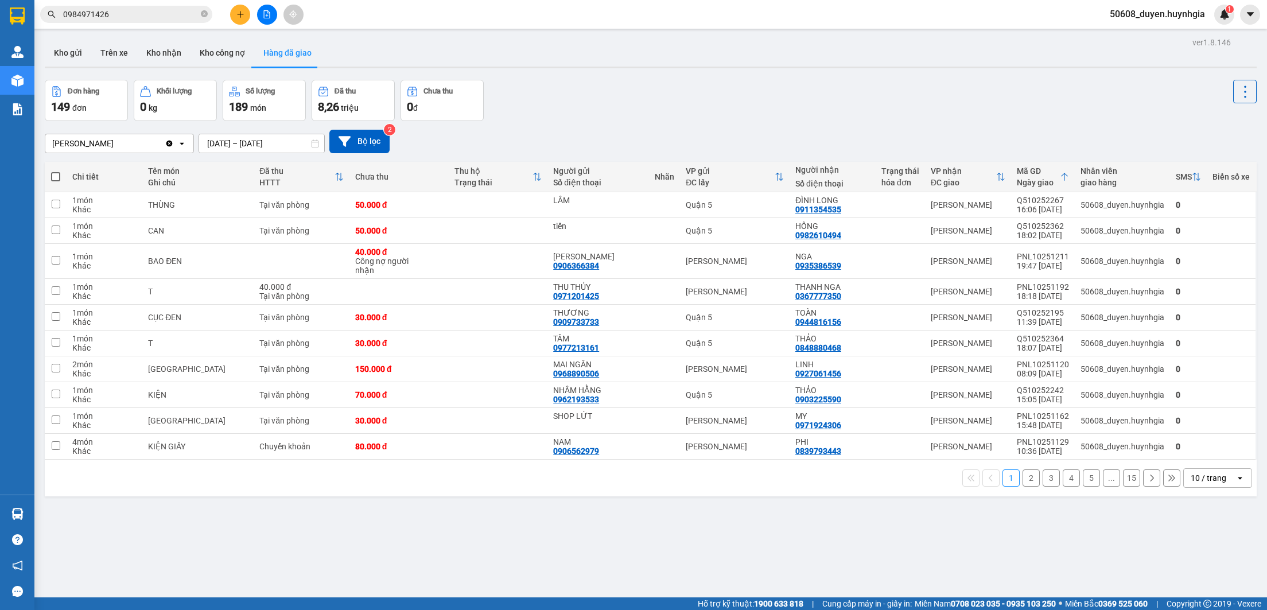
click at [277, 55] on button "Hàng đã giao" at bounding box center [287, 53] width 67 height 28
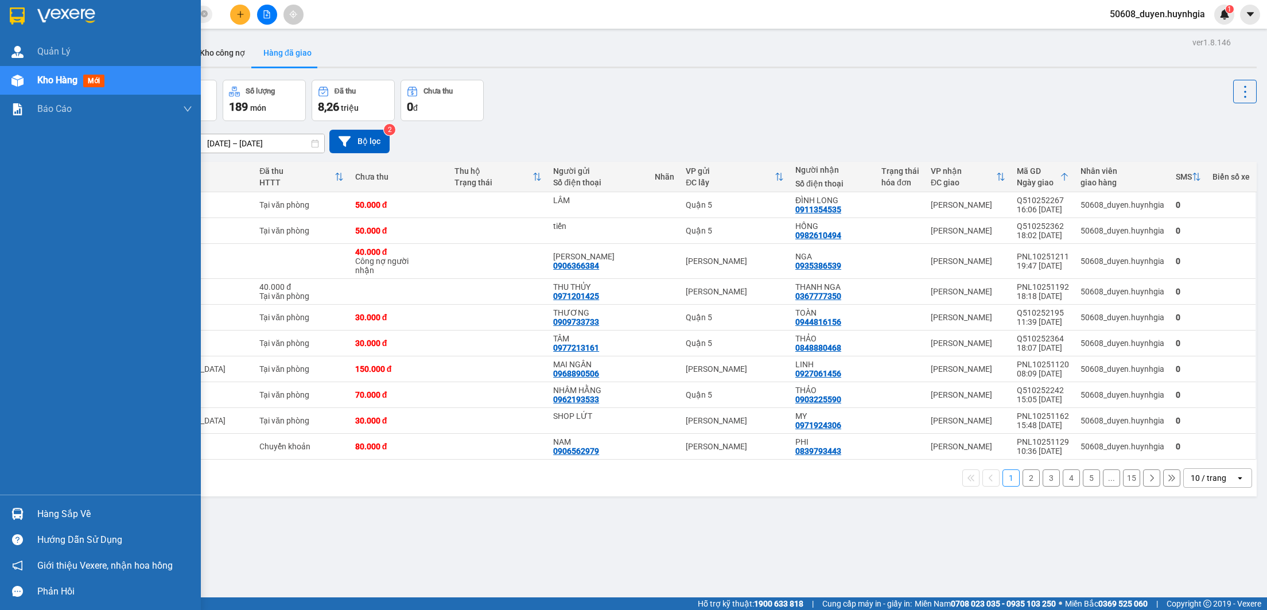
click at [17, 16] on img at bounding box center [17, 15] width 15 height 17
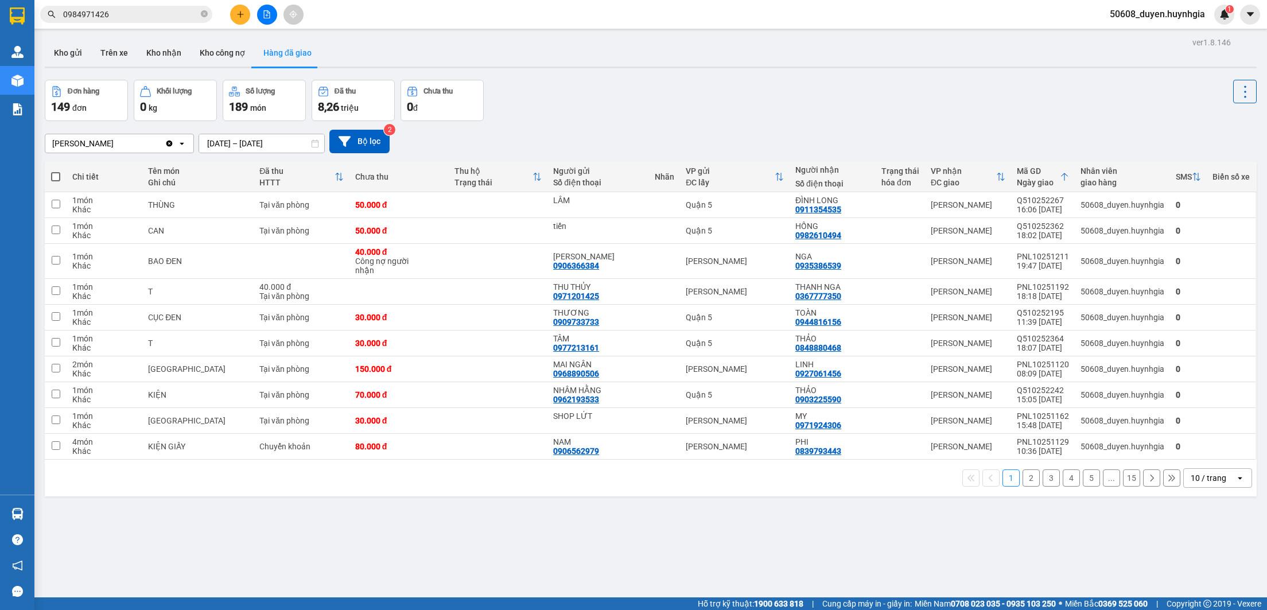
click at [1023, 480] on button "2" at bounding box center [1031, 477] width 17 height 17
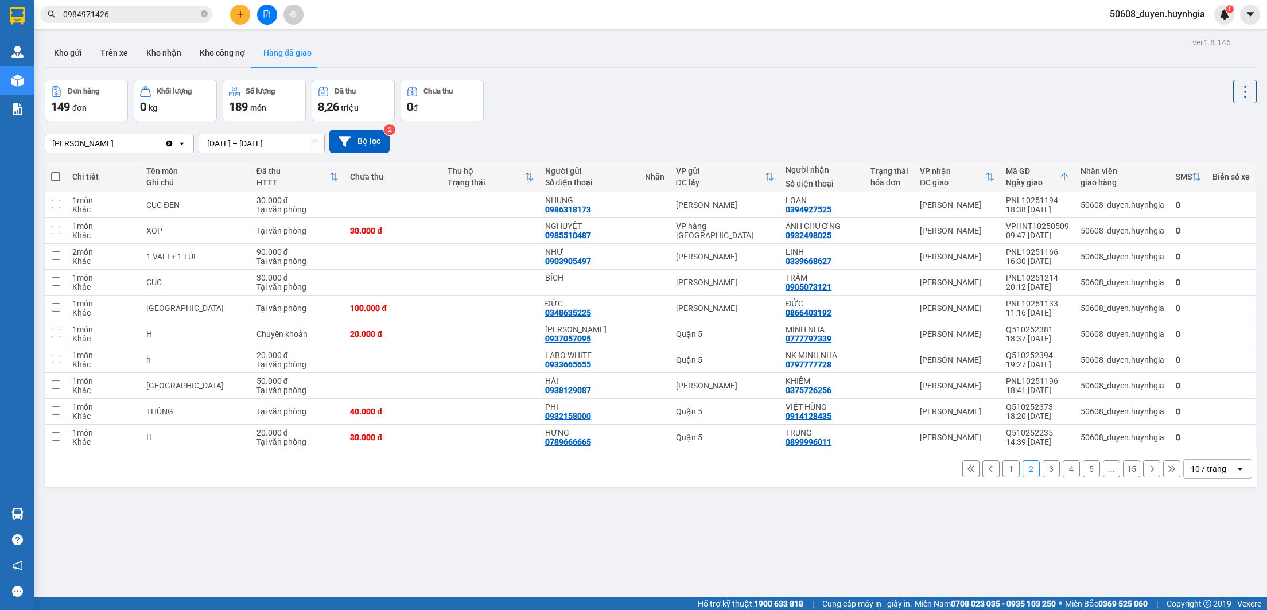
click at [1043, 473] on button "3" at bounding box center [1051, 468] width 17 height 17
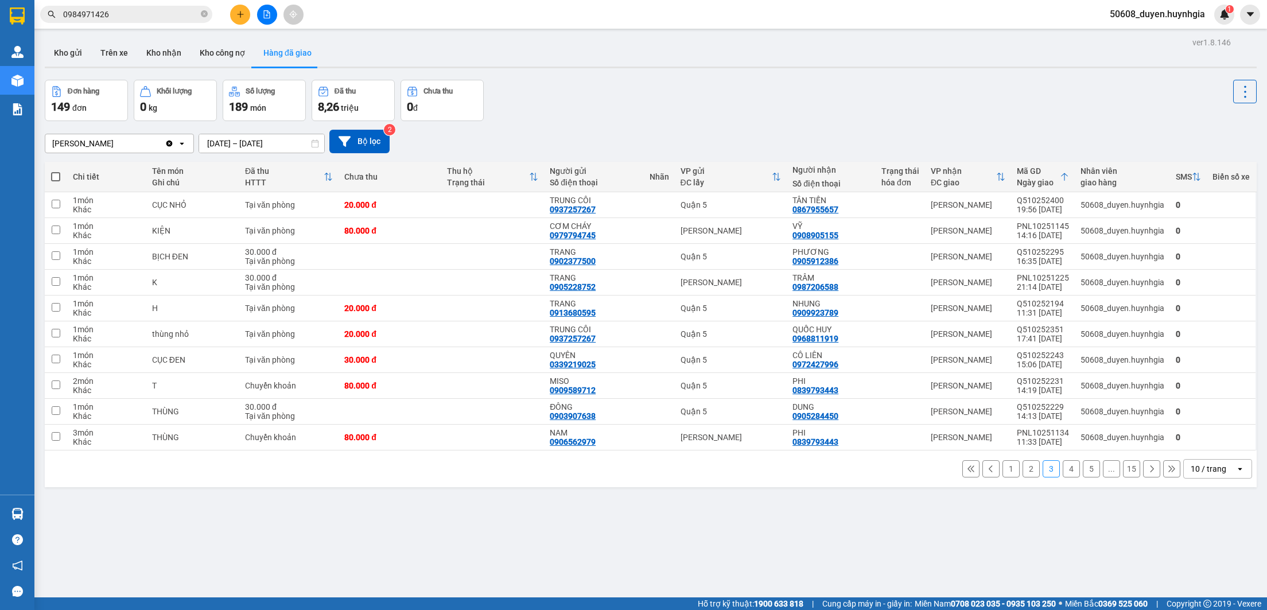
click at [1063, 475] on button "4" at bounding box center [1071, 468] width 17 height 17
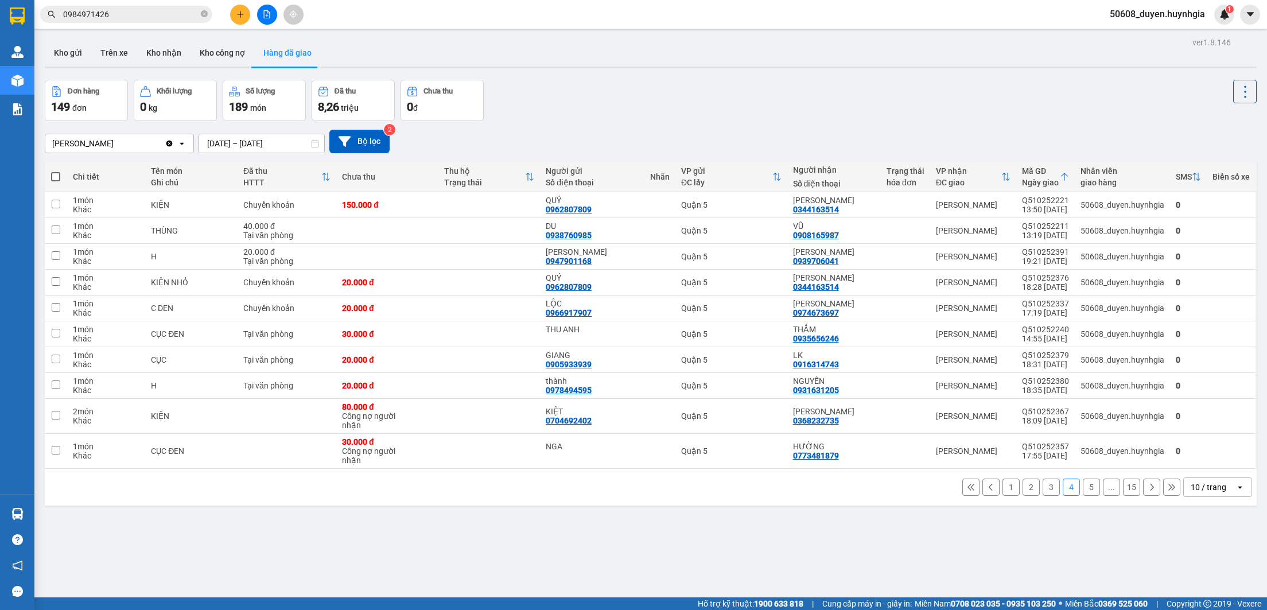
click at [1083, 494] on button "5" at bounding box center [1091, 487] width 17 height 17
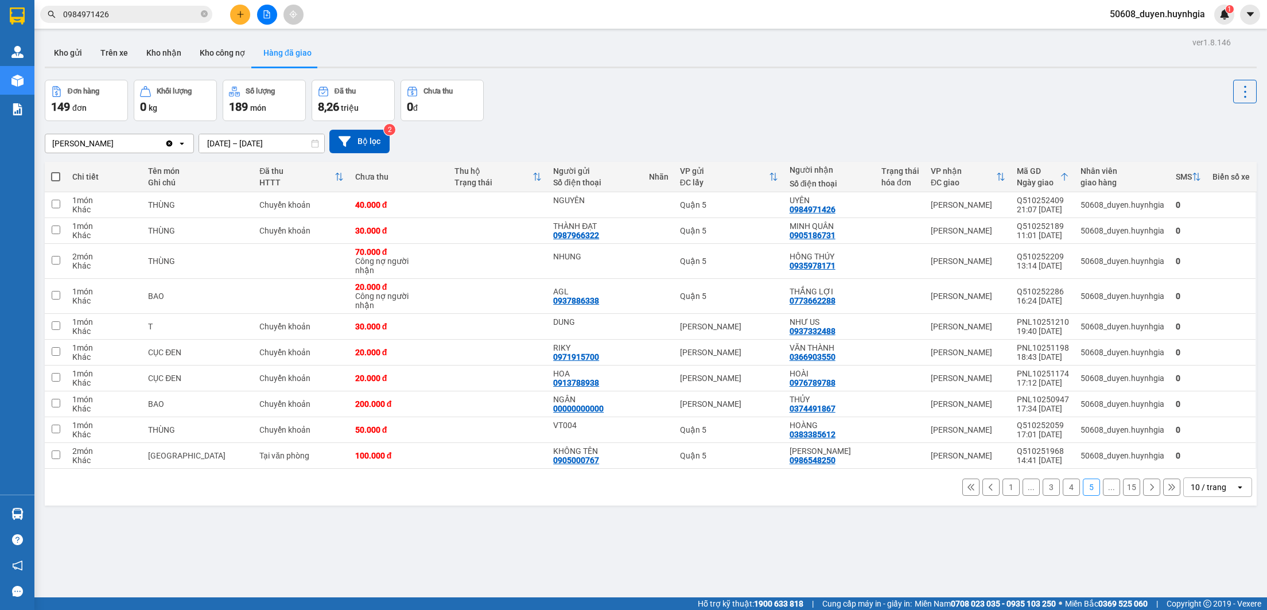
click at [1063, 488] on button "4" at bounding box center [1071, 487] width 17 height 17
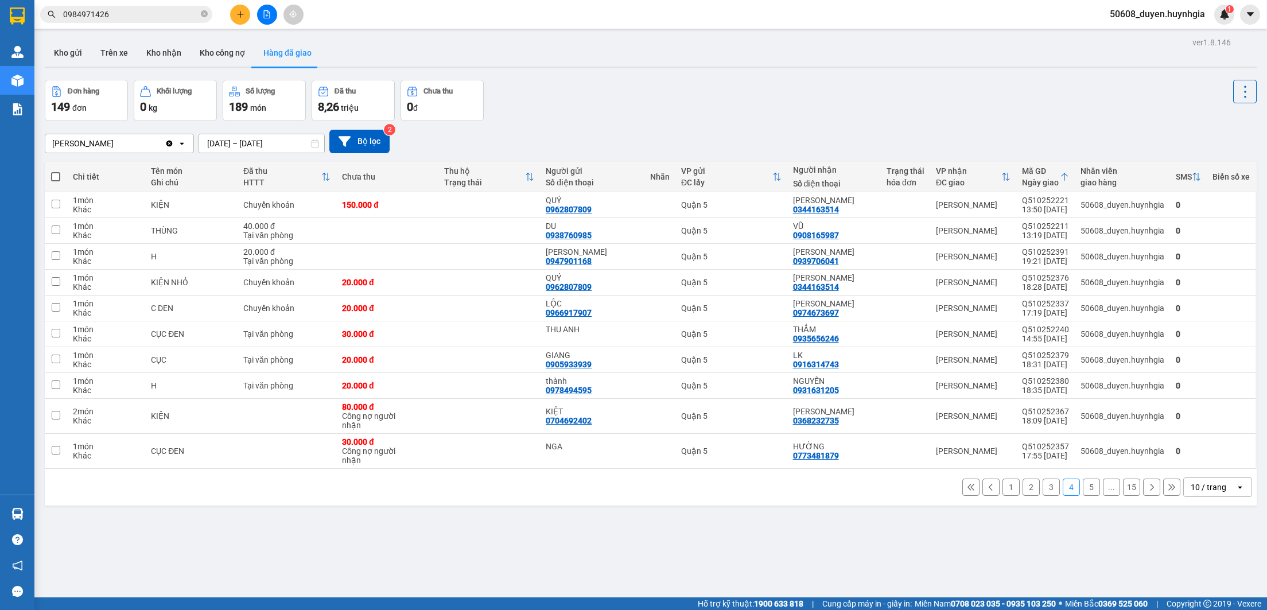
click at [1043, 489] on button "3" at bounding box center [1051, 487] width 17 height 17
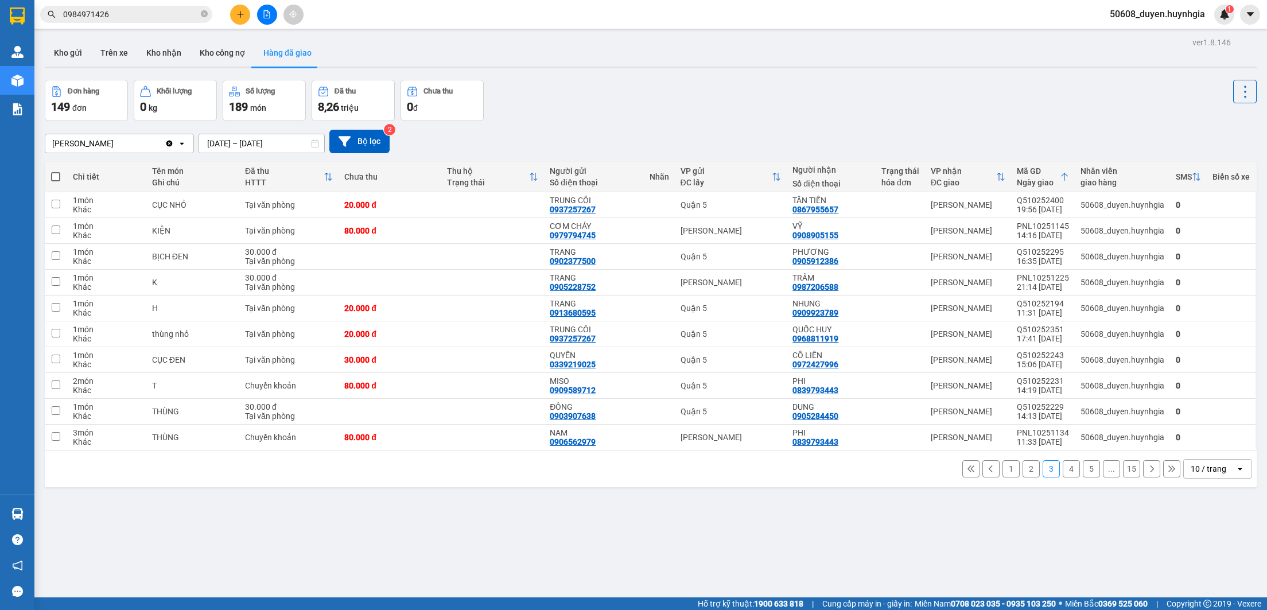
click at [1063, 469] on button "4" at bounding box center [1071, 468] width 17 height 17
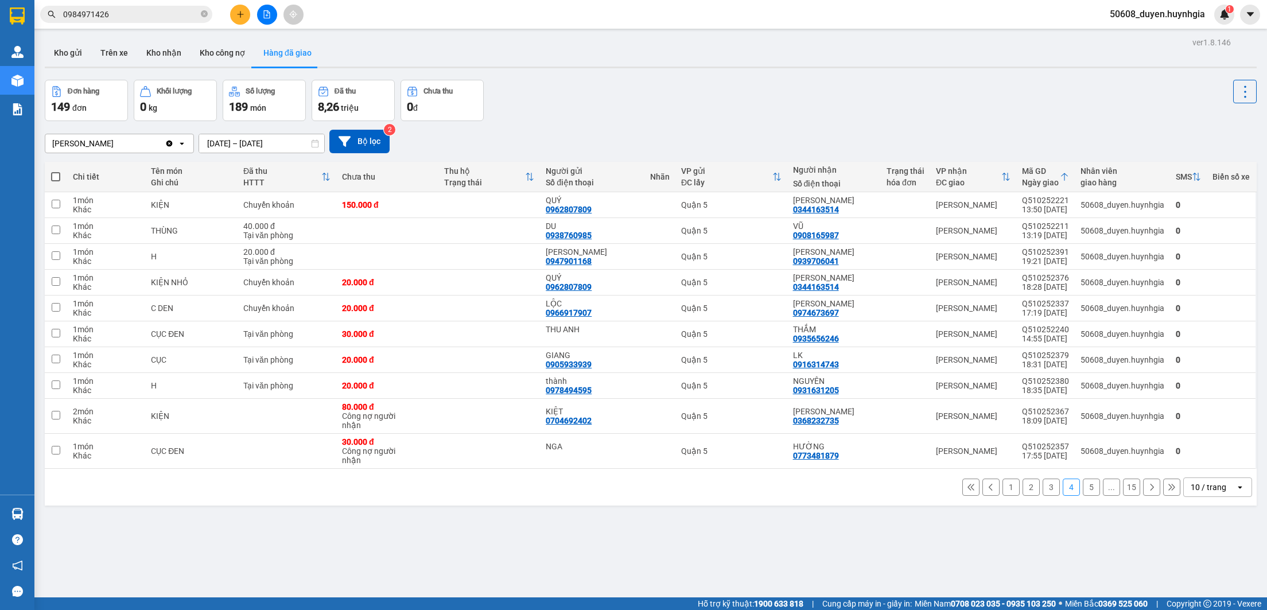
click at [1083, 491] on button "5" at bounding box center [1091, 487] width 17 height 17
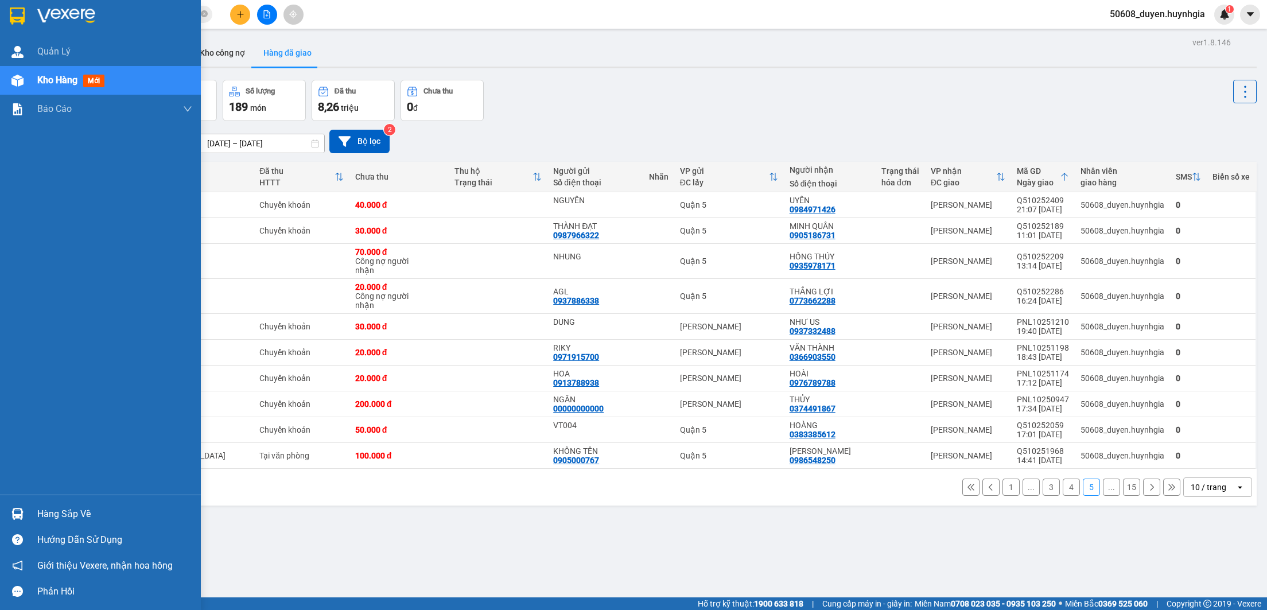
click at [10, 9] on img at bounding box center [17, 15] width 15 height 17
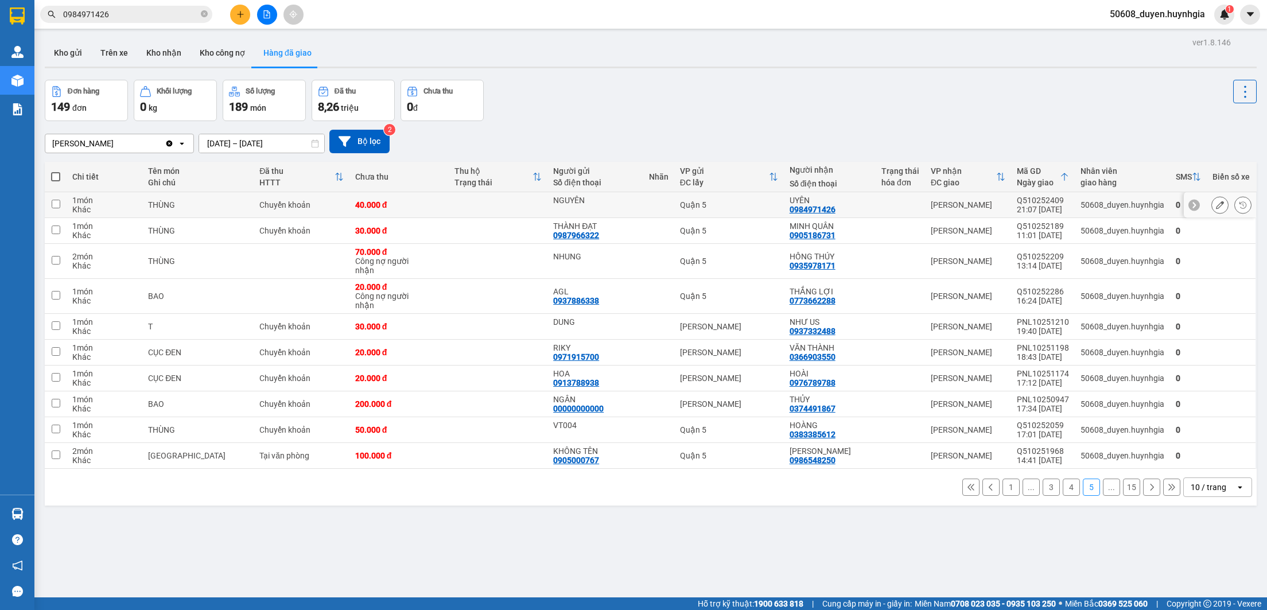
click at [1235, 209] on button at bounding box center [1243, 205] width 16 height 20
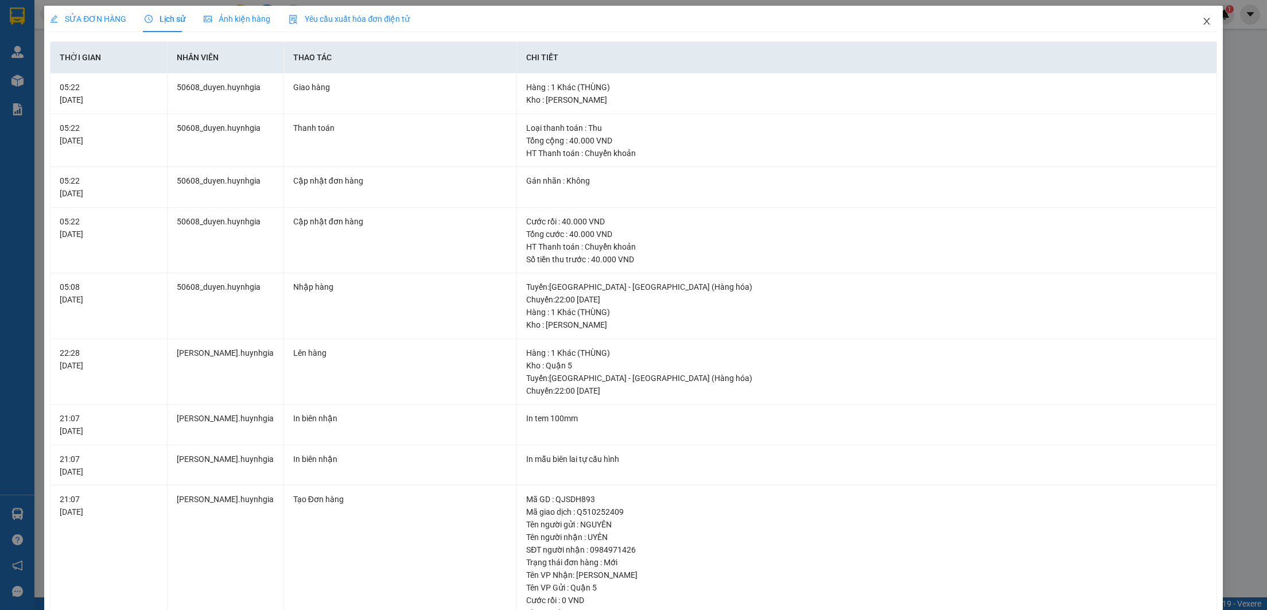
click at [1194, 29] on span "Close" at bounding box center [1207, 22] width 32 height 32
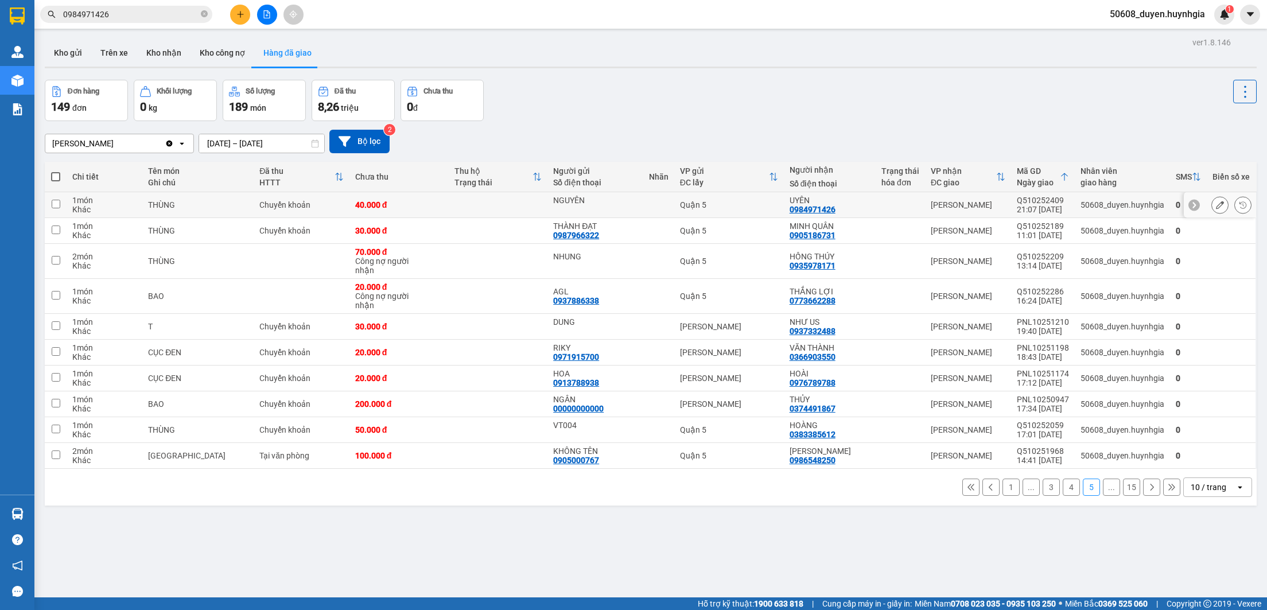
click at [796, 199] on div "UYÊN" at bounding box center [830, 200] width 80 height 9
checkbox input "true"
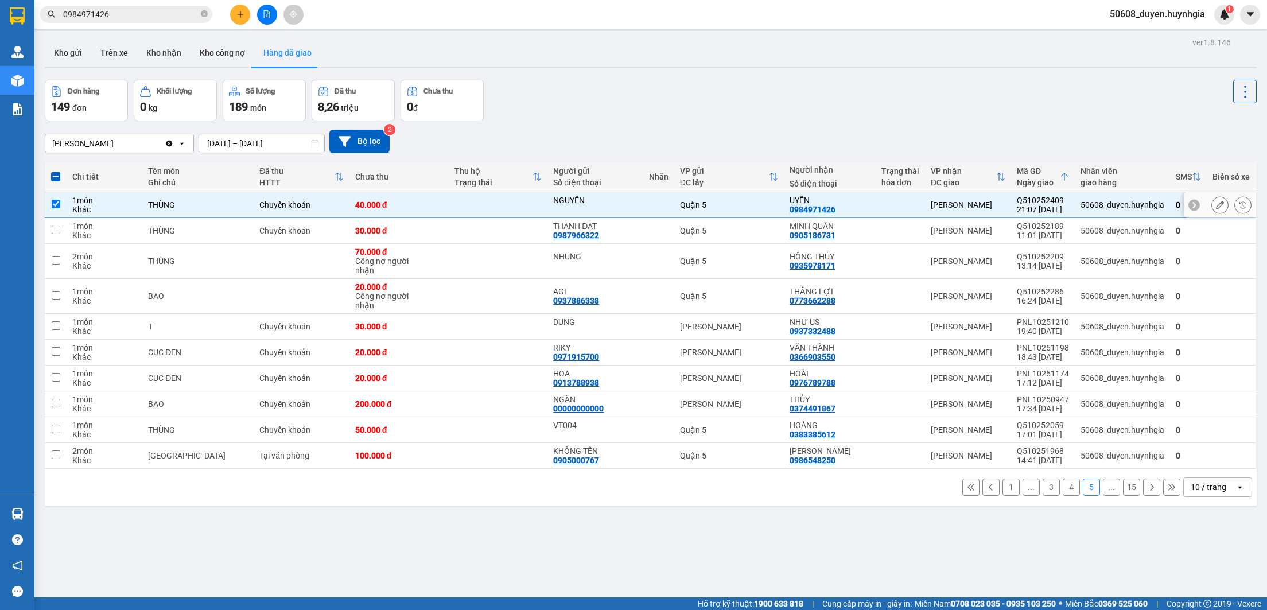
click at [1239, 207] on icon at bounding box center [1243, 205] width 8 height 8
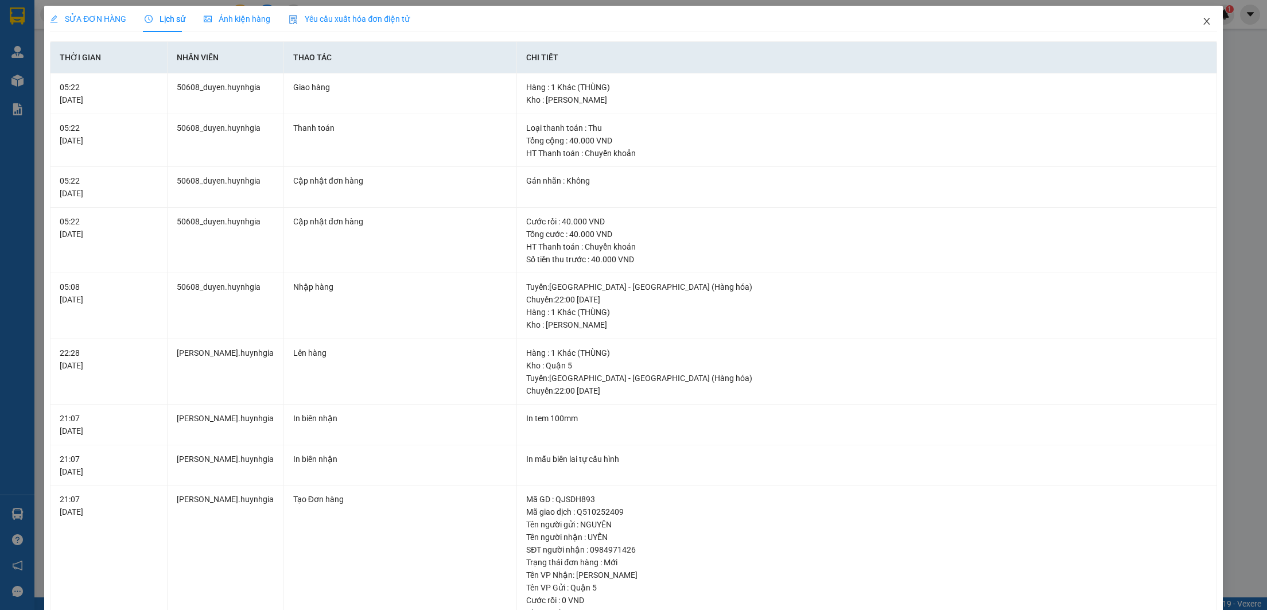
click at [1202, 21] on icon "close" at bounding box center [1206, 21] width 9 height 9
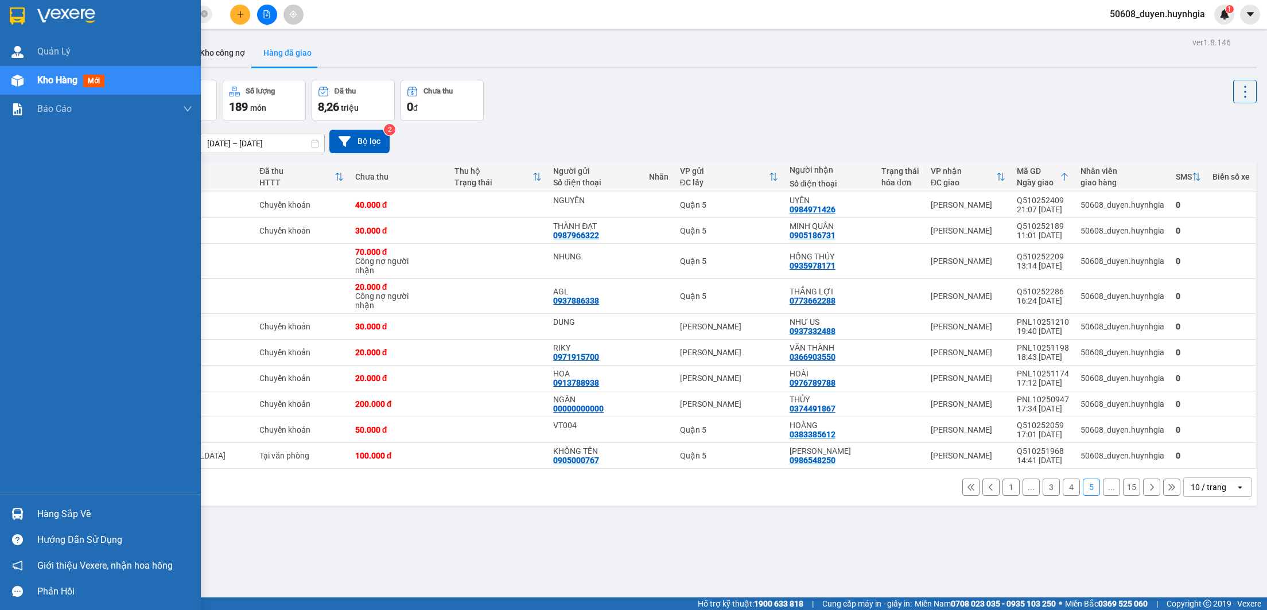
click at [34, 17] on div at bounding box center [100, 18] width 201 height 37
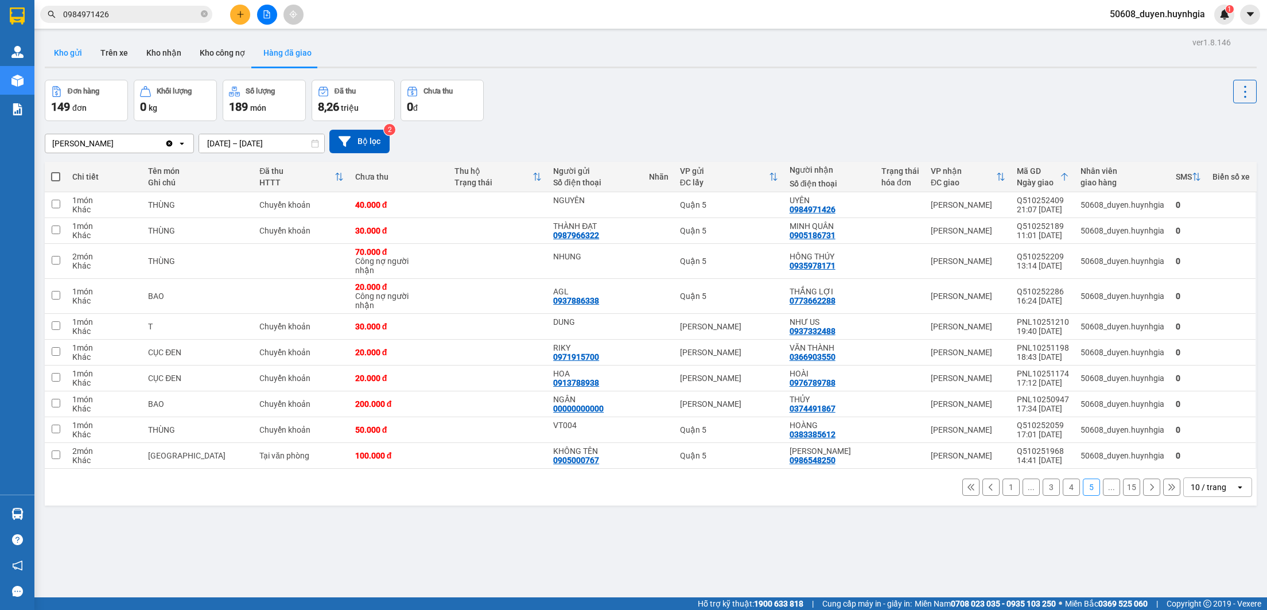
click at [71, 56] on button "Kho gửi" at bounding box center [68, 53] width 46 height 28
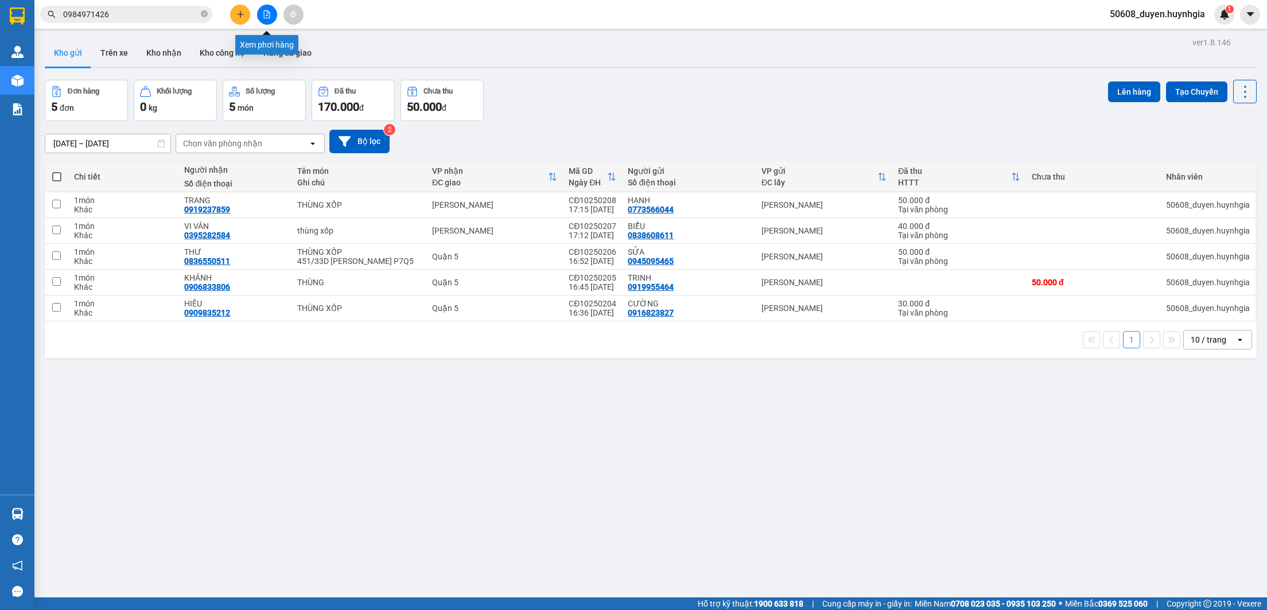
click at [266, 14] on icon "file-add" at bounding box center [267, 14] width 8 height 8
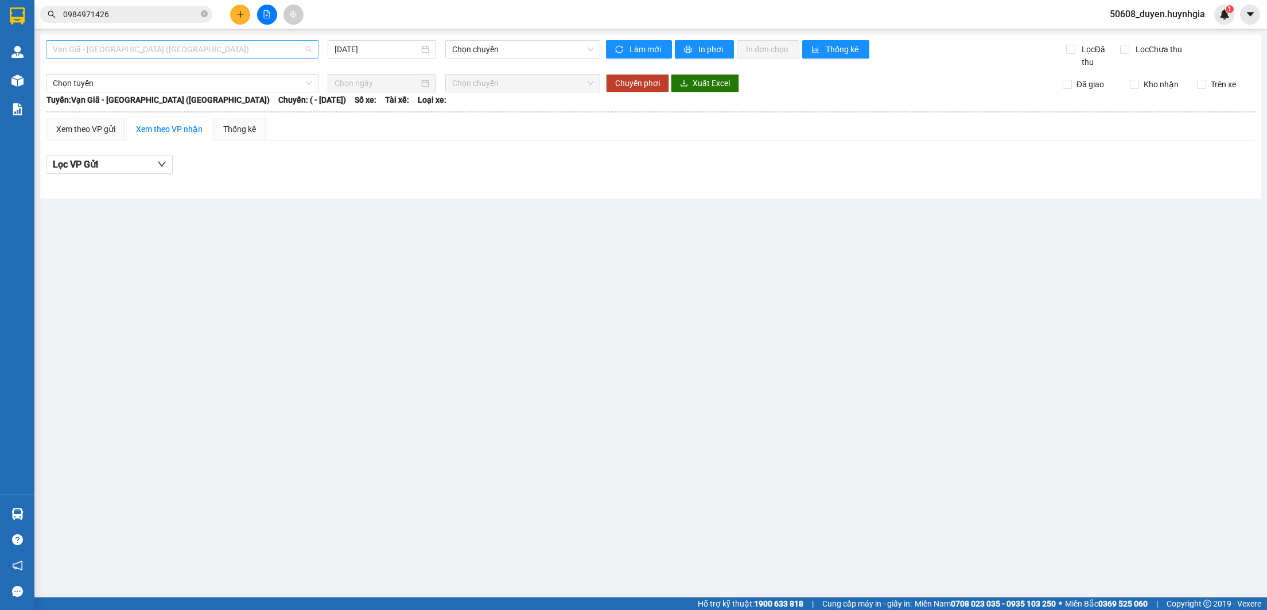
click at [214, 49] on span "Vạn Giã - [GEOGRAPHIC_DATA] ([GEOGRAPHIC_DATA])" at bounding box center [182, 49] width 259 height 17
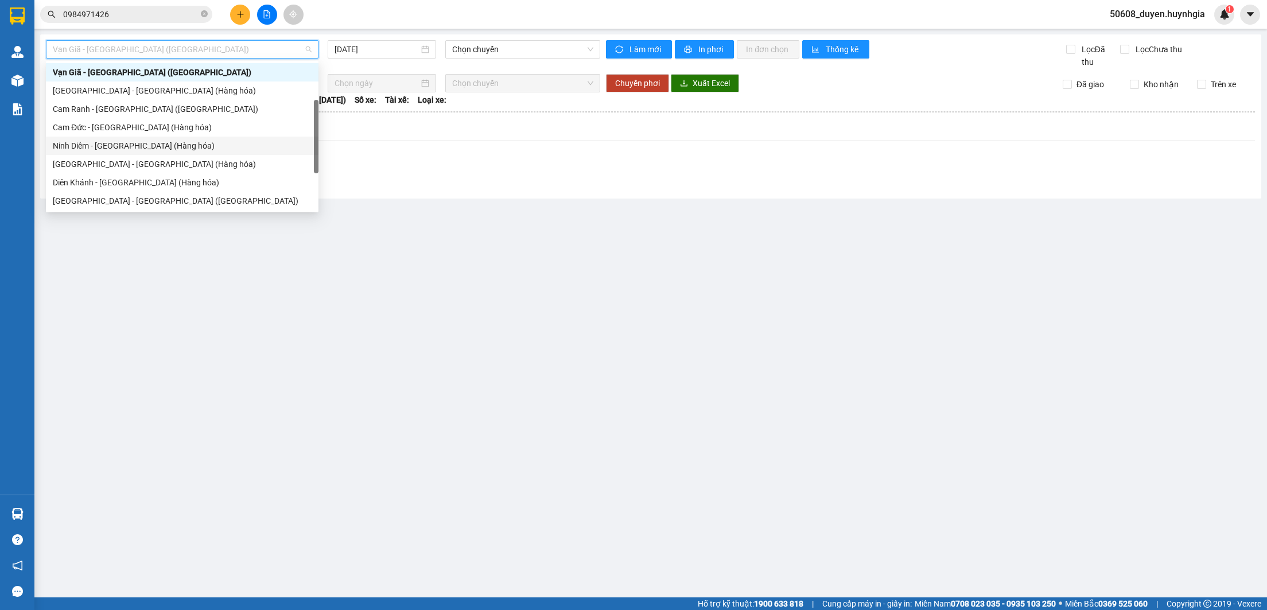
scroll to position [37, 0]
click at [128, 186] on div "[GEOGRAPHIC_DATA] - [GEOGRAPHIC_DATA] ([GEOGRAPHIC_DATA])" at bounding box center [182, 182] width 259 height 13
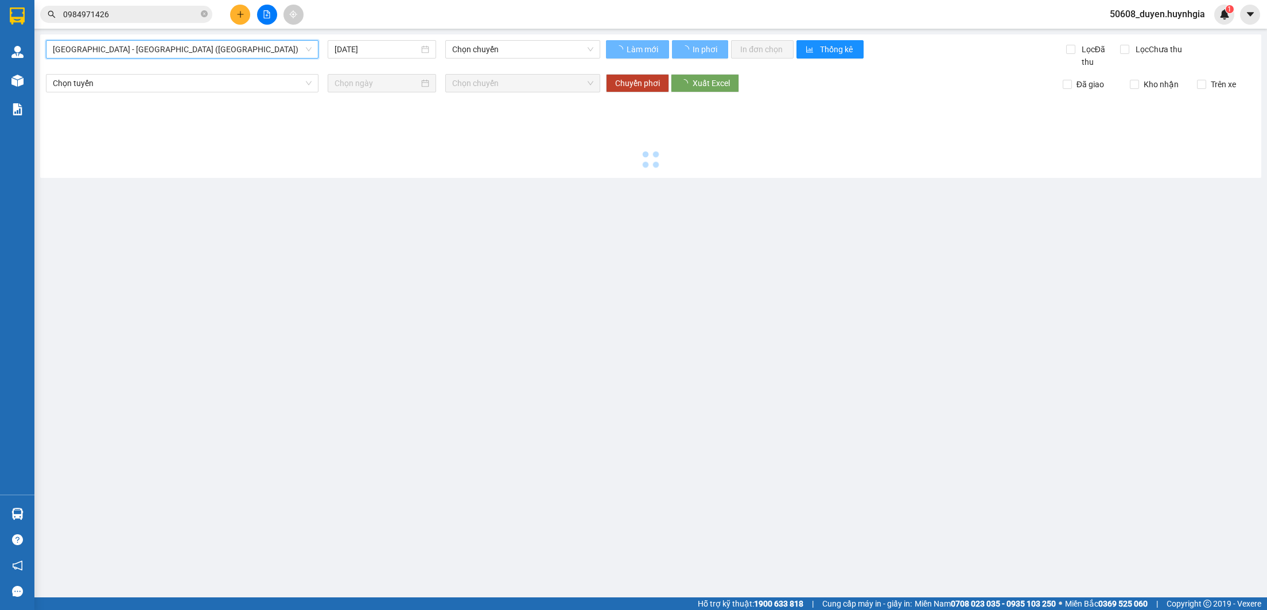
scroll to position [0, 0]
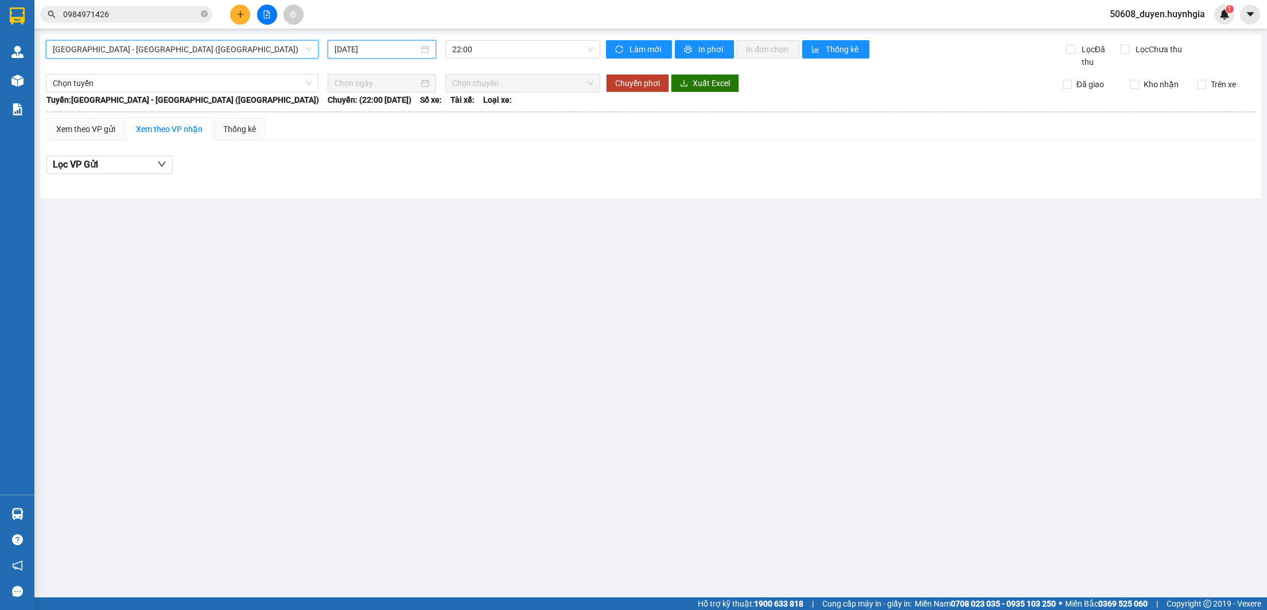
click at [372, 44] on input "[DATE]" at bounding box center [377, 49] width 84 height 13
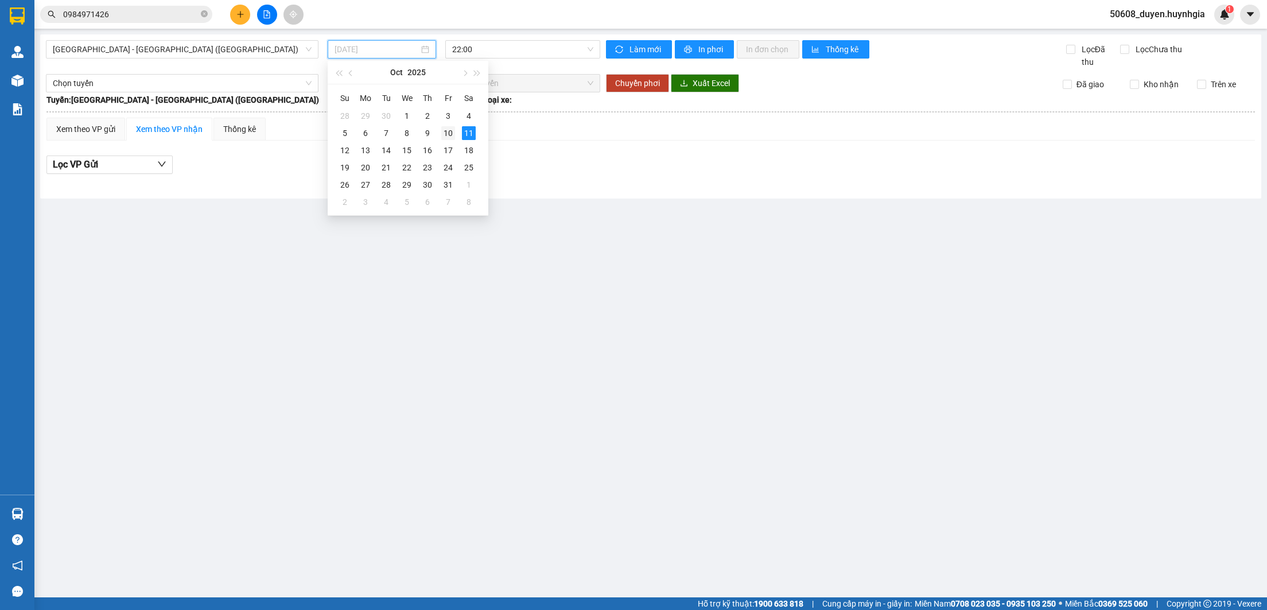
click at [448, 131] on div "10" at bounding box center [448, 133] width 14 height 14
type input "[DATE]"
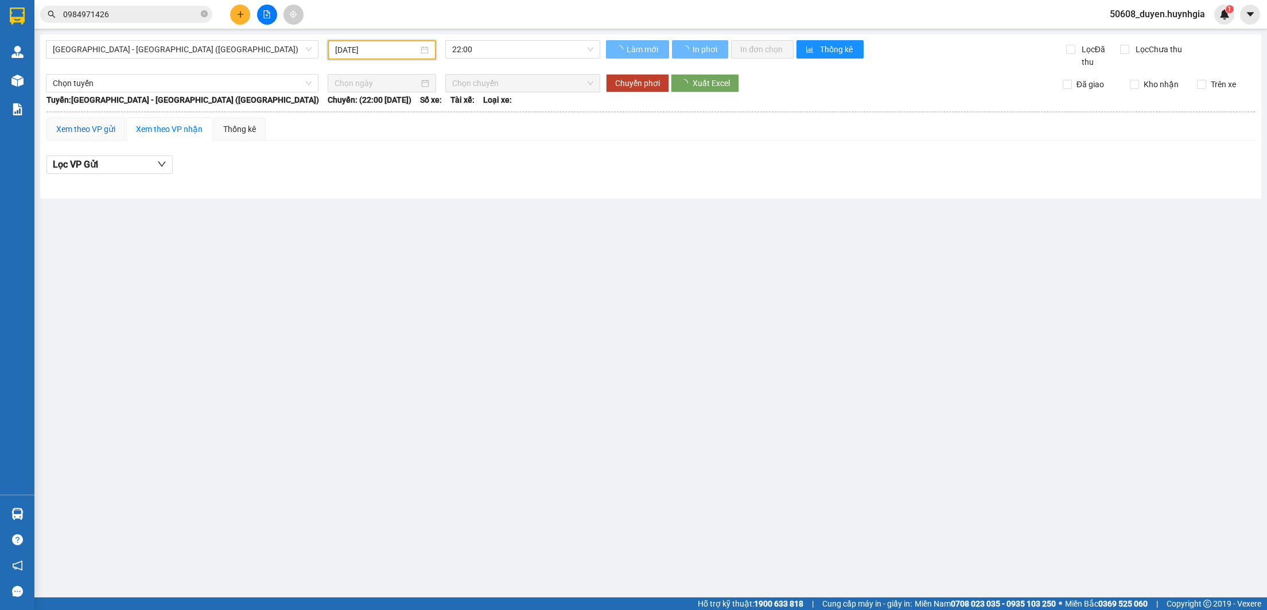
click at [114, 133] on div "Xem theo VP gửi" at bounding box center [85, 129] width 59 height 13
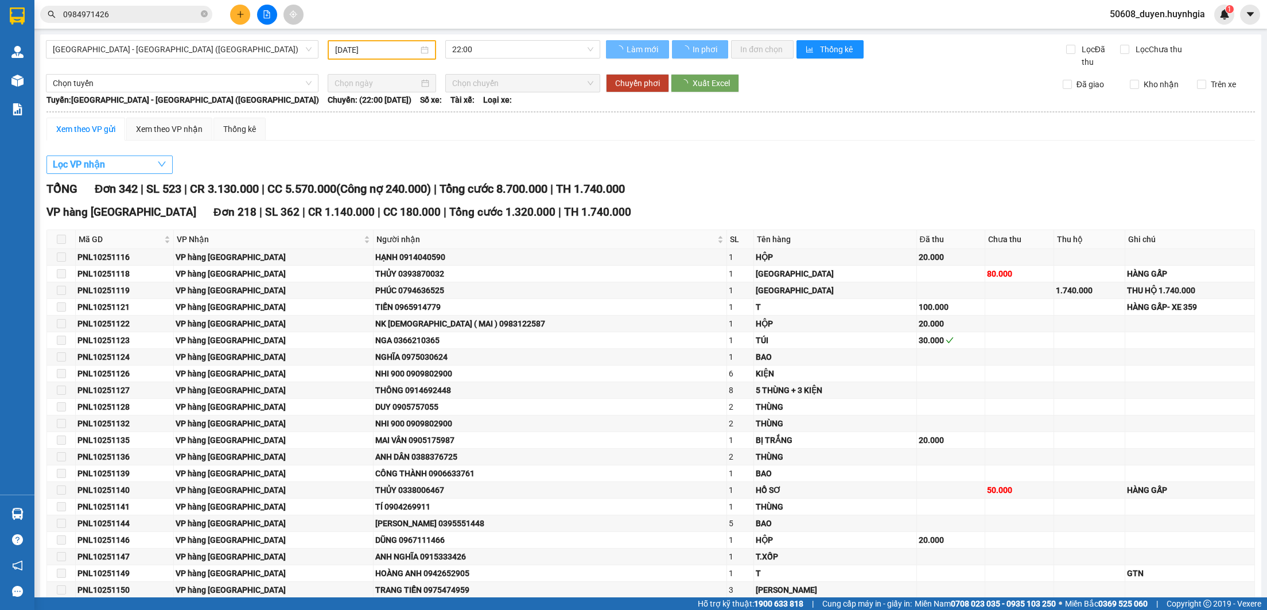
click at [108, 166] on button "Lọc VP nhận" at bounding box center [109, 165] width 126 height 18
click at [162, 166] on icon "down" at bounding box center [161, 164] width 9 height 9
click at [92, 174] on button "Lọc VP nhận" at bounding box center [109, 165] width 126 height 18
click at [158, 169] on icon "down" at bounding box center [161, 164] width 9 height 9
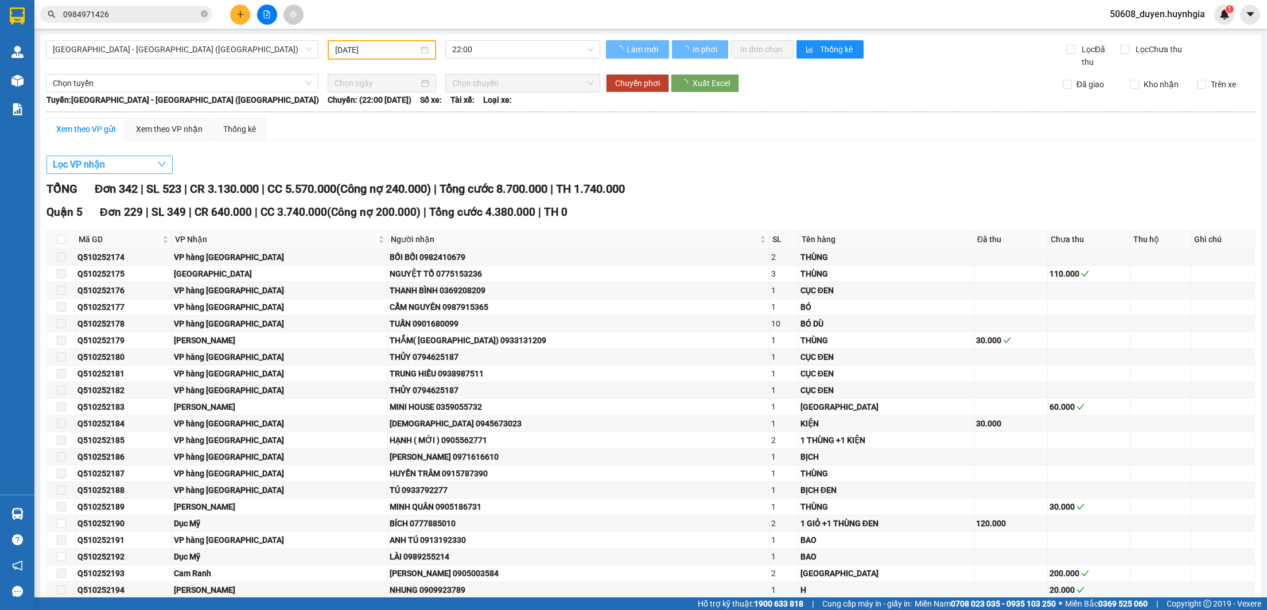
click at [160, 168] on icon "down" at bounding box center [161, 164] width 9 height 9
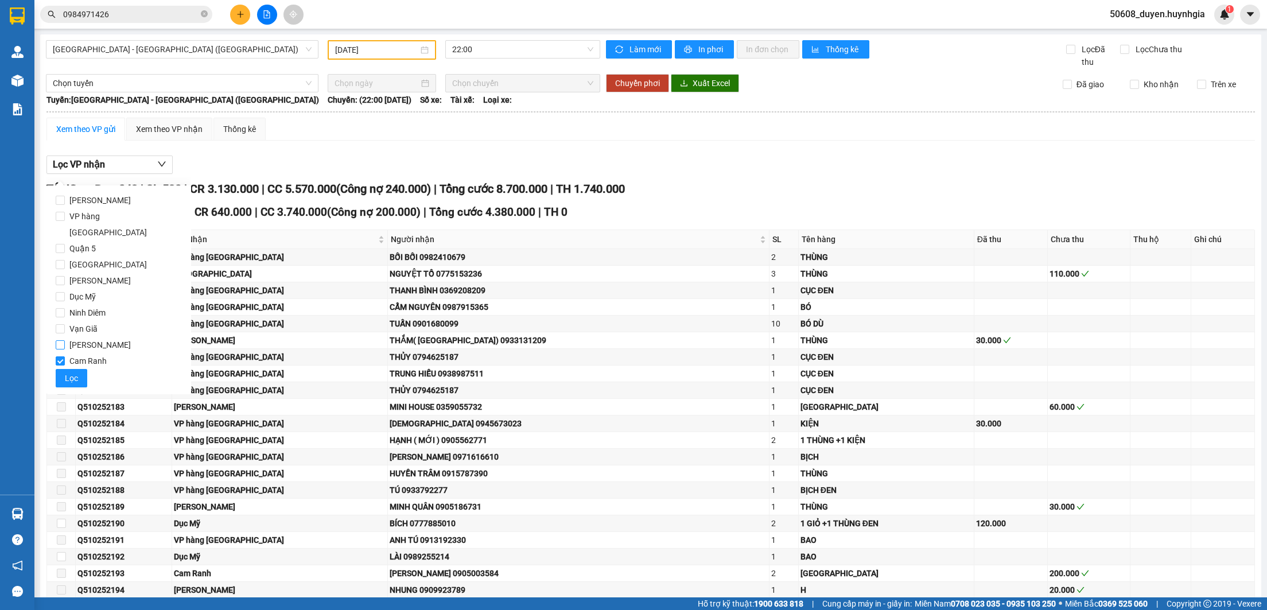
click at [85, 337] on span "[PERSON_NAME]" at bounding box center [100, 345] width 71 height 16
click at [65, 340] on input "[PERSON_NAME]" at bounding box center [60, 344] width 9 height 9
checkbox input "true"
click at [81, 353] on span "Cam Ranh" at bounding box center [88, 361] width 46 height 16
click at [65, 356] on input "Cam Ranh" at bounding box center [60, 360] width 9 height 9
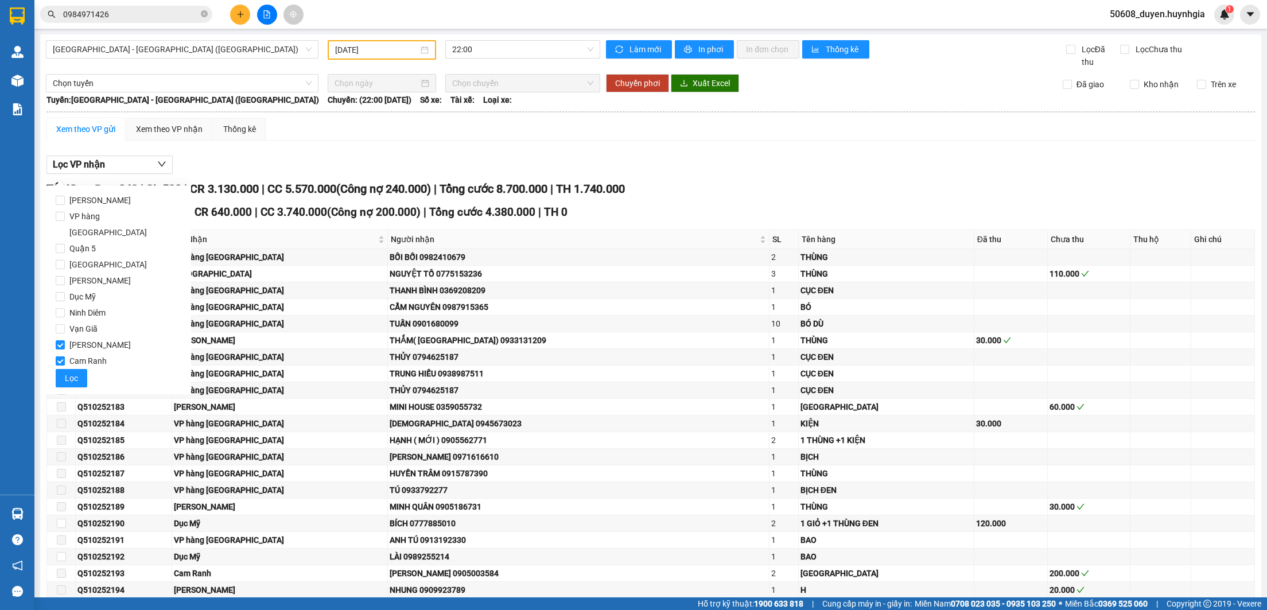
checkbox input "false"
click at [73, 372] on span "Lọc" at bounding box center [71, 378] width 13 height 13
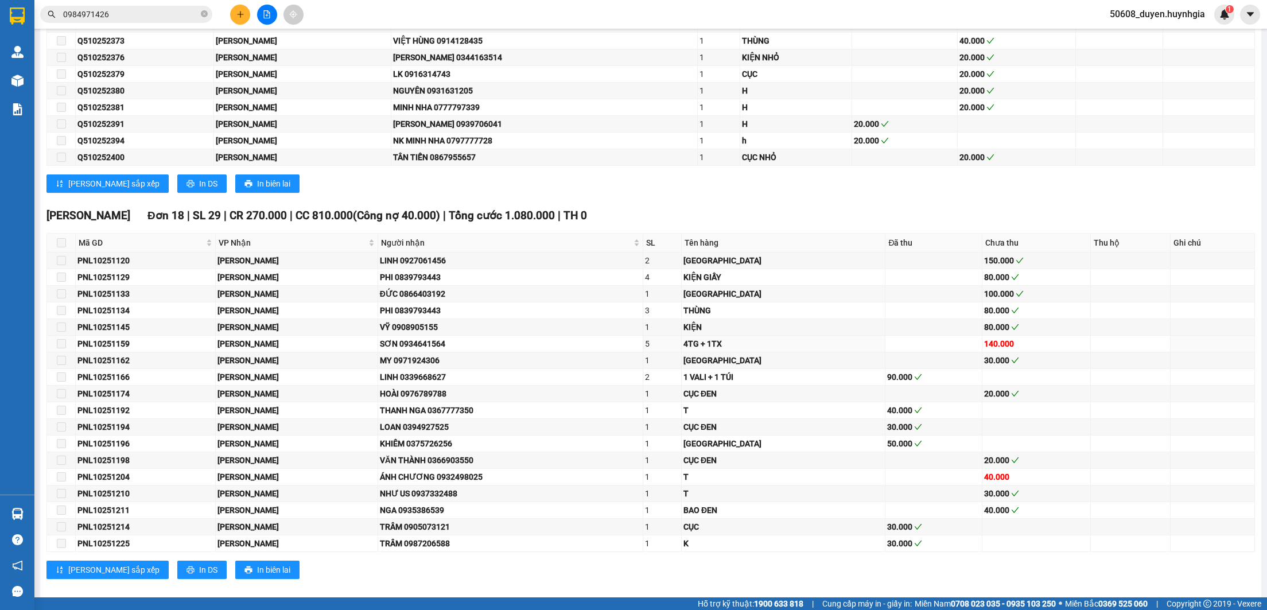
scroll to position [643, 0]
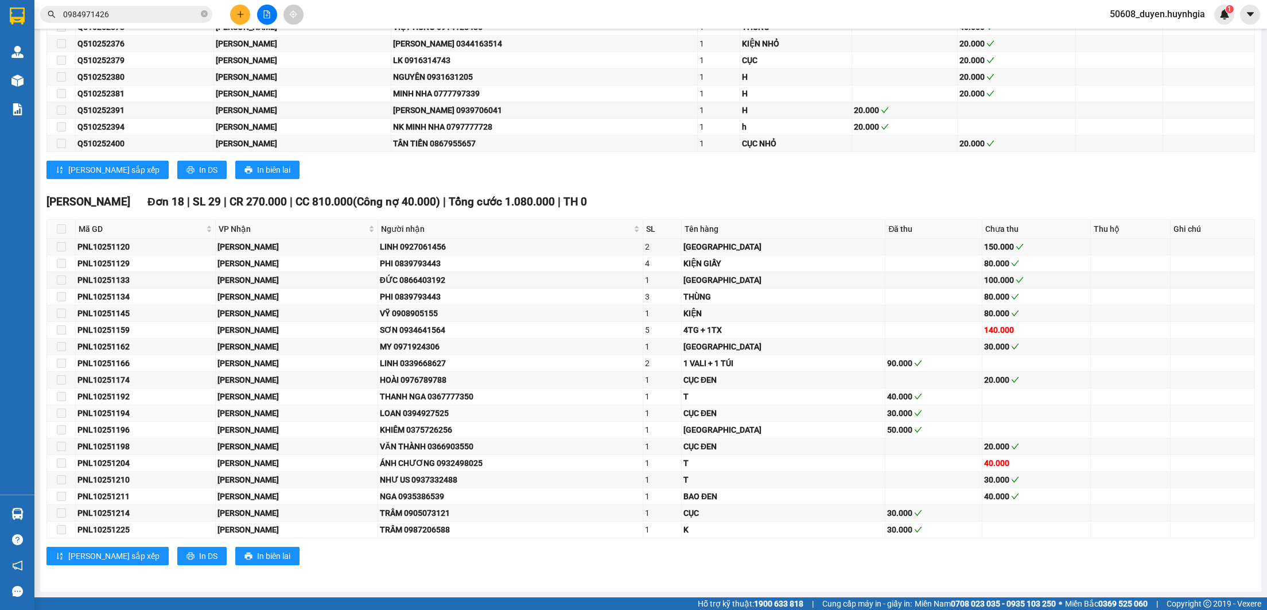
click at [160, 415] on div "PNL10251194" at bounding box center [145, 413] width 136 height 13
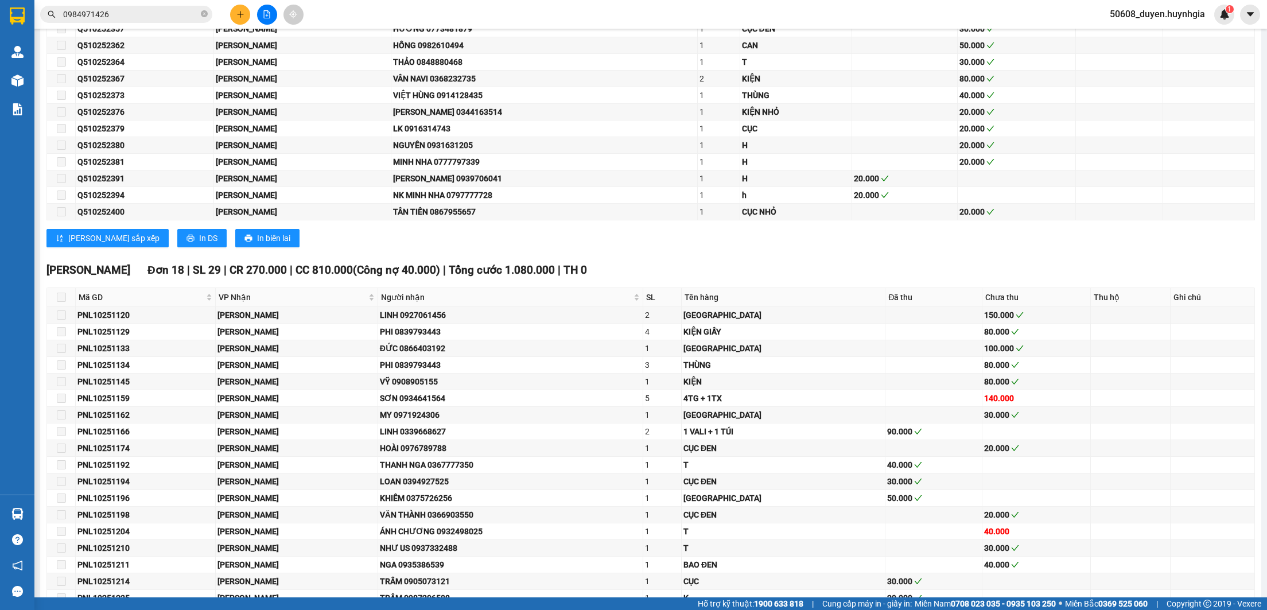
scroll to position [516, 0]
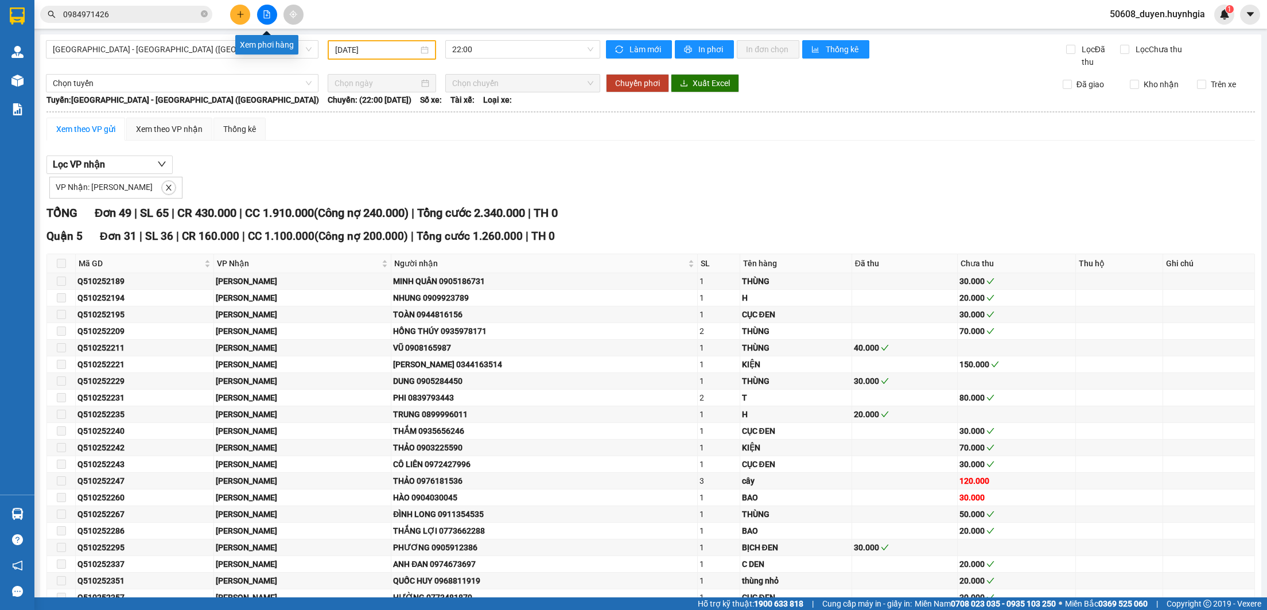
click at [266, 14] on icon "file-add" at bounding box center [267, 14] width 8 height 8
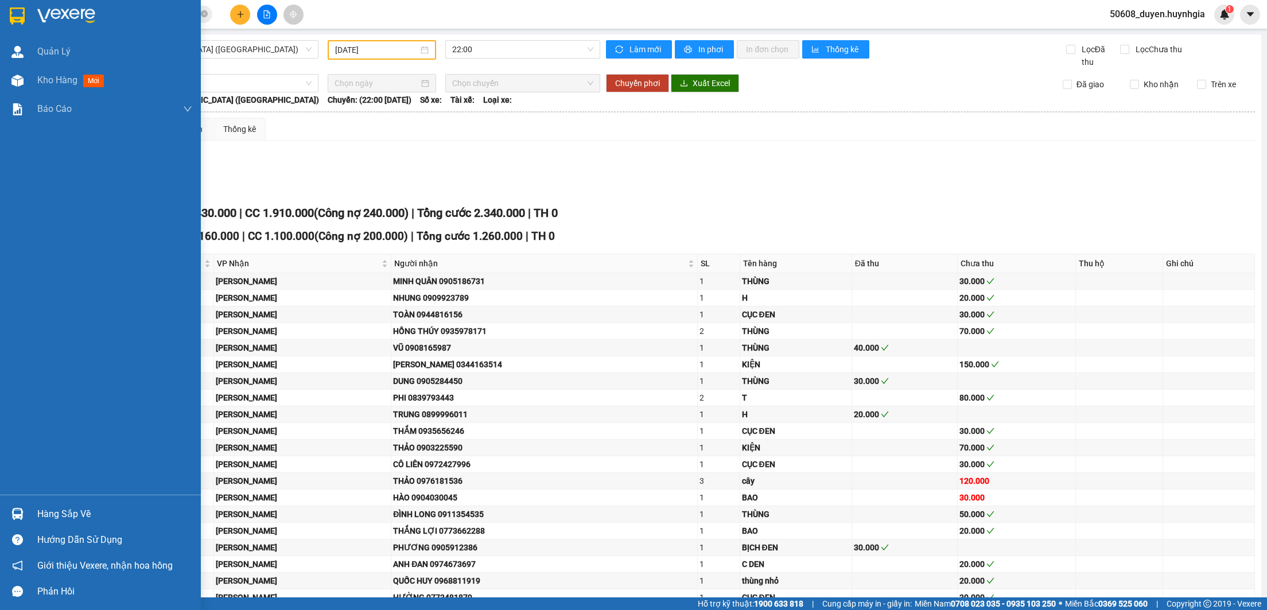
click at [25, 11] on img at bounding box center [17, 15] width 15 height 17
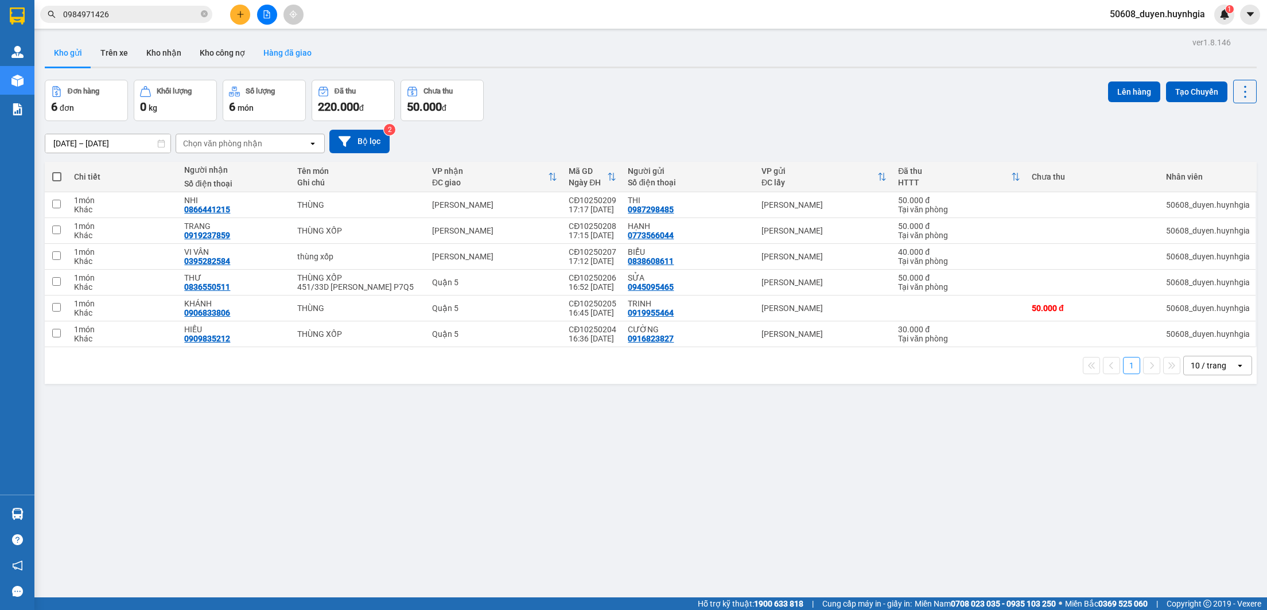
click at [303, 56] on button "Hàng đã giao" at bounding box center [287, 53] width 67 height 28
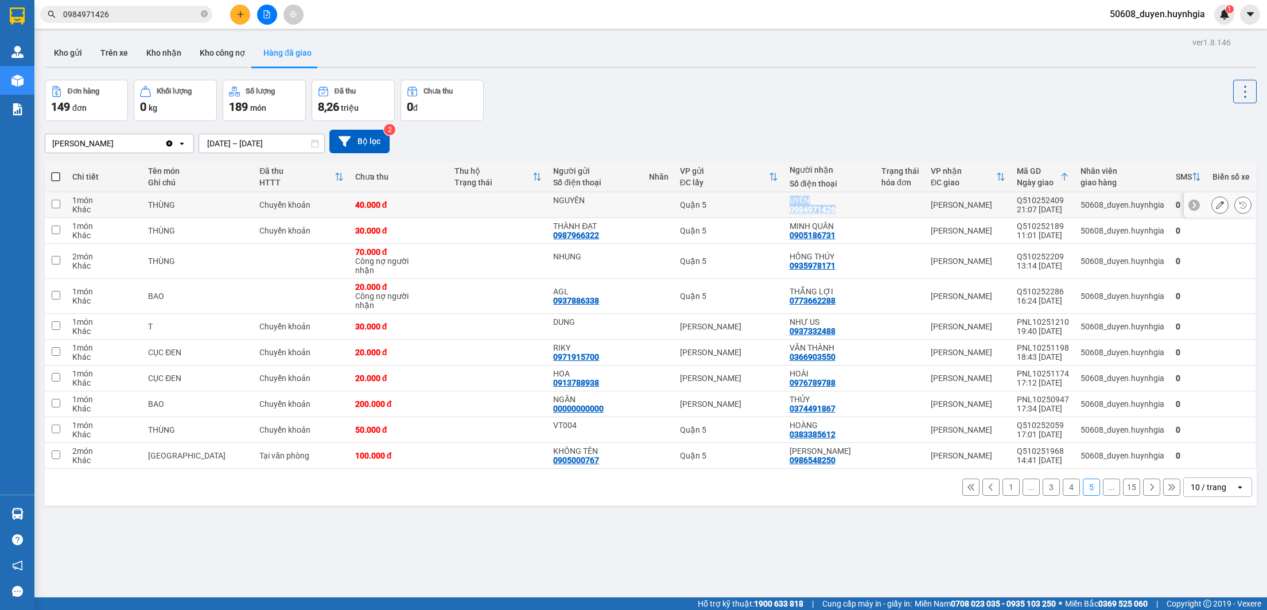
drag, startPoint x: 790, startPoint y: 199, endPoint x: 838, endPoint y: 208, distance: 49.2
click at [838, 208] on div "UYÊN 0984971426" at bounding box center [830, 205] width 80 height 18
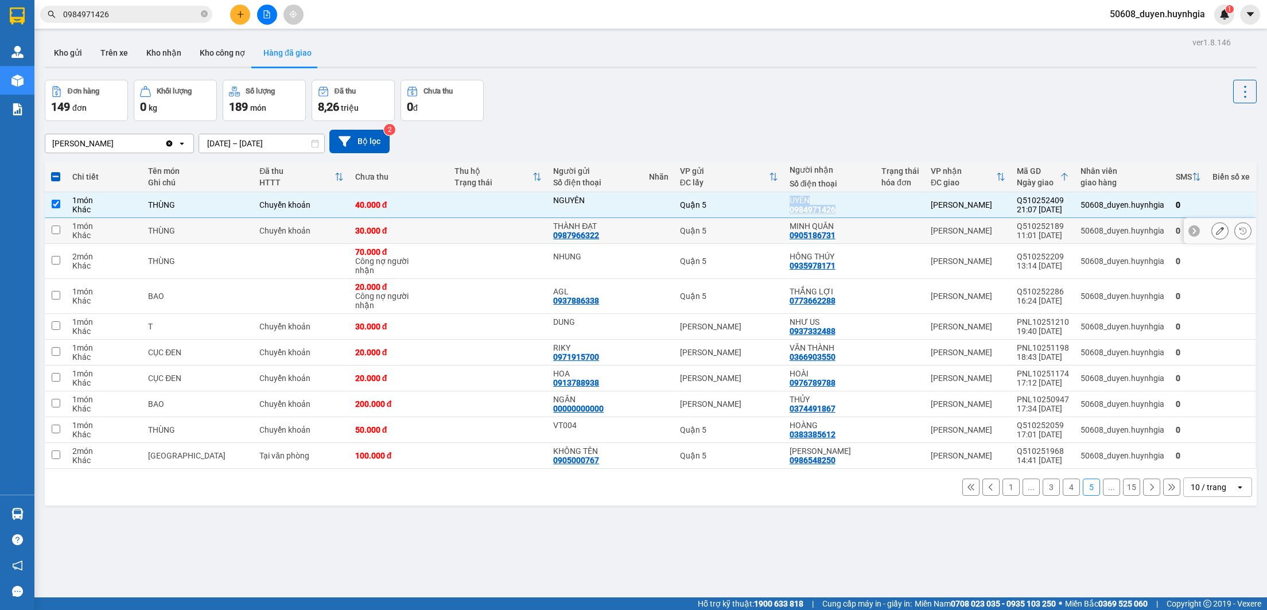
copy div "UYÊN 0984971426"
click at [130, 511] on div "ver 1.8.146 Kho gửi Trên xe Kho nhận Kho công nợ Hàng đã giao Đơn hàng 149 đơn …" at bounding box center [650, 339] width 1221 height 610
drag, startPoint x: 1010, startPoint y: 203, endPoint x: 1059, endPoint y: 199, distance: 49.0
click at [1059, 199] on td "Q510252409 21:07 10/10" at bounding box center [1043, 205] width 64 height 26
checkbox input "false"
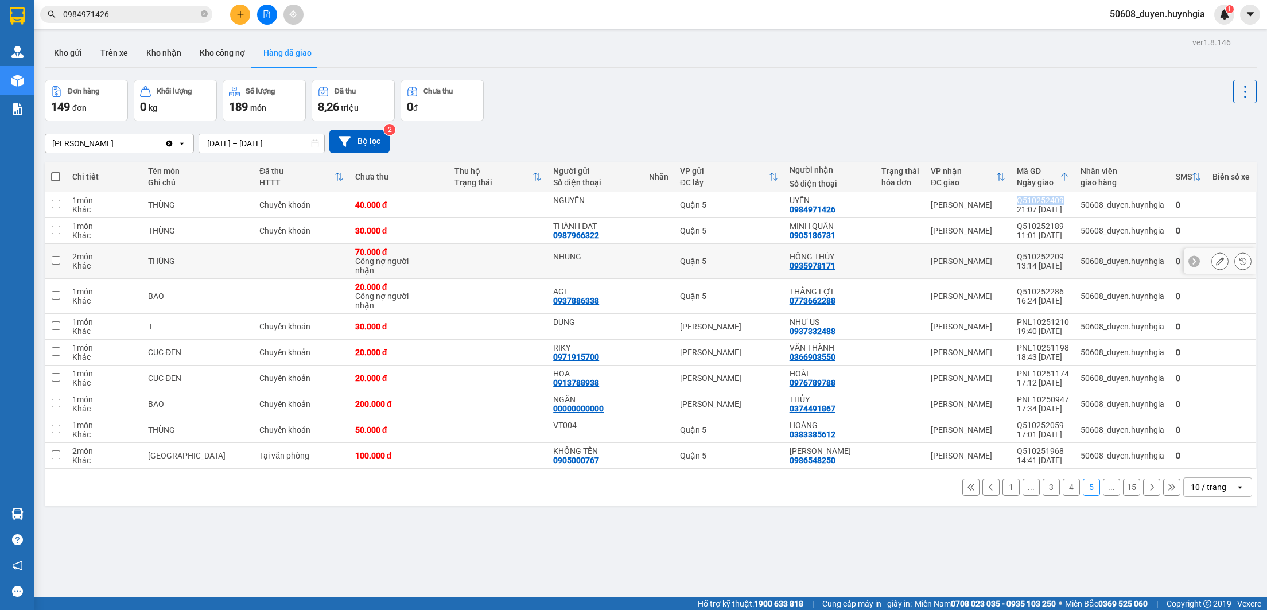
copy div "Q510252409"
click at [220, 493] on div "1 ... 3 4 5 ... 15 10 / trang open" at bounding box center [650, 487] width 1203 height 20
click at [601, 507] on div "ver 1.8.146 Kho gửi Trên xe Kho nhận Kho công nợ Hàng đã giao Đơn hàng 149 đơn …" at bounding box center [650, 339] width 1221 height 610
